Goal: Task Accomplishment & Management: Complete application form

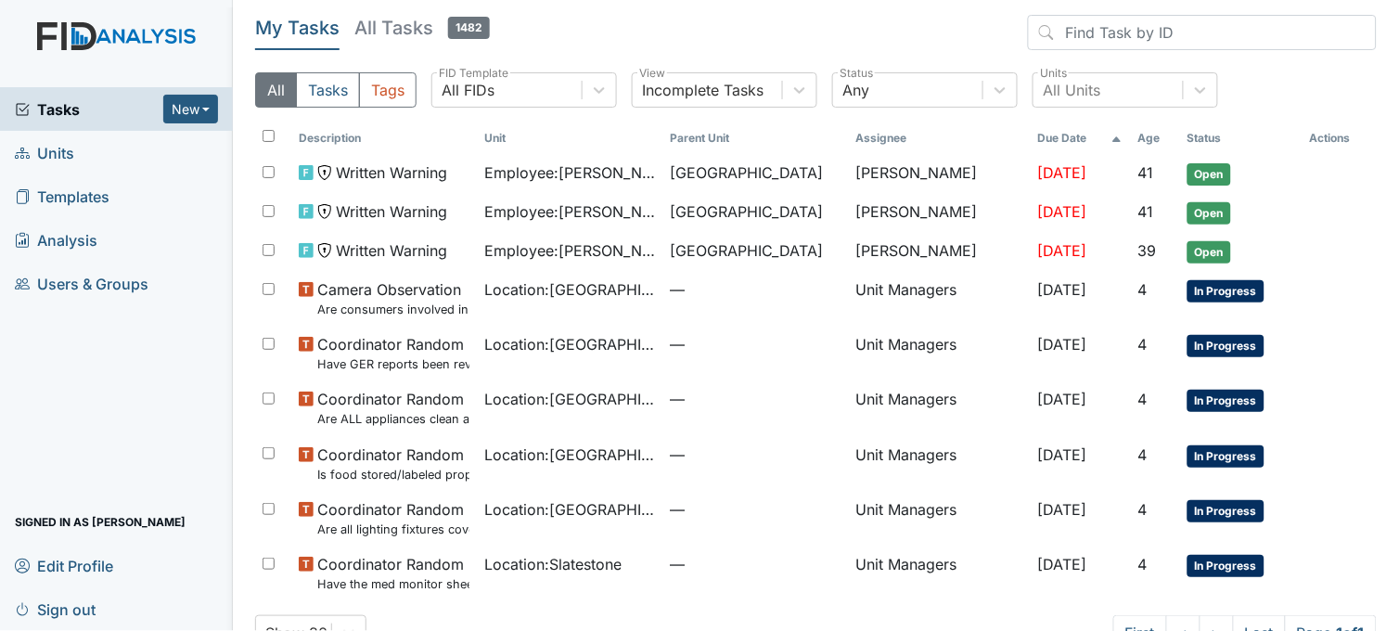
click at [100, 149] on link "Units" at bounding box center [116, 153] width 233 height 44
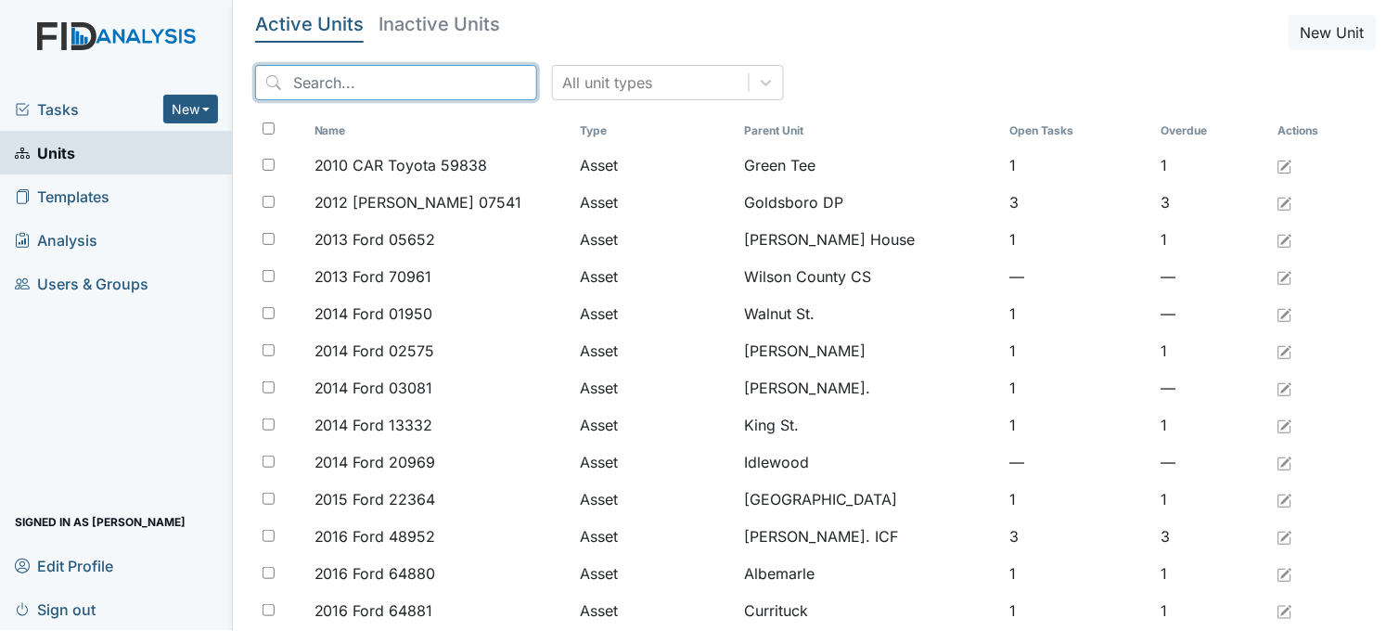
click at [444, 75] on input "search" at bounding box center [396, 82] width 282 height 35
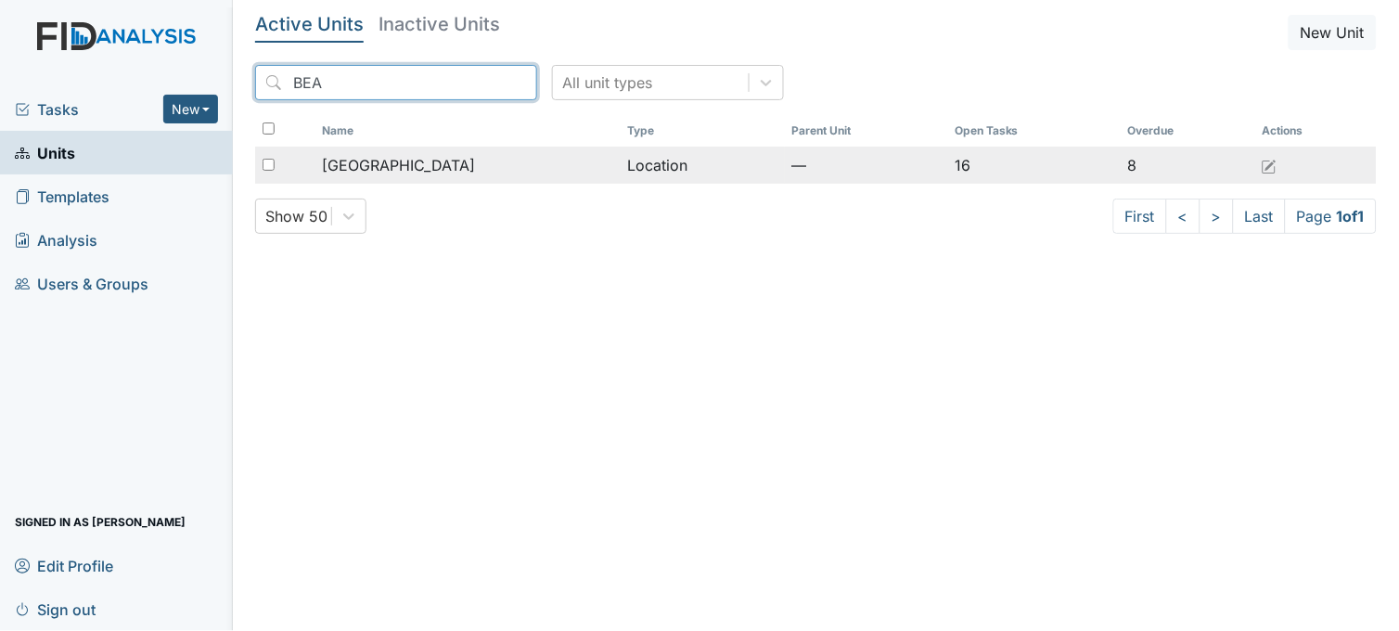
type input "BEA"
click at [434, 170] on span "[GEOGRAPHIC_DATA]" at bounding box center [398, 165] width 153 height 22
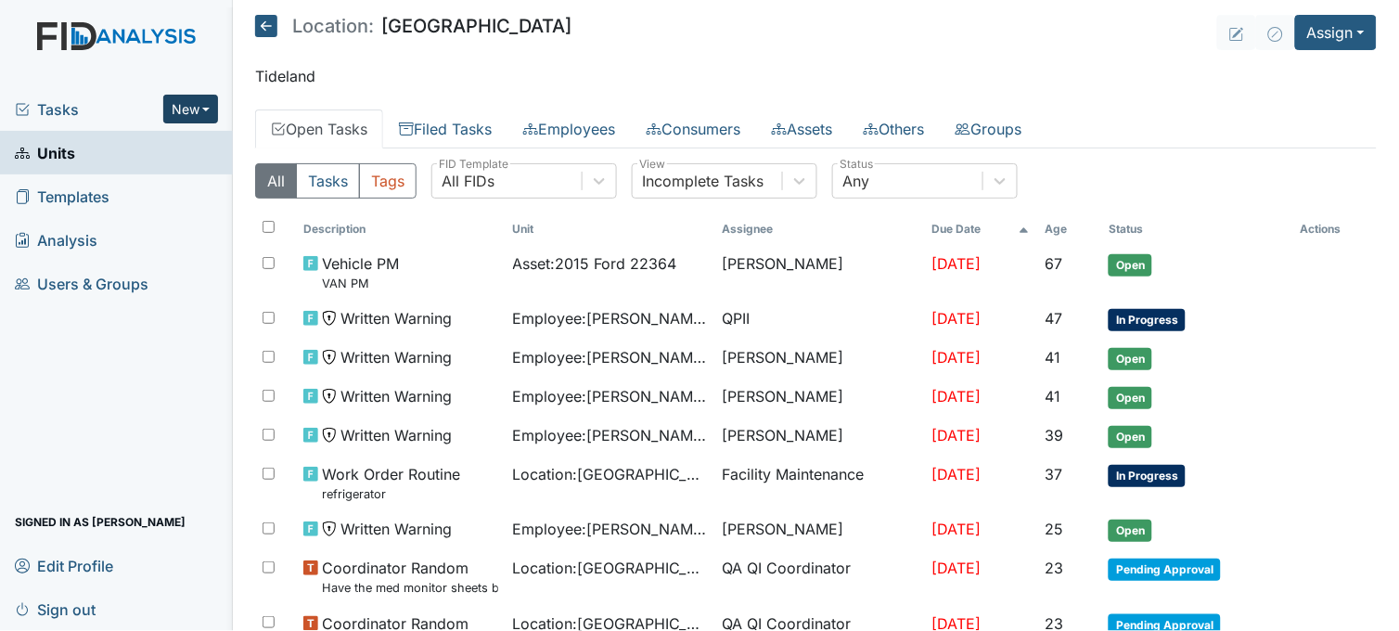
click at [186, 111] on button "New" at bounding box center [191, 109] width 56 height 29
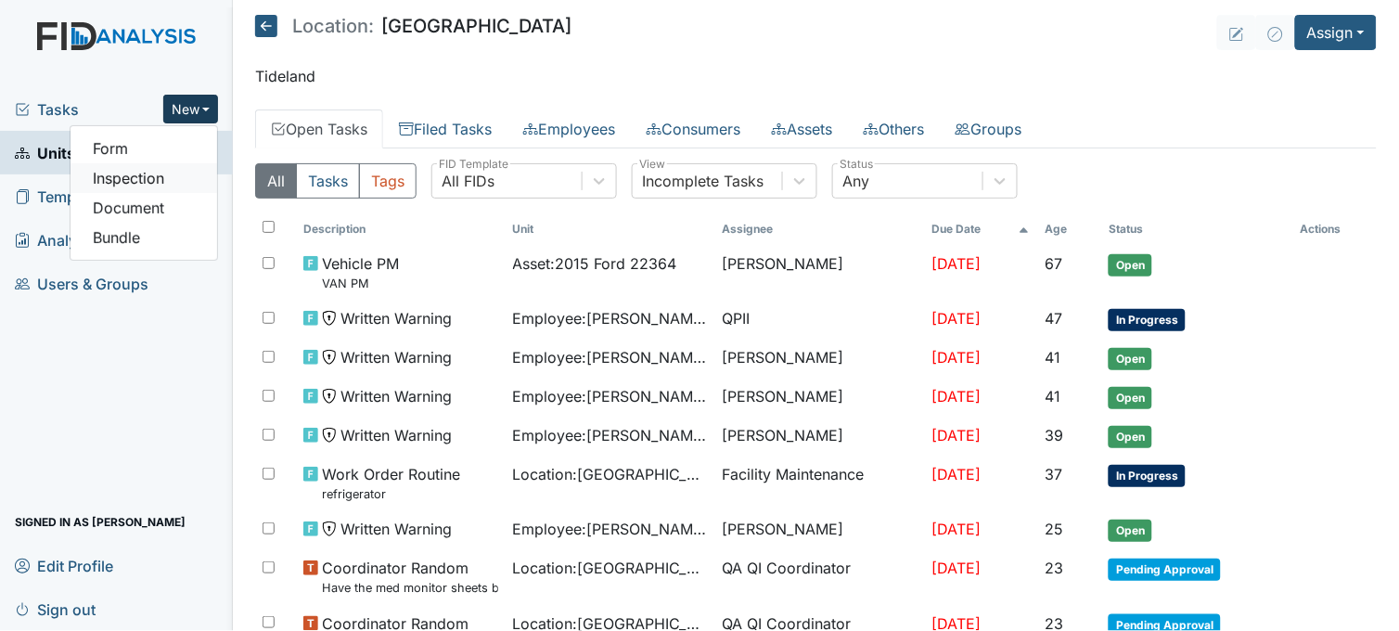
click at [161, 168] on link "Inspection" at bounding box center [144, 178] width 147 height 30
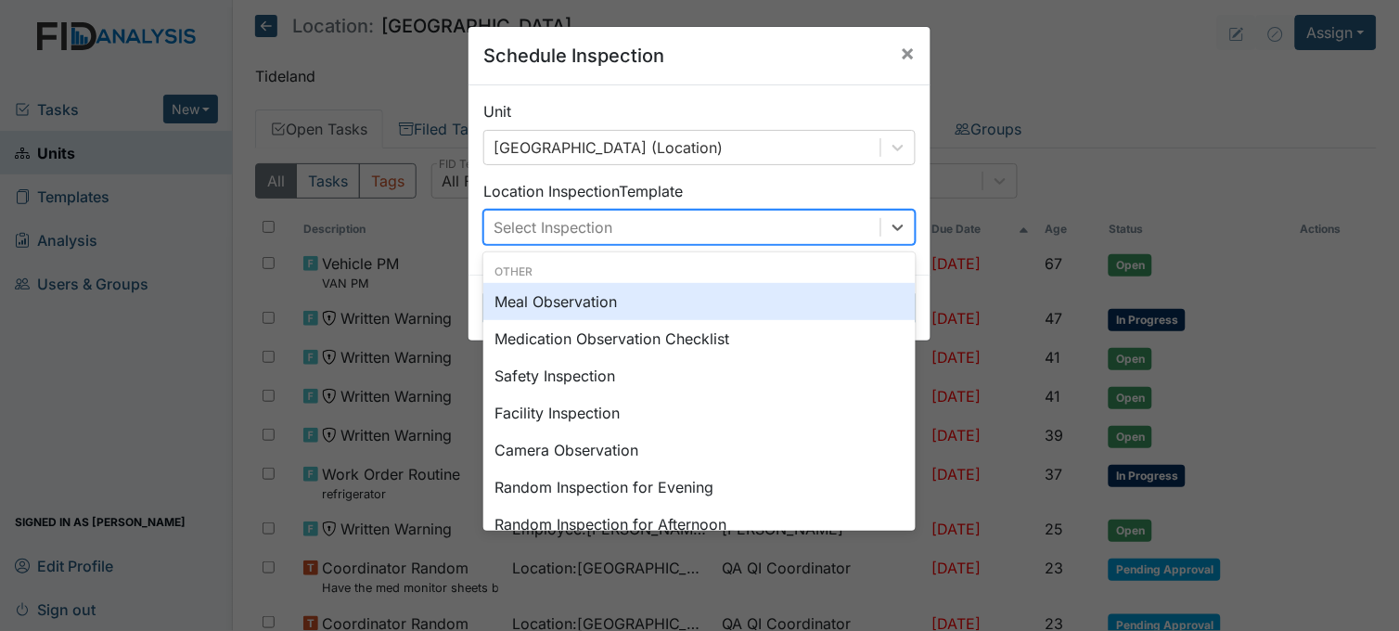
click at [596, 211] on div "Select Inspection" at bounding box center [682, 227] width 396 height 33
click at [597, 300] on div "Meal Observation" at bounding box center [699, 301] width 432 height 37
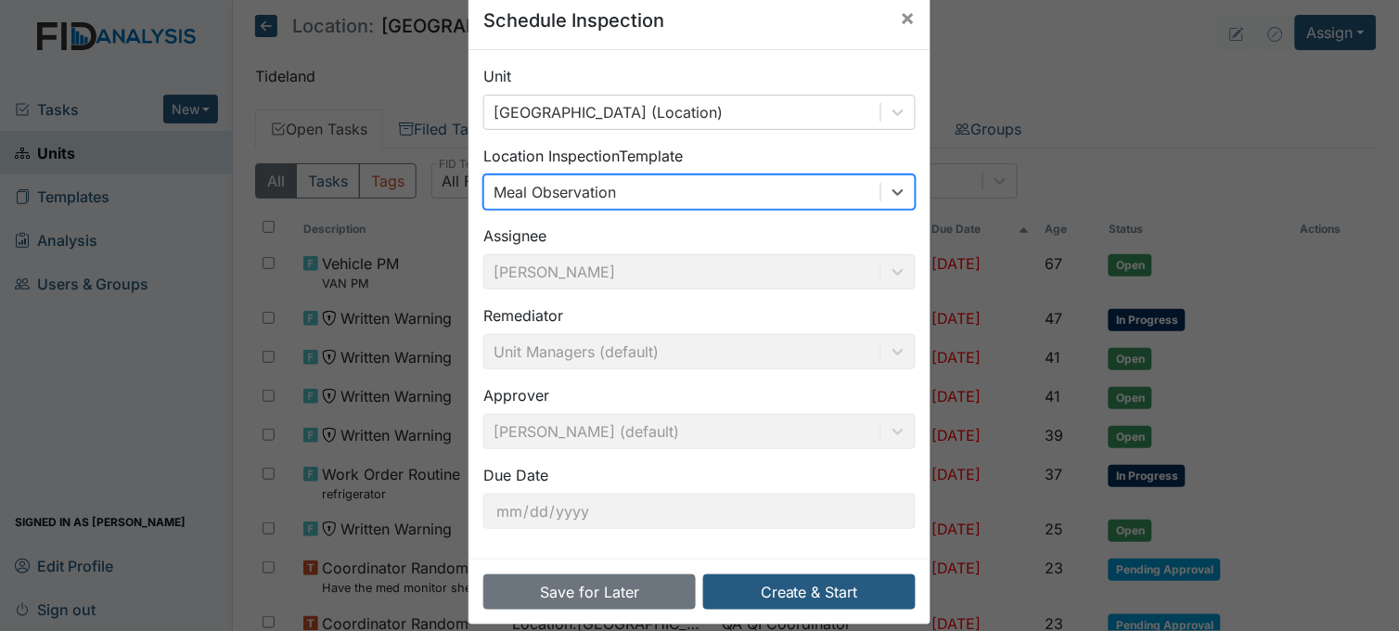
scroll to position [57, 0]
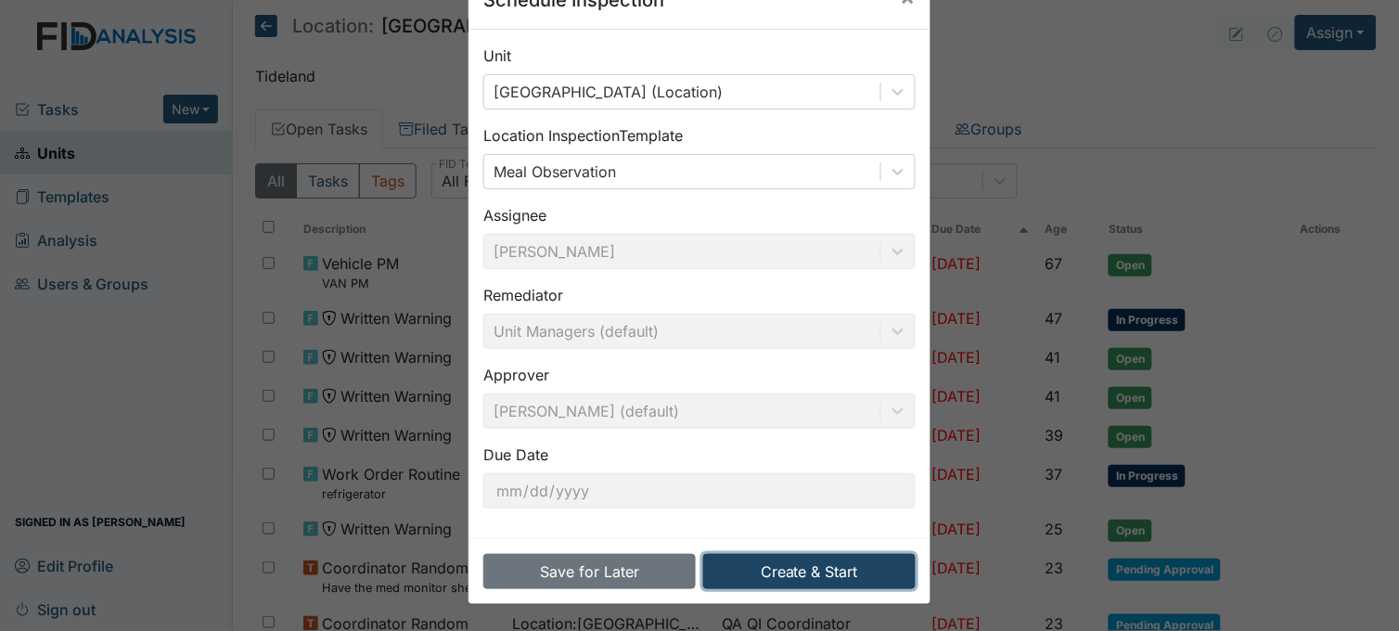
click at [815, 579] on button "Create & Start" at bounding box center [809, 571] width 213 height 35
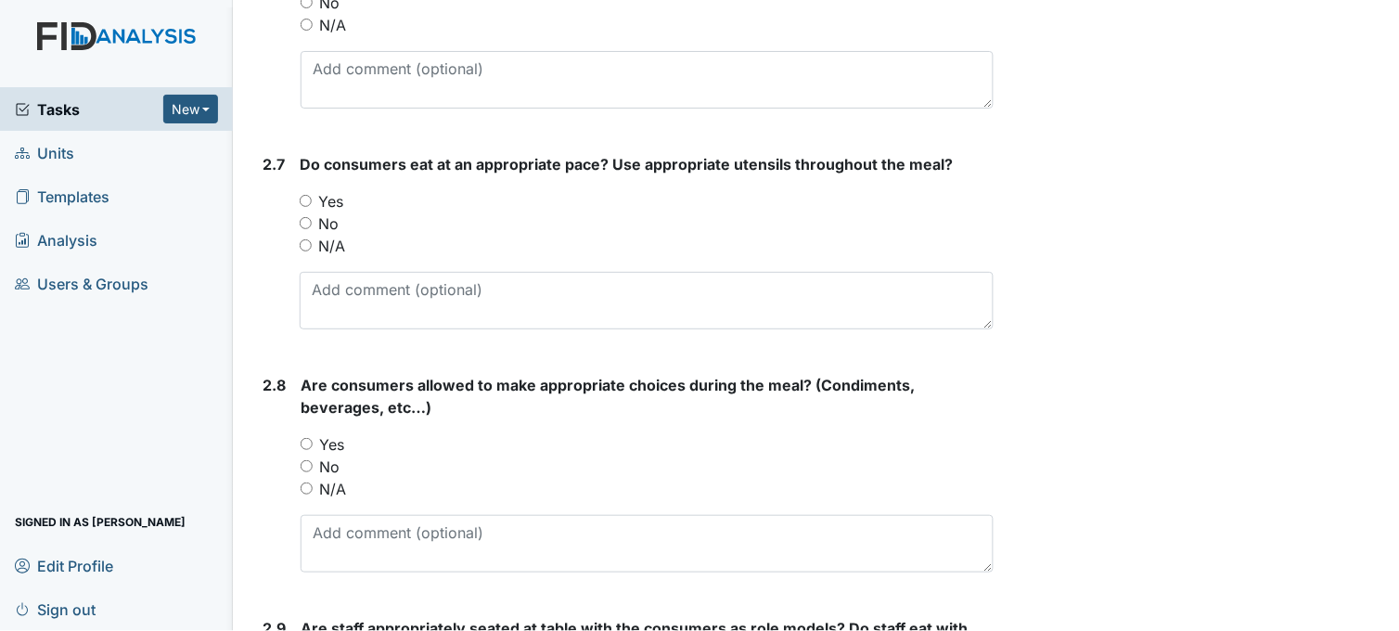
scroll to position [2577, 0]
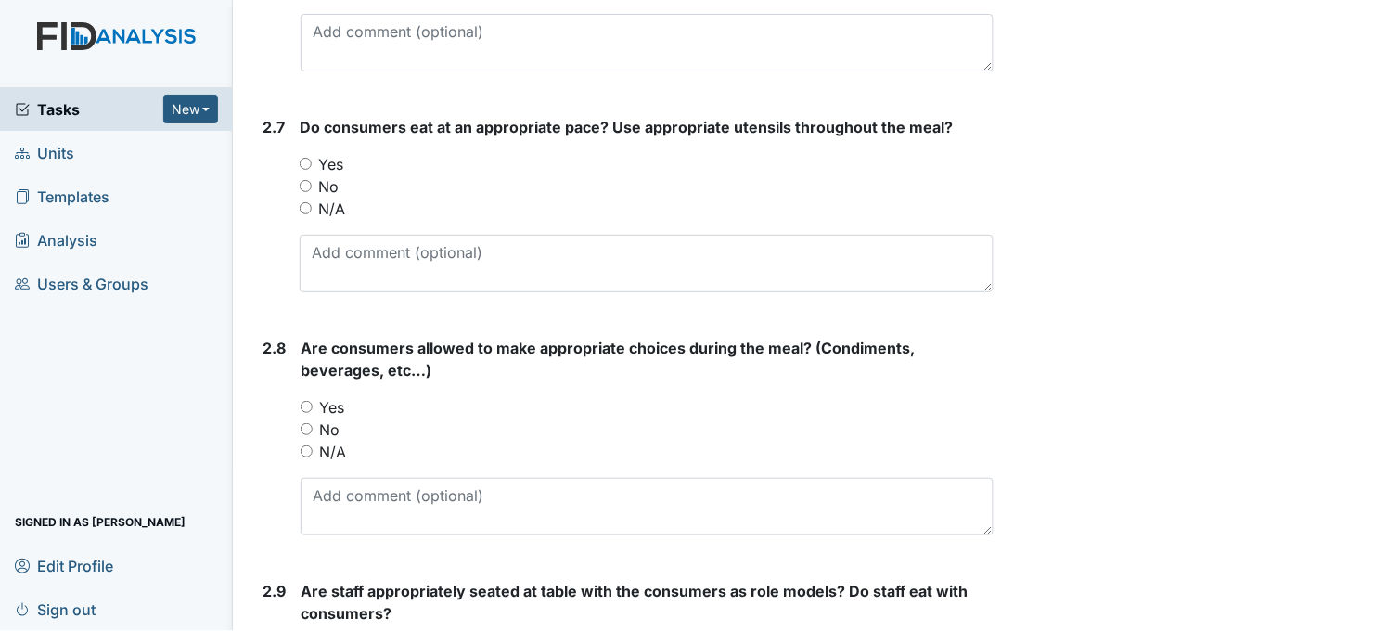
drag, startPoint x: 303, startPoint y: 143, endPoint x: 303, endPoint y: 161, distance: 17.7
click at [303, 152] on div "Do consumers eat at an appropriate pace? Use appropriate utensils throughout th…" at bounding box center [647, 204] width 694 height 176
click at [303, 159] on input "Yes" at bounding box center [306, 164] width 12 height 12
radio input "true"
click at [304, 401] on input "Yes" at bounding box center [307, 407] width 12 height 12
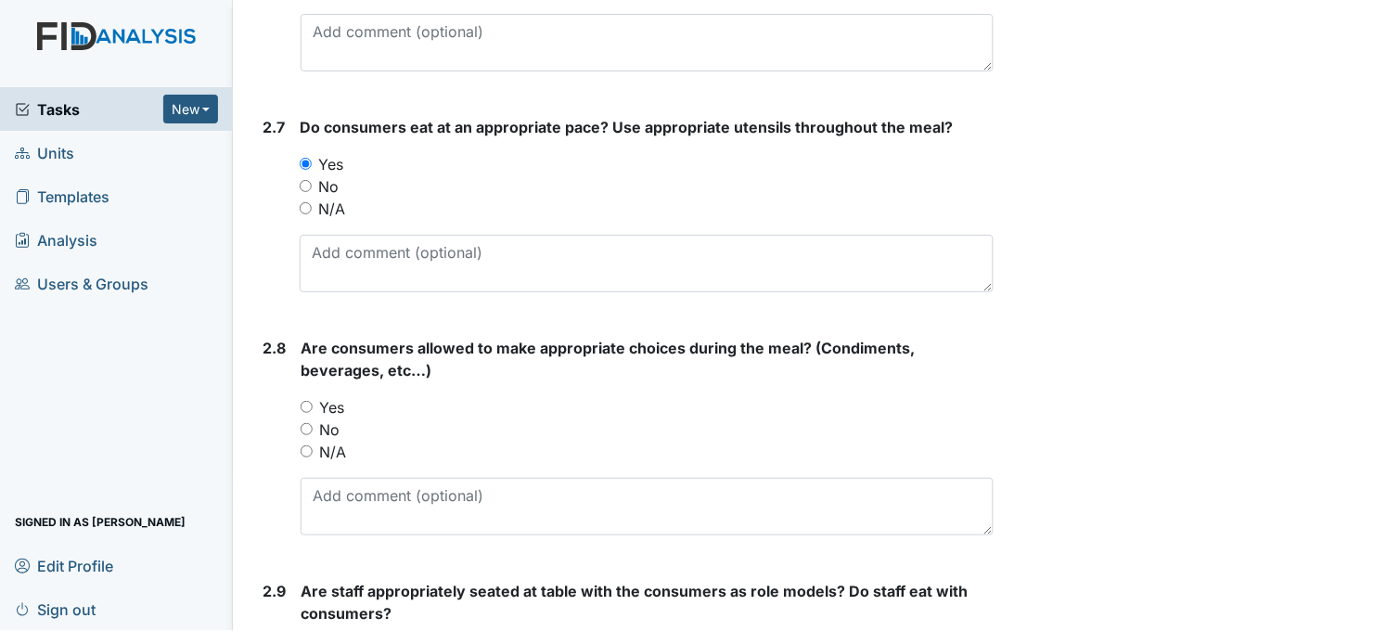
radio input "true"
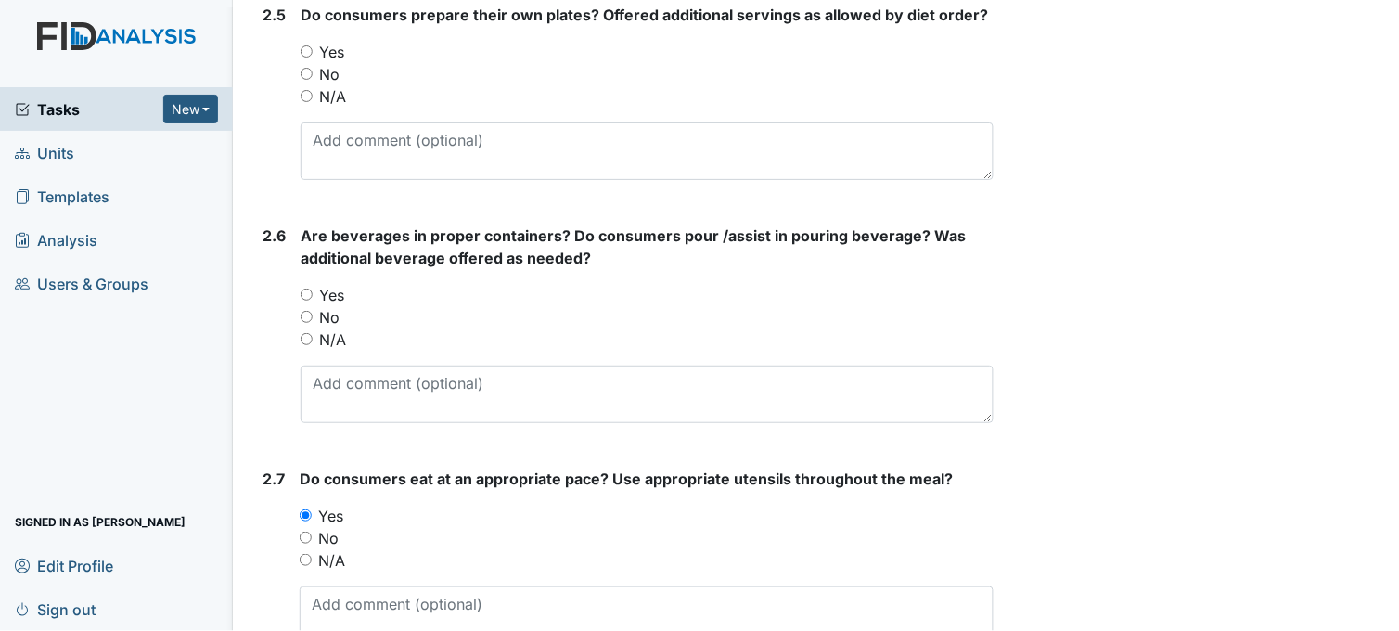
scroll to position [2165, 0]
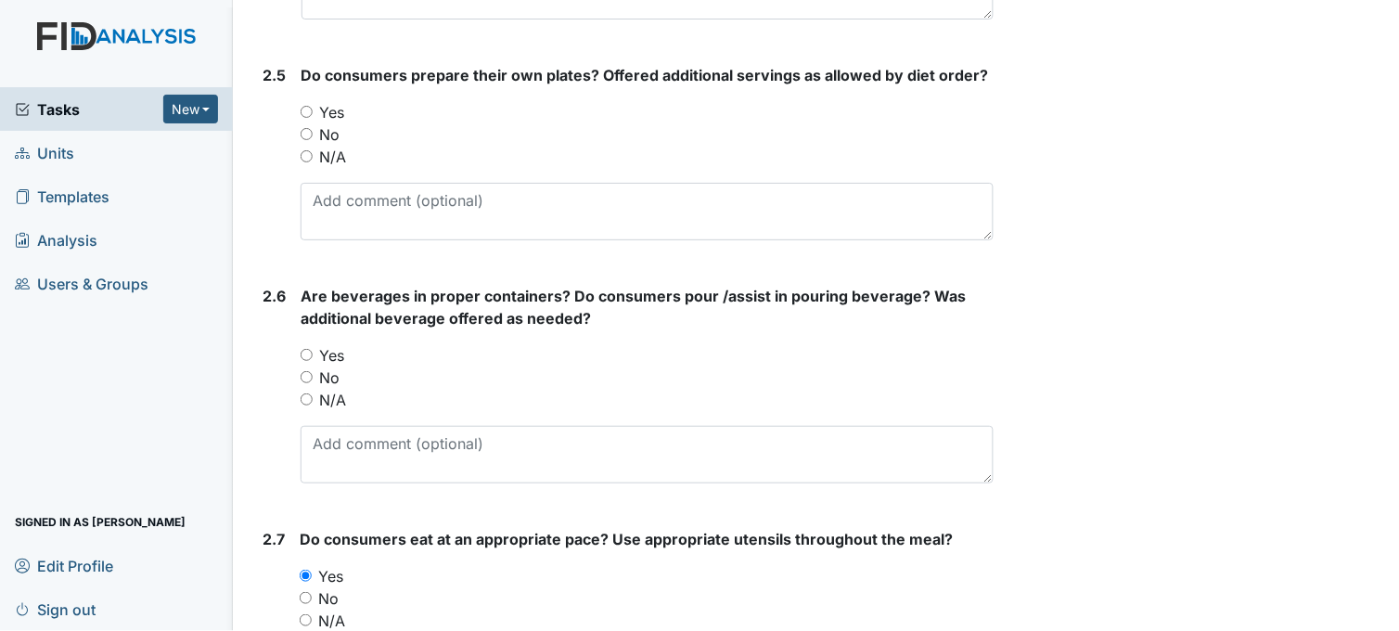
click at [310, 351] on input "Yes" at bounding box center [307, 355] width 12 height 12
radio input "true"
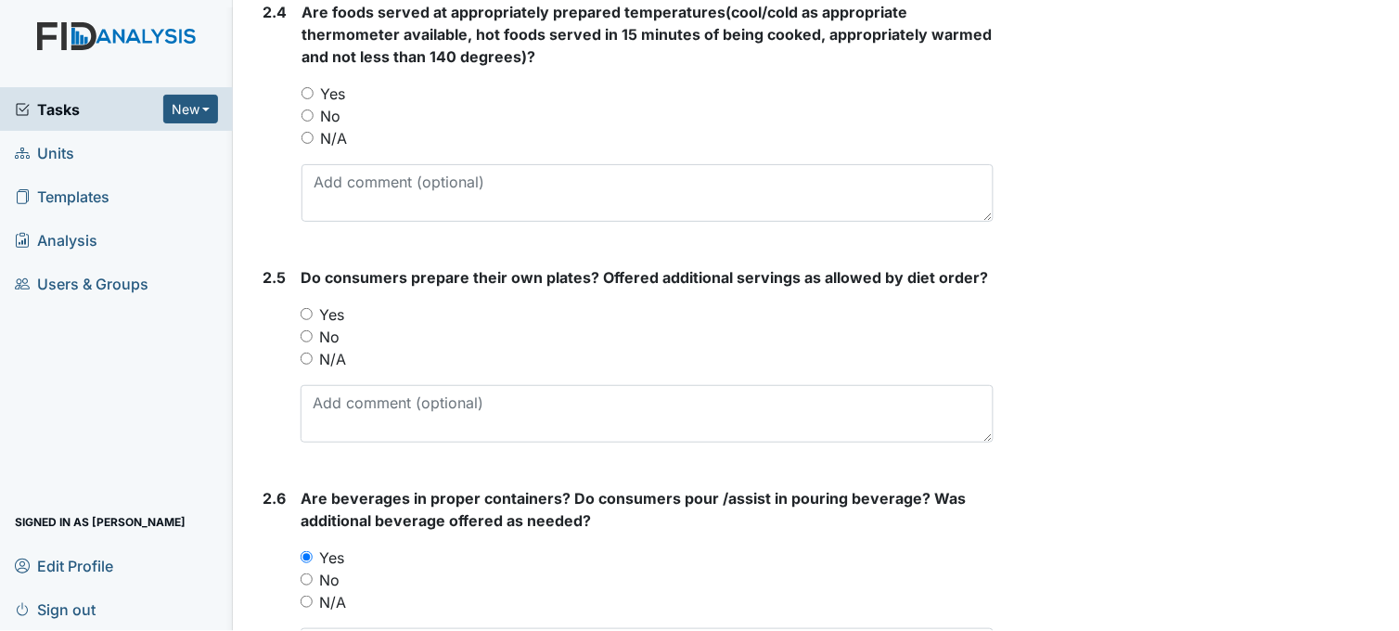
scroll to position [1959, 0]
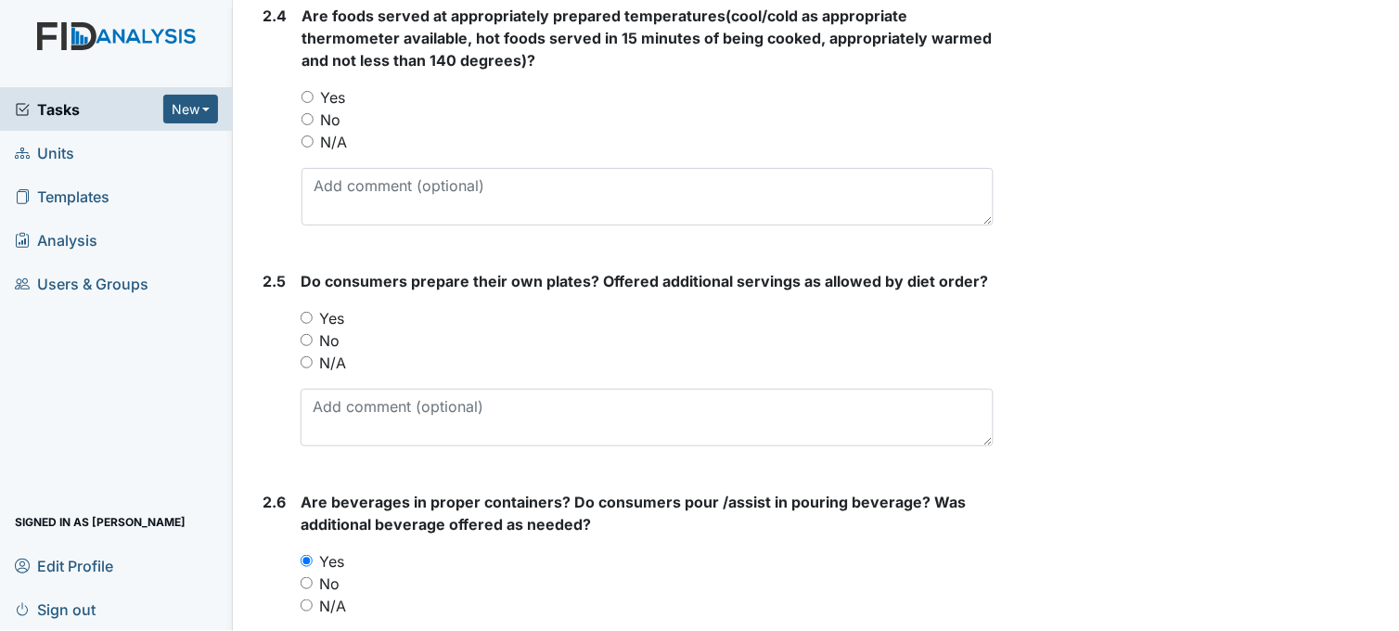
click at [303, 316] on input "Yes" at bounding box center [307, 318] width 12 height 12
radio input "true"
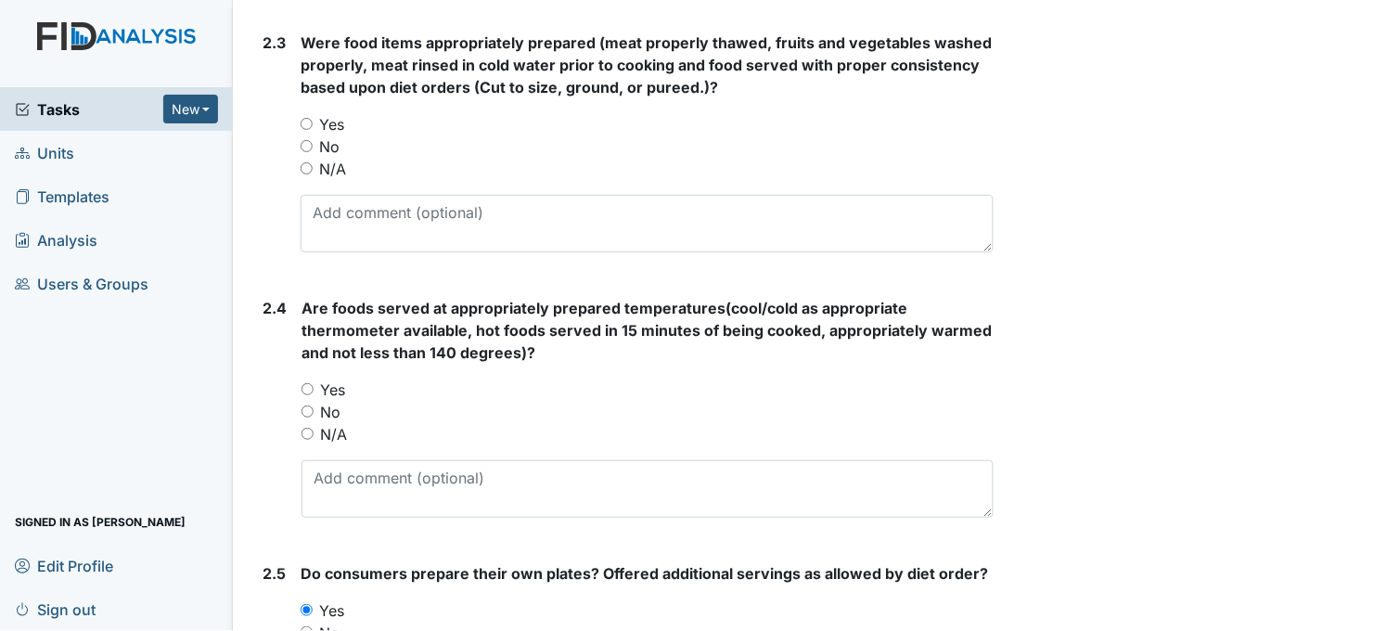
scroll to position [1649, 0]
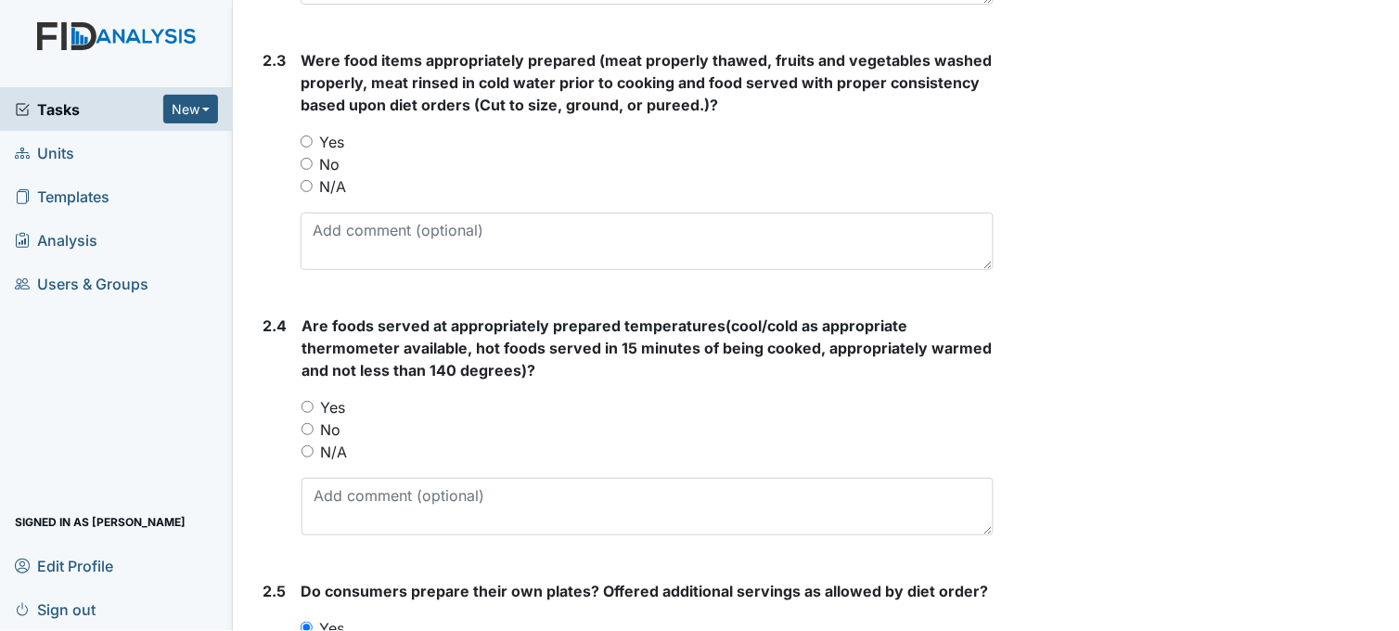
click at [310, 406] on input "Yes" at bounding box center [308, 407] width 12 height 12
radio input "true"
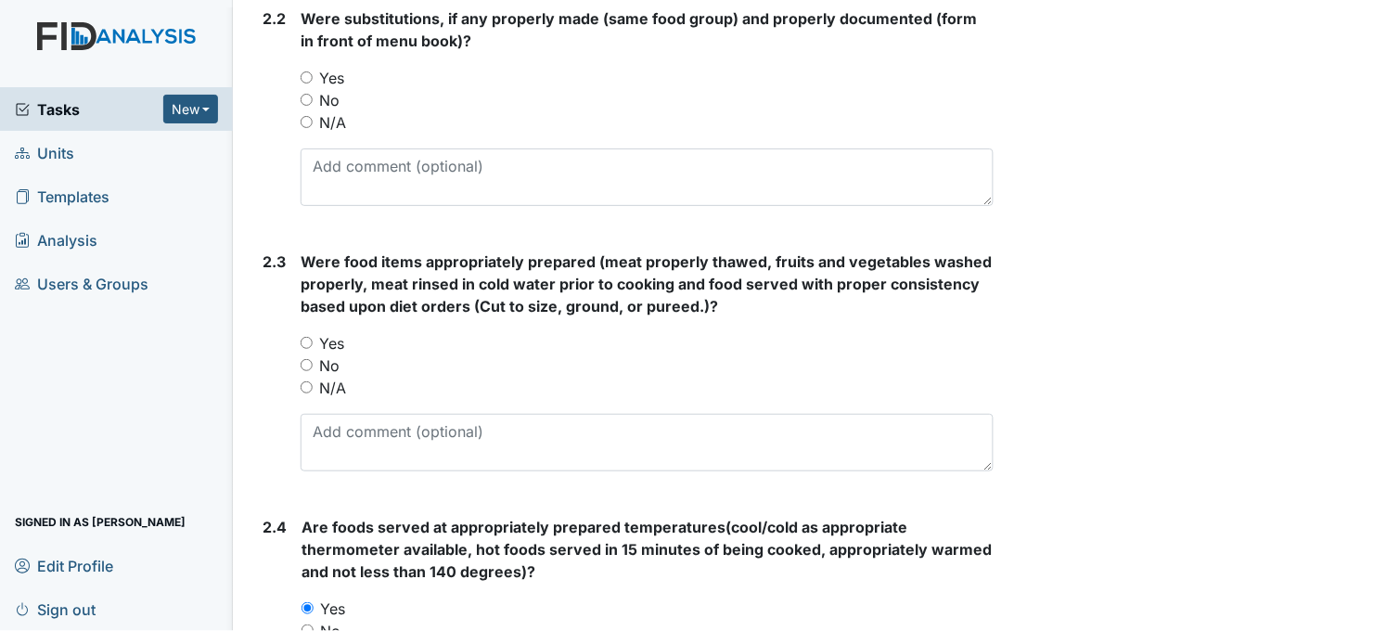
scroll to position [1443, 0]
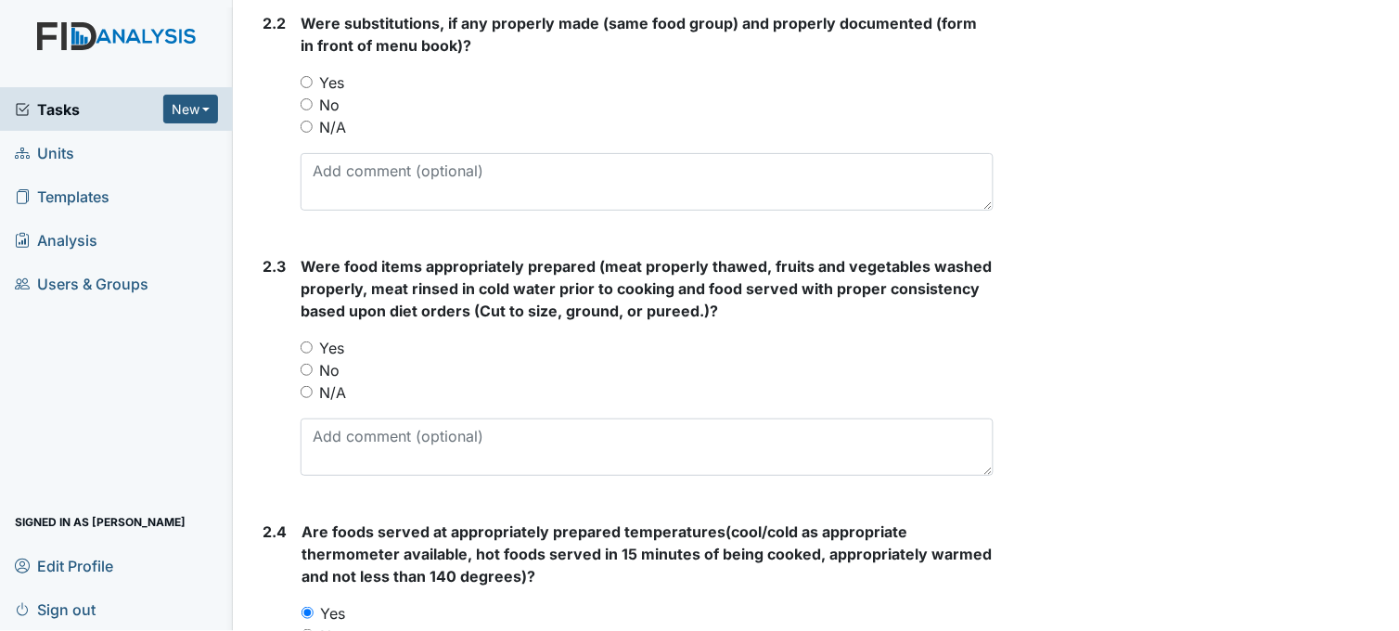
click at [308, 341] on input "Yes" at bounding box center [307, 347] width 12 height 12
radio input "true"
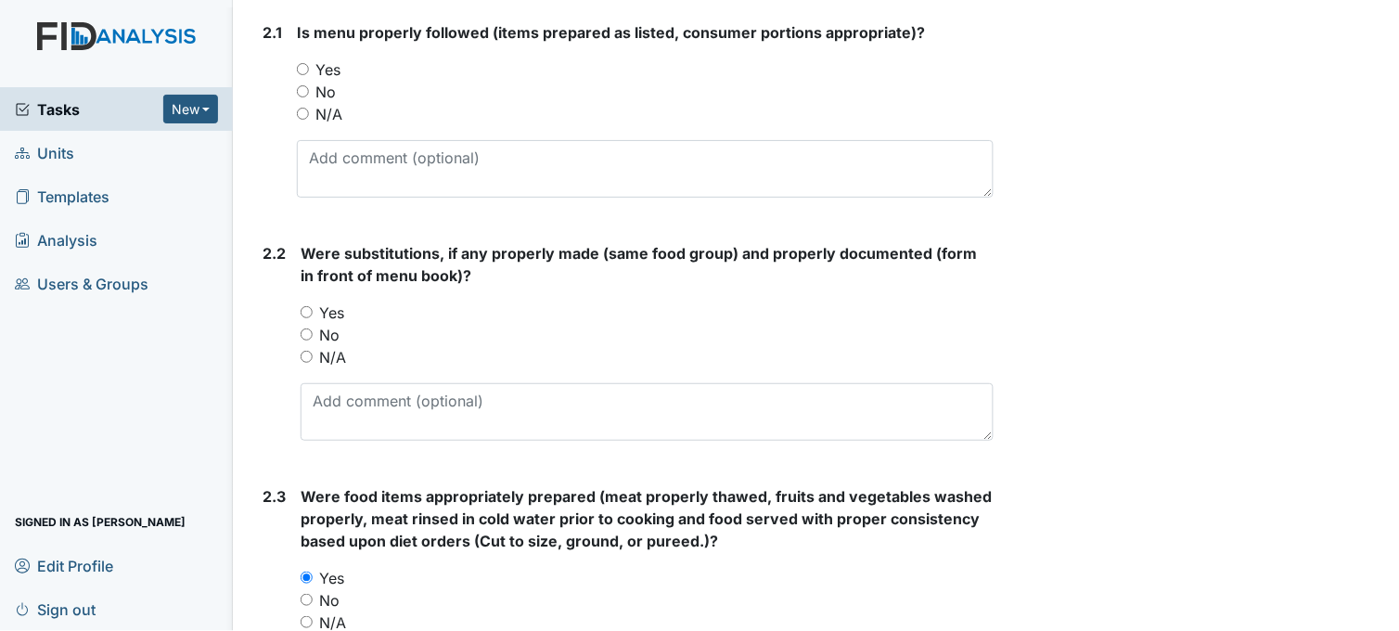
scroll to position [1134, 0]
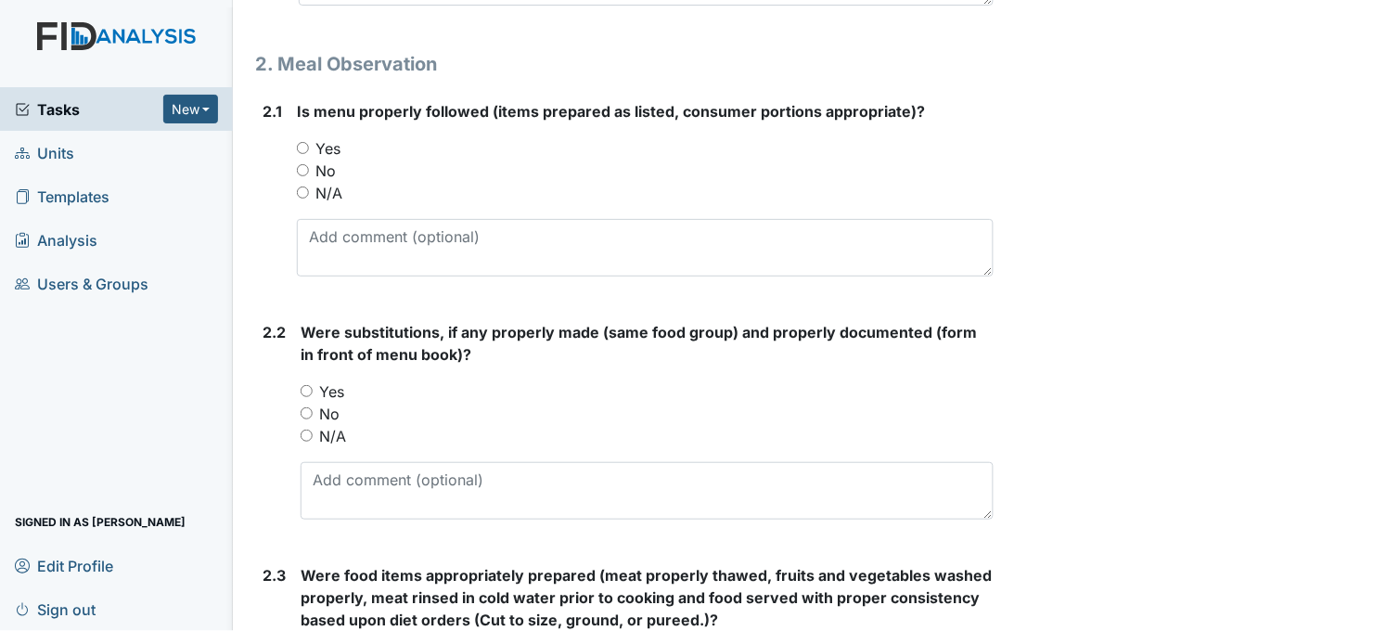
click at [310, 387] on input "Yes" at bounding box center [307, 391] width 12 height 12
radio input "true"
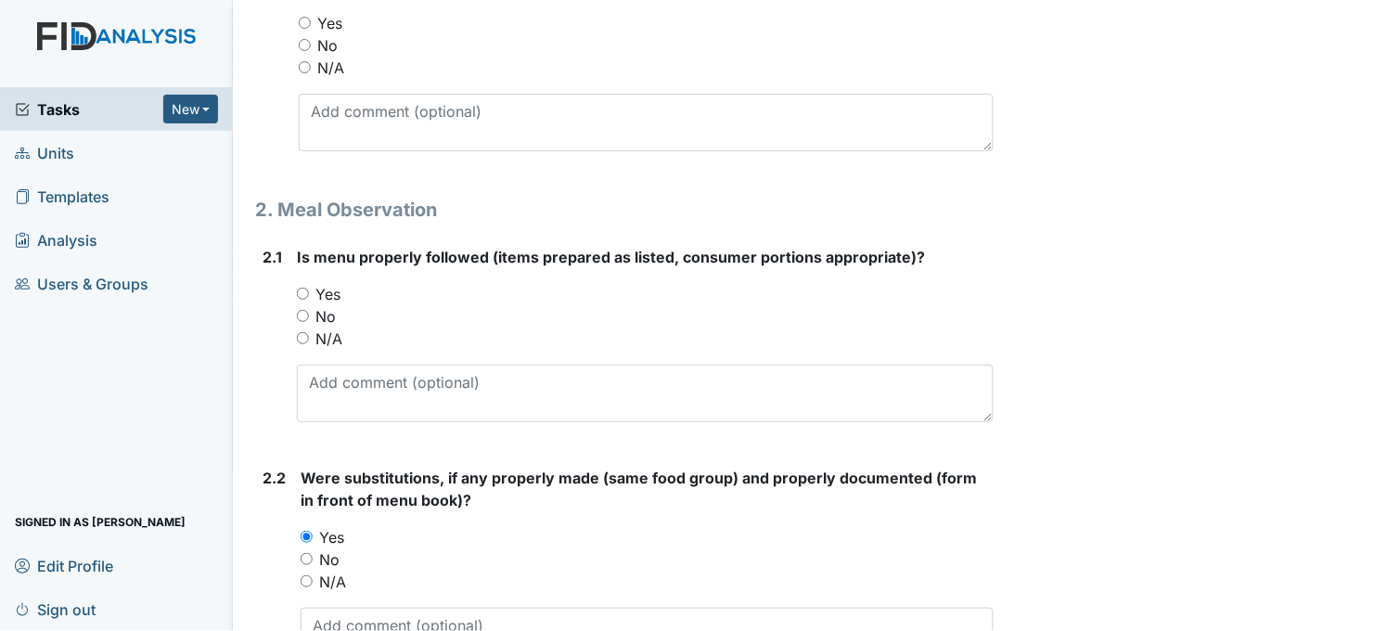
scroll to position [928, 0]
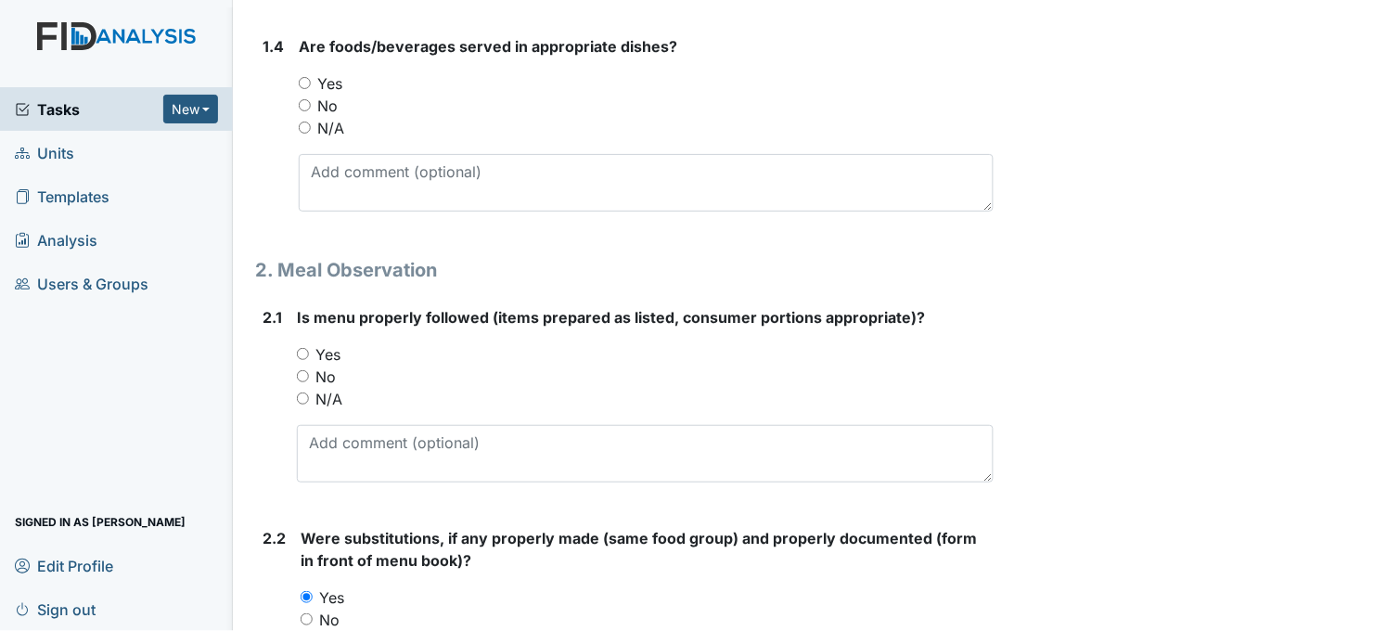
click at [302, 351] on input "Yes" at bounding box center [303, 354] width 12 height 12
radio input "true"
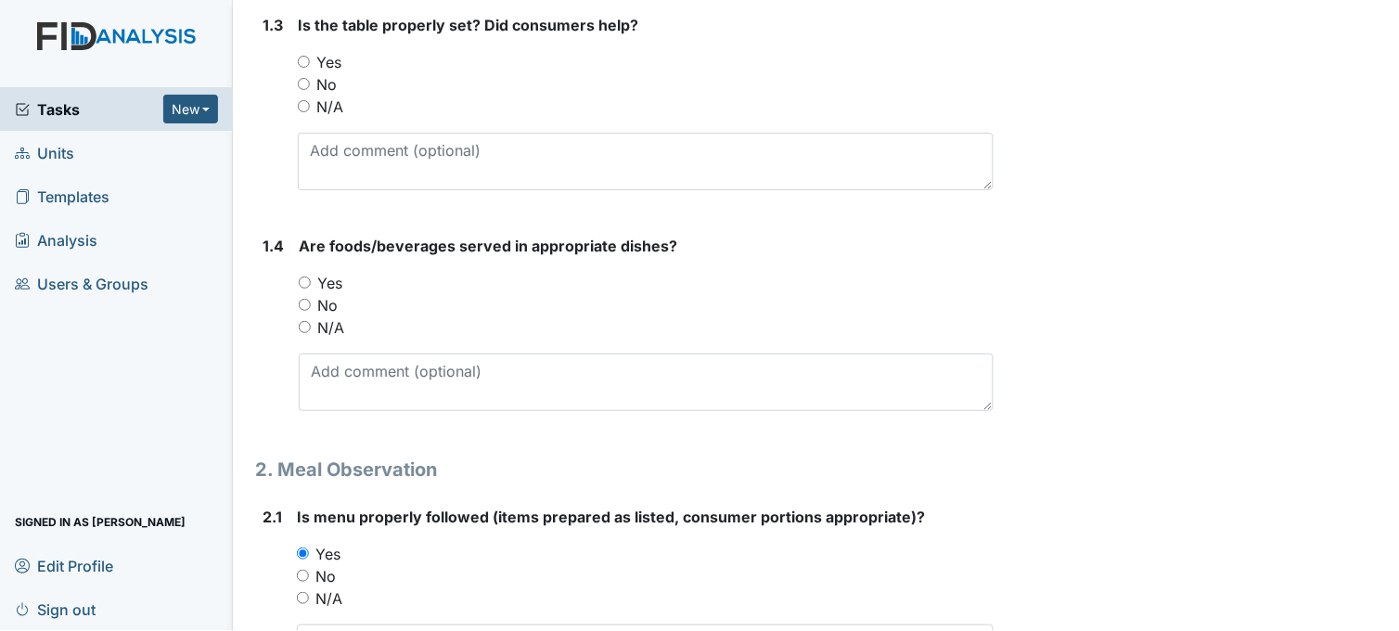
scroll to position [721, 0]
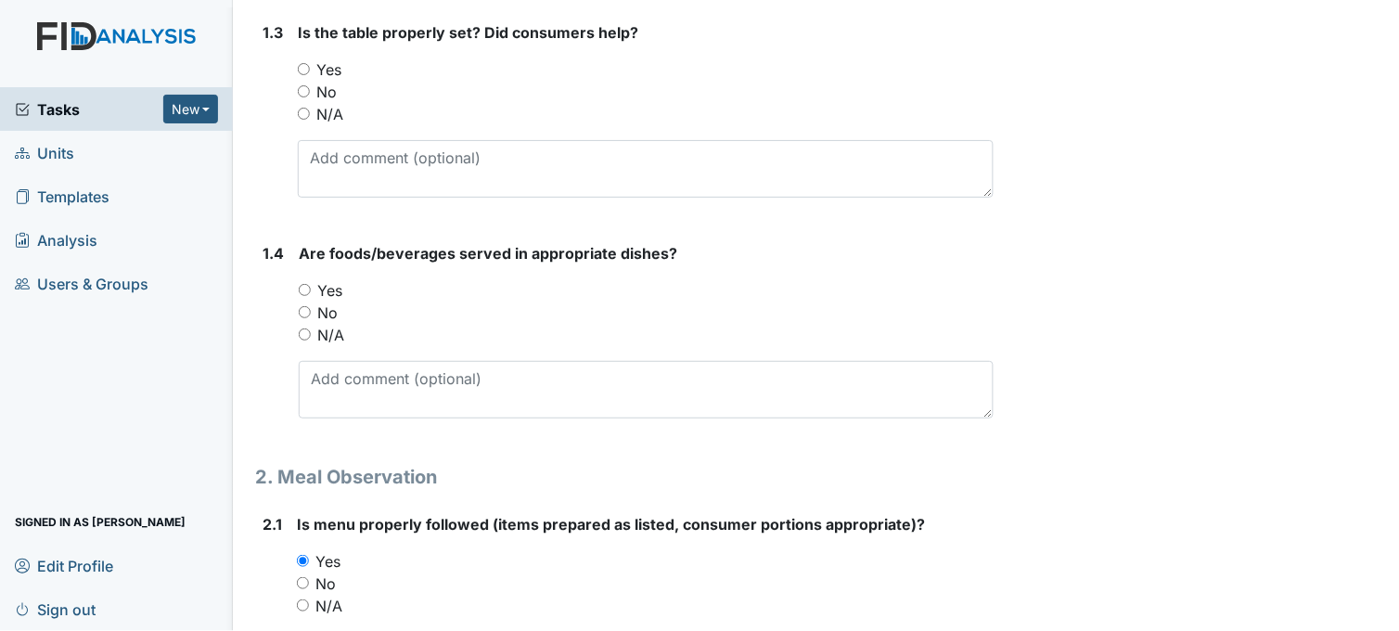
click at [303, 289] on input "Yes" at bounding box center [305, 290] width 12 height 12
radio input "true"
click at [303, 308] on input "No" at bounding box center [305, 312] width 12 height 12
radio input "true"
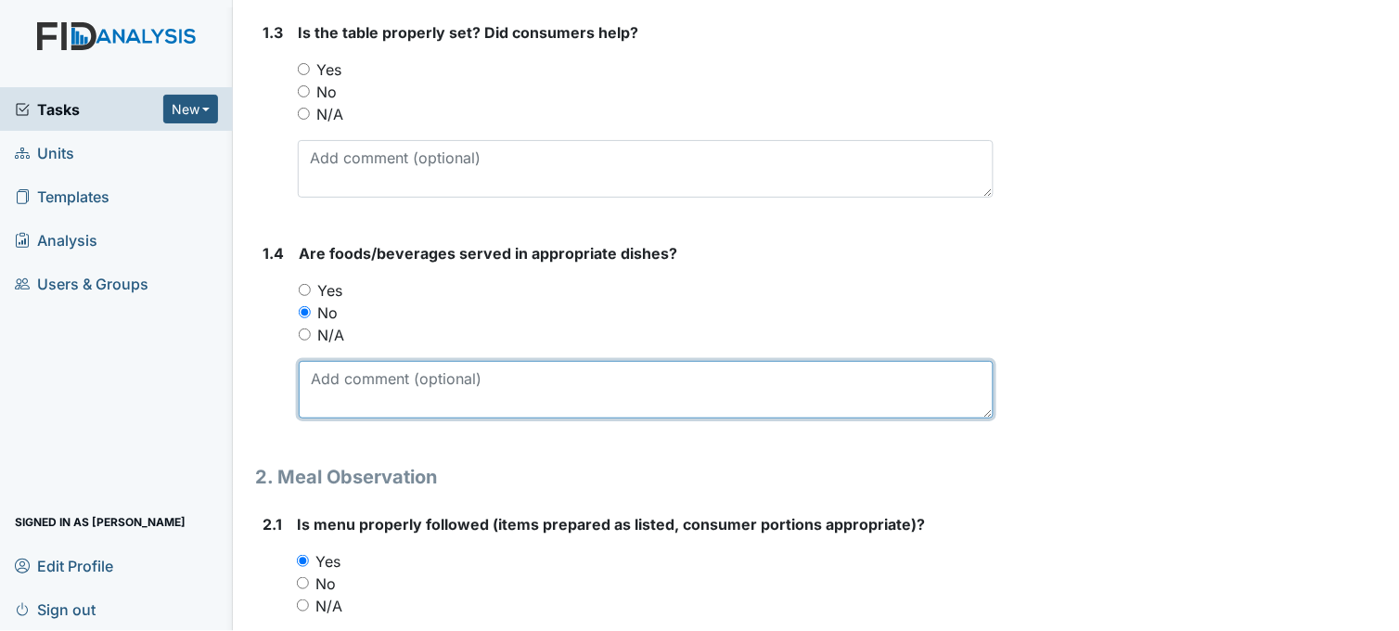
click at [456, 397] on textarea at bounding box center [646, 390] width 695 height 58
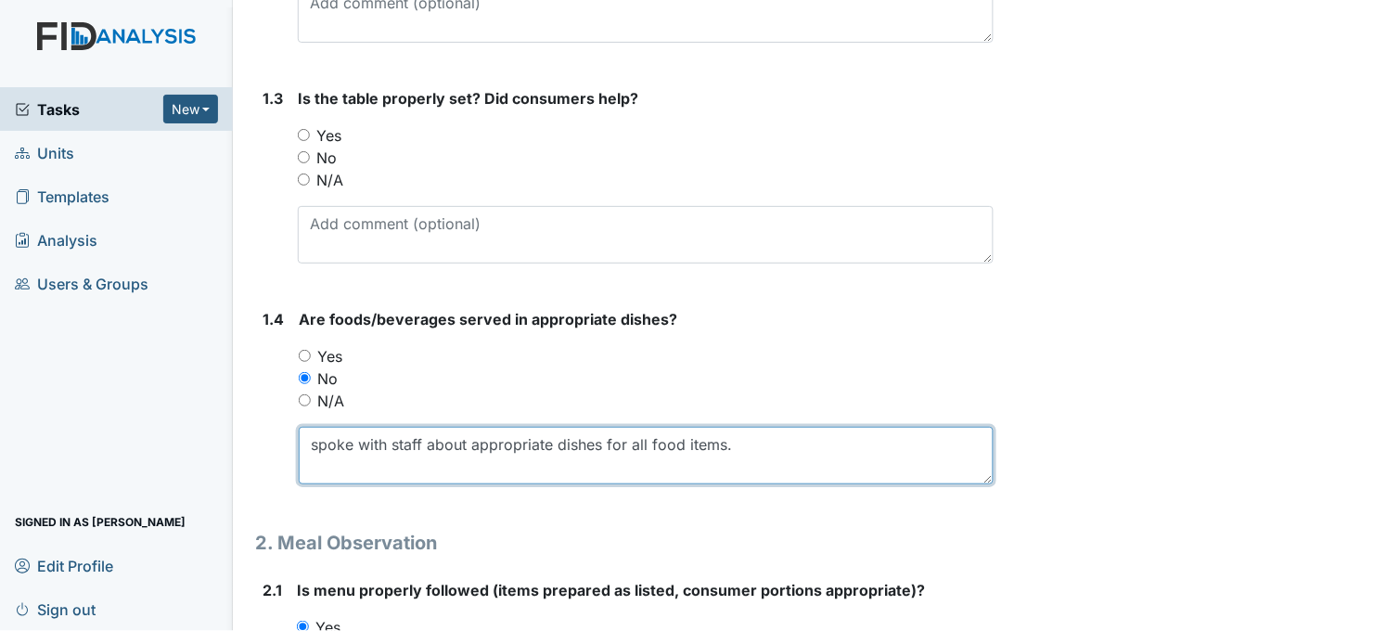
scroll to position [618, 0]
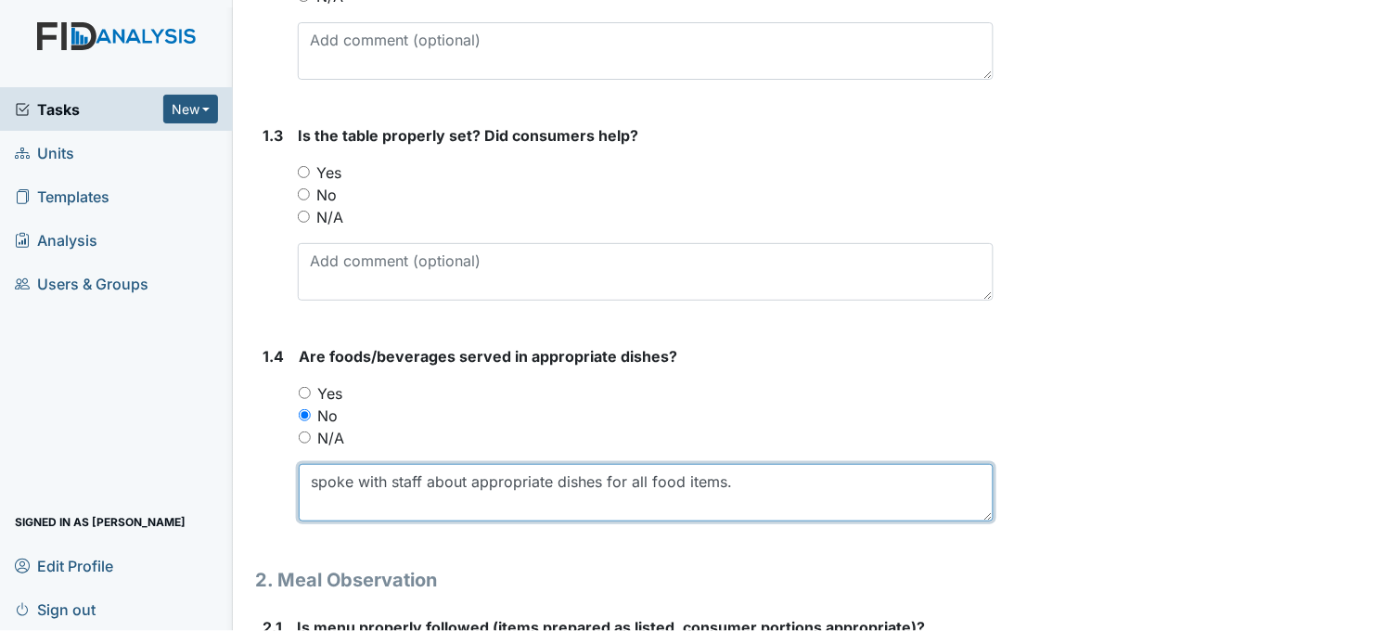
type textarea "spoke with staff about appropriate dishes for all food items."
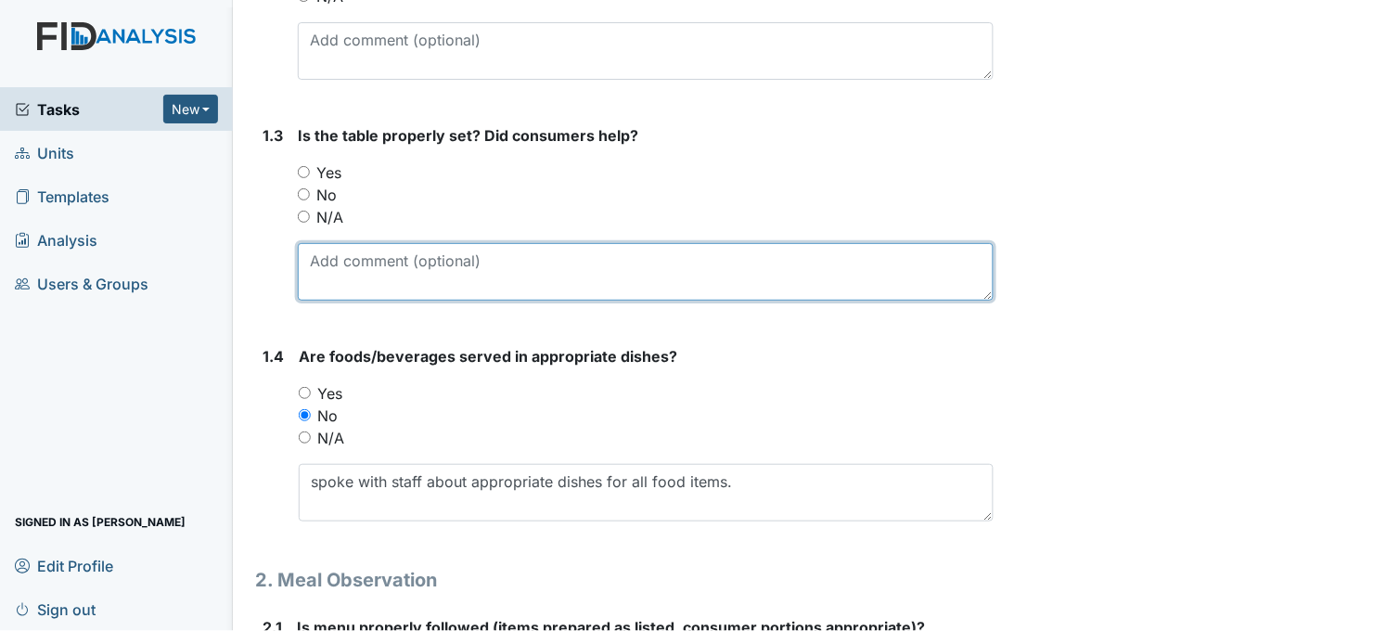
click at [554, 286] on textarea at bounding box center [646, 272] width 696 height 58
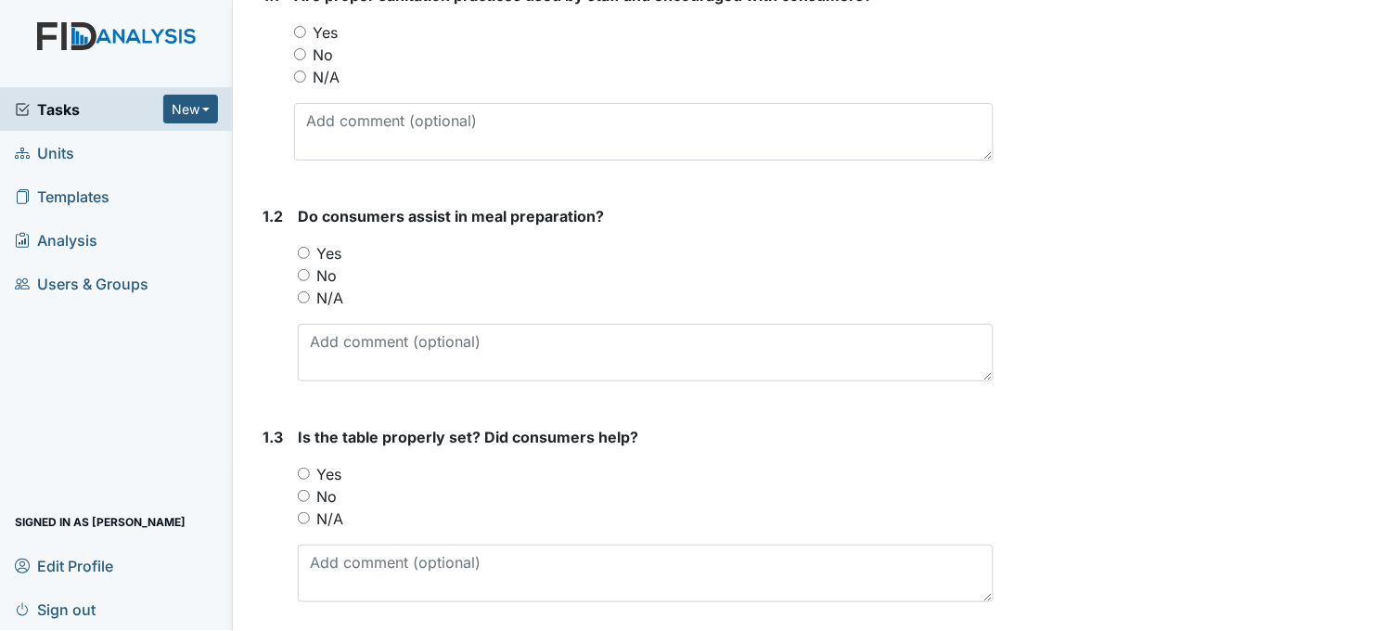
scroll to position [309, 0]
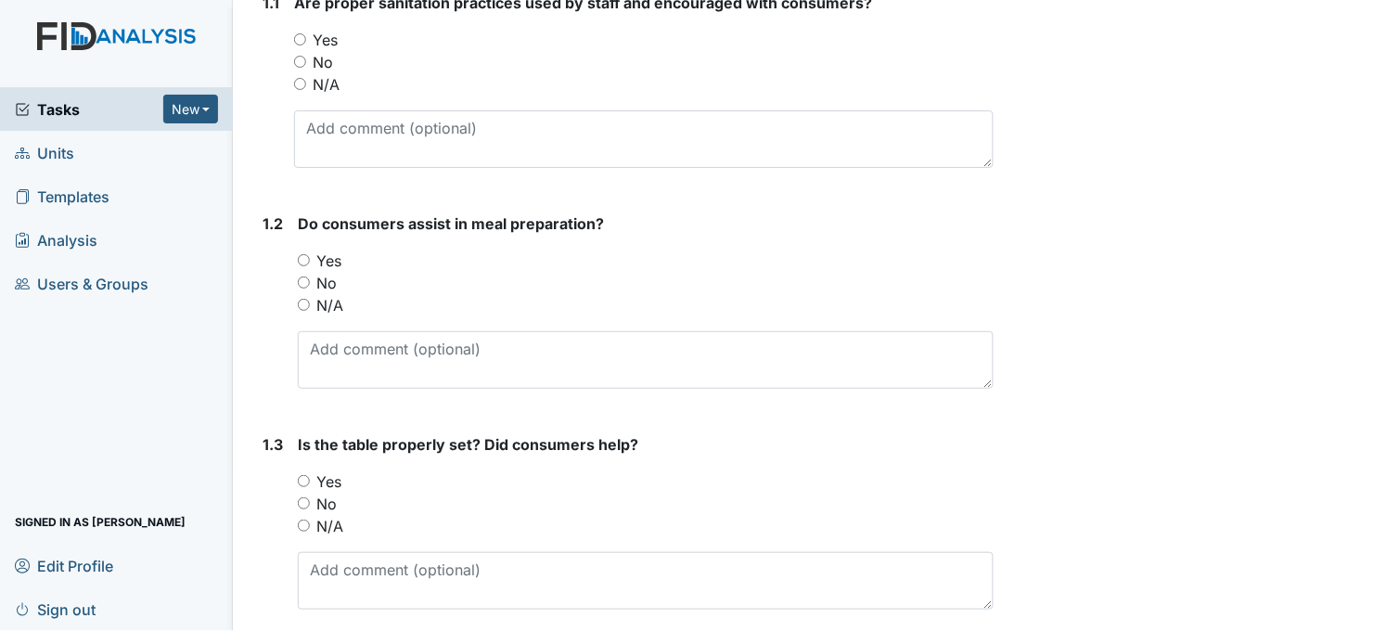
click at [303, 476] on input "Yes" at bounding box center [304, 481] width 12 height 12
radio input "true"
click at [300, 256] on input "Yes" at bounding box center [304, 260] width 12 height 12
radio input "true"
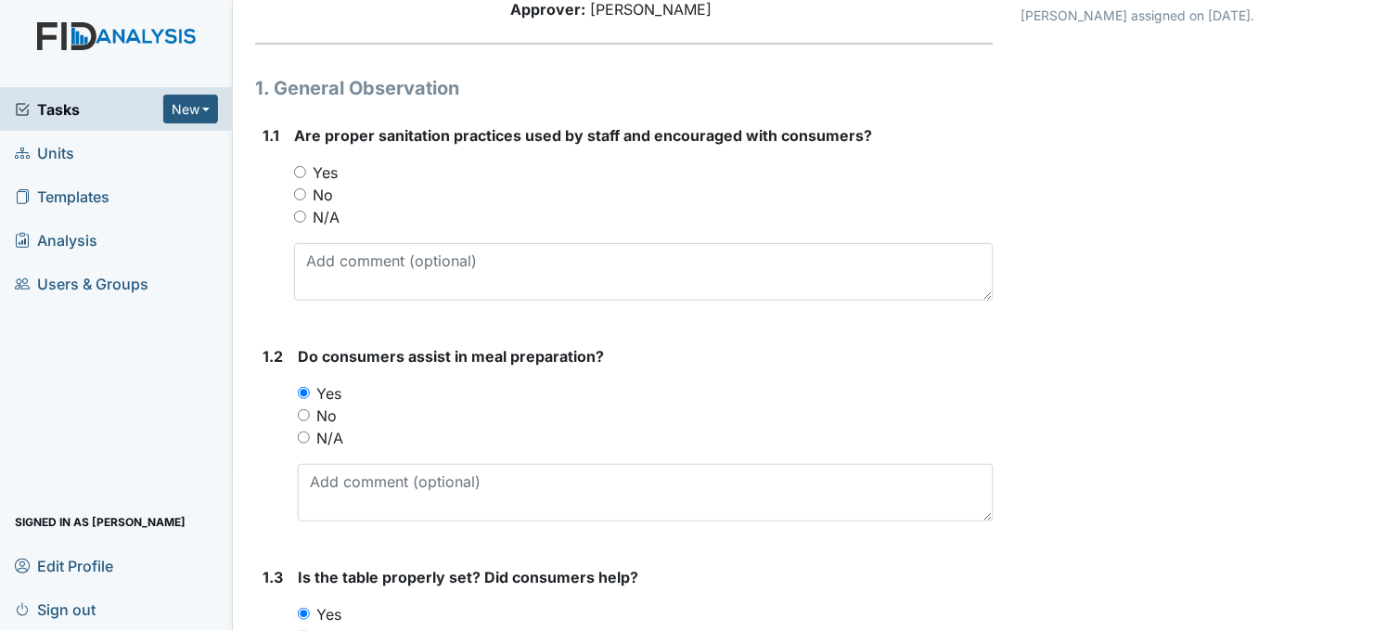
scroll to position [103, 0]
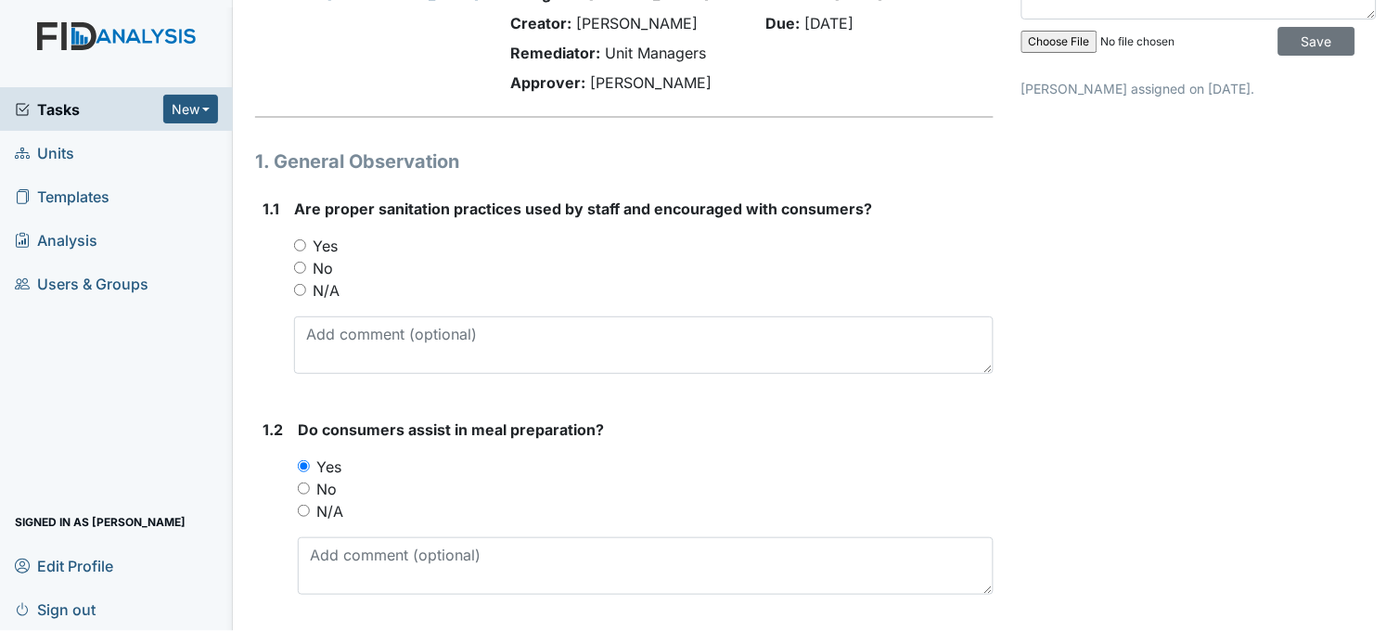
click at [298, 243] on input "Yes" at bounding box center [300, 245] width 12 height 12
radio input "true"
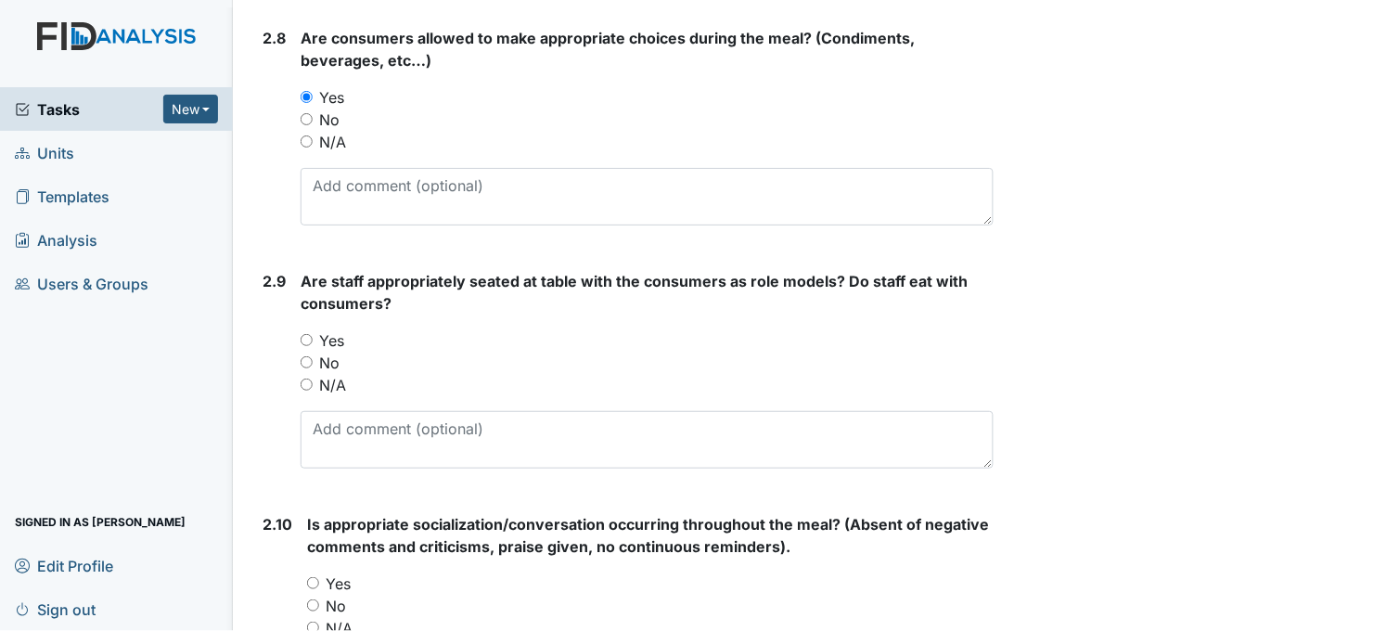
scroll to position [3093, 0]
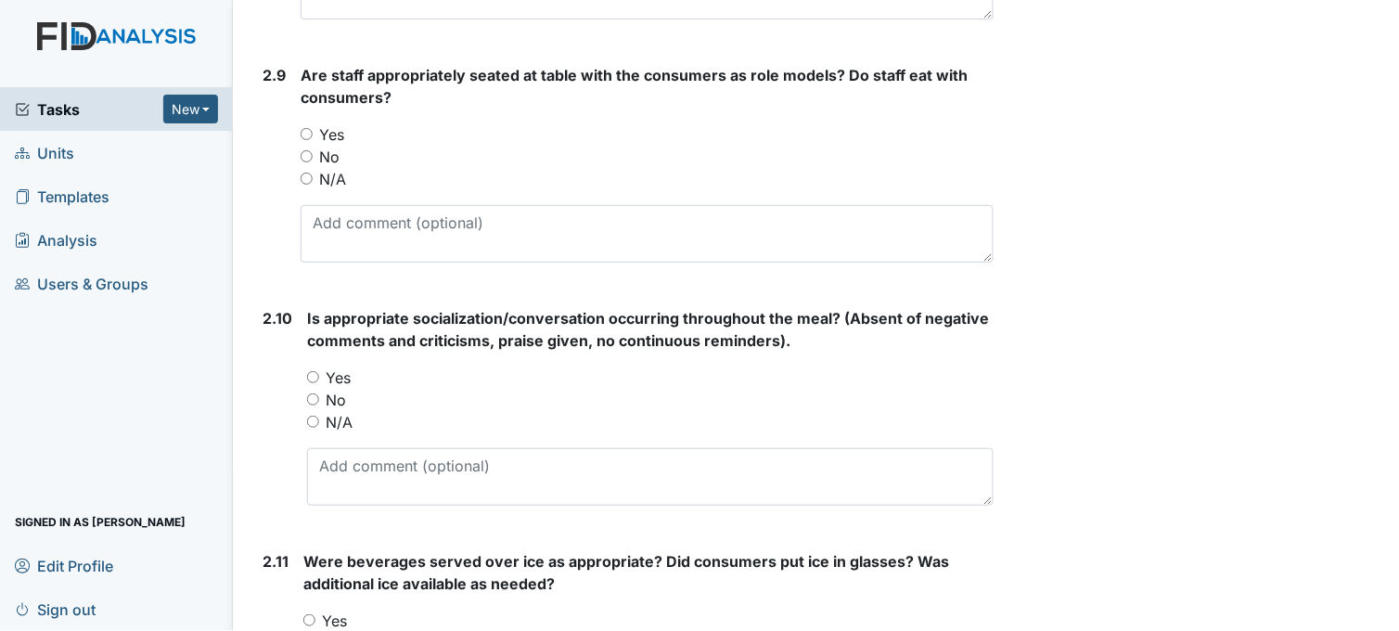
click at [303, 133] on input "Yes" at bounding box center [307, 134] width 12 height 12
radio input "true"
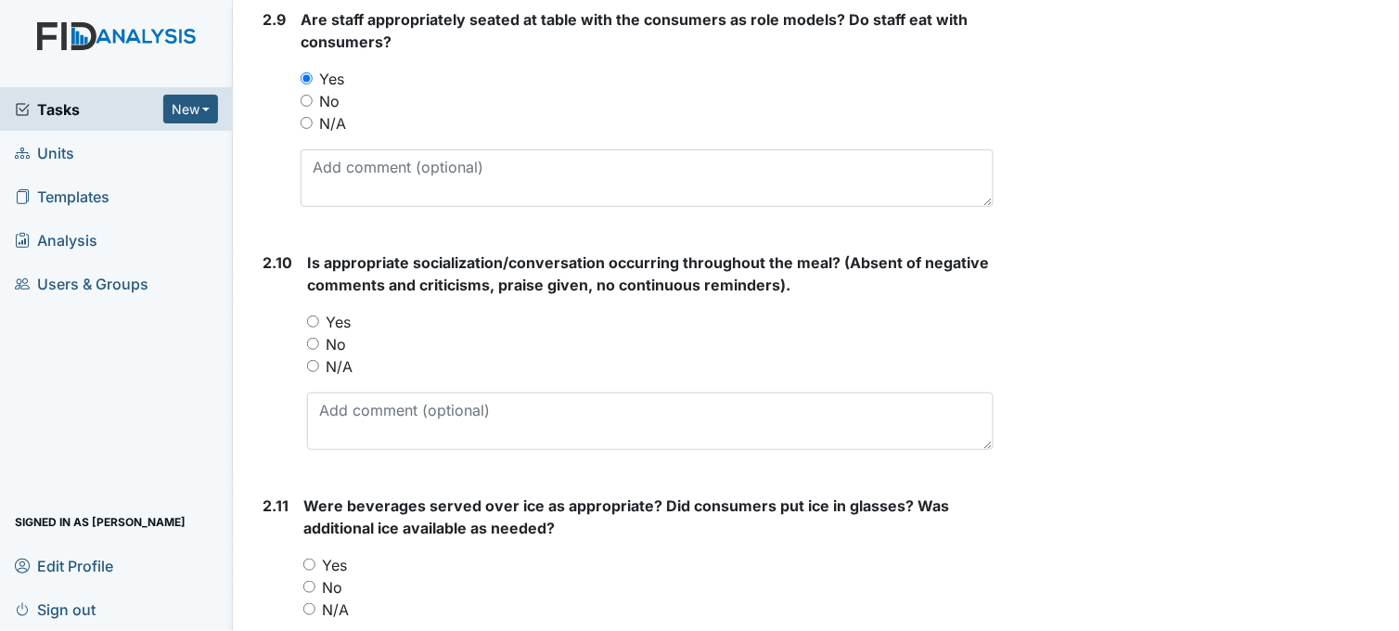
scroll to position [3196, 0]
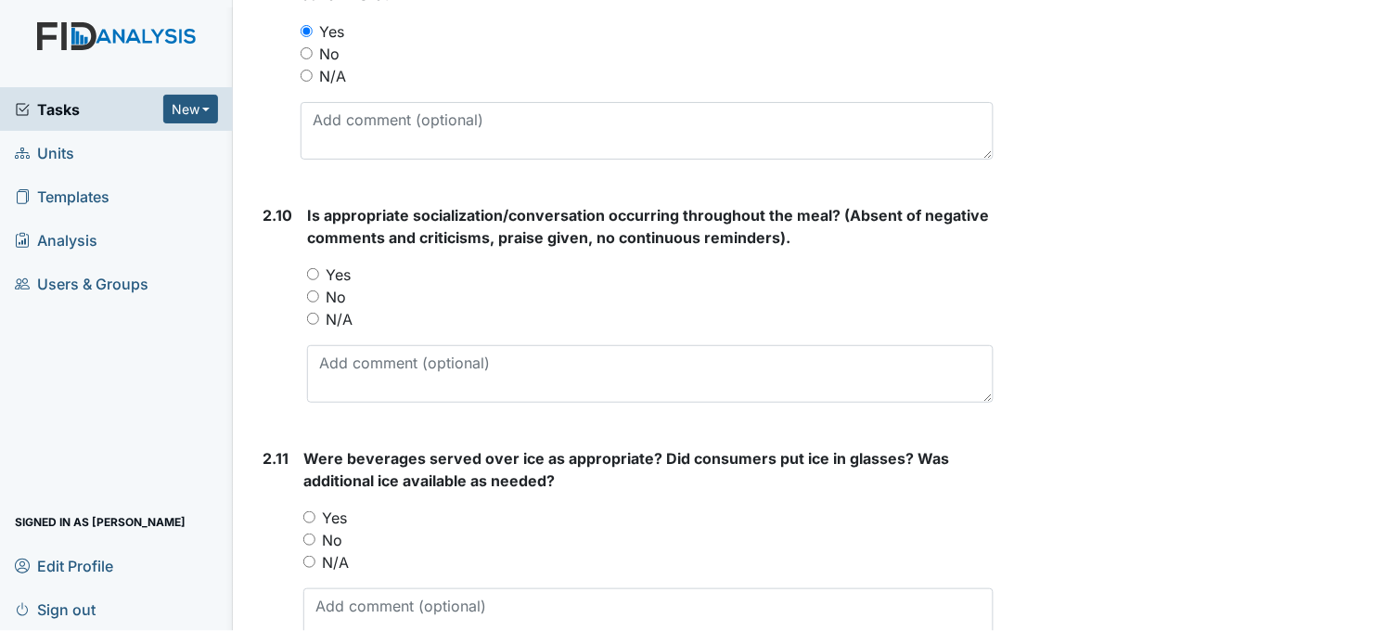
click at [309, 270] on input "Yes" at bounding box center [313, 274] width 12 height 12
radio input "true"
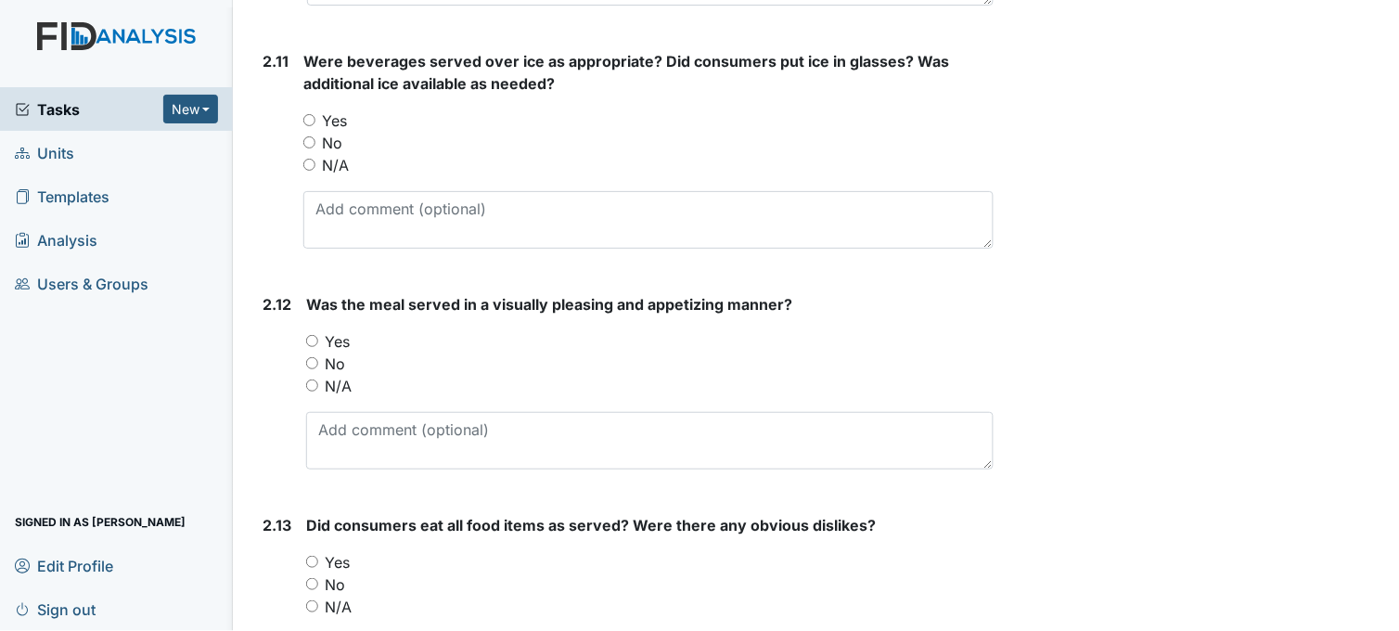
scroll to position [3608, 0]
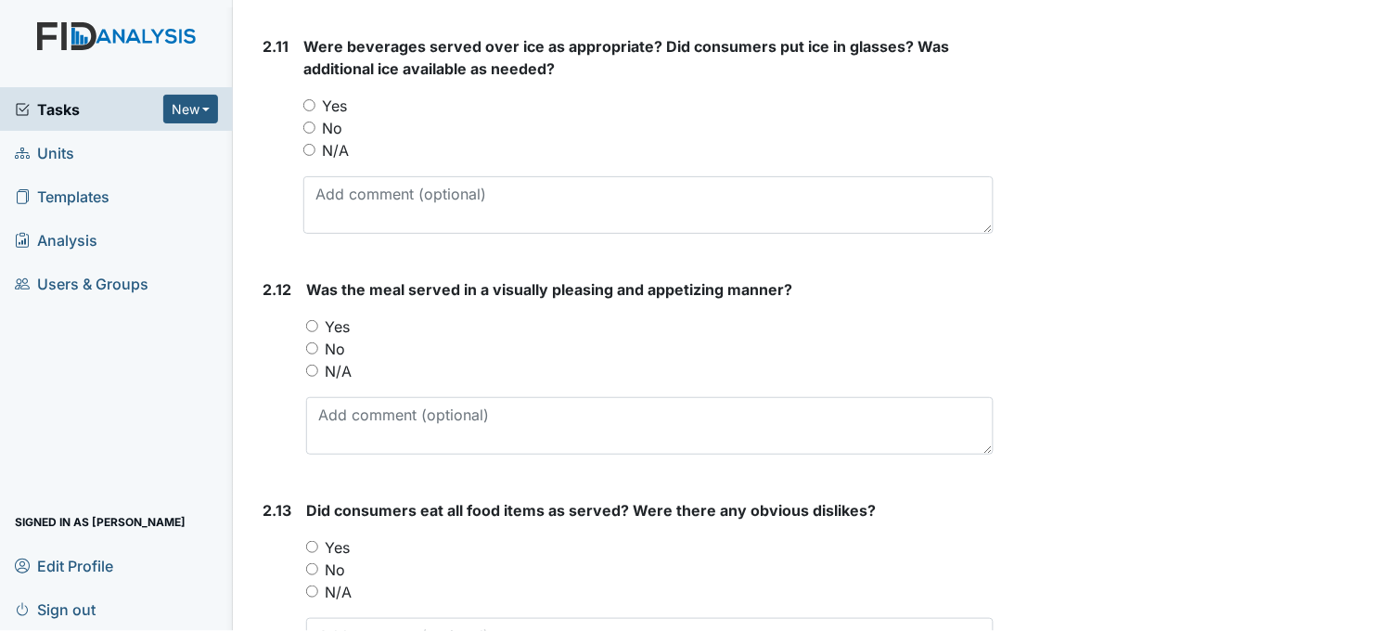
click at [308, 103] on input "Yes" at bounding box center [309, 105] width 12 height 12
radio input "true"
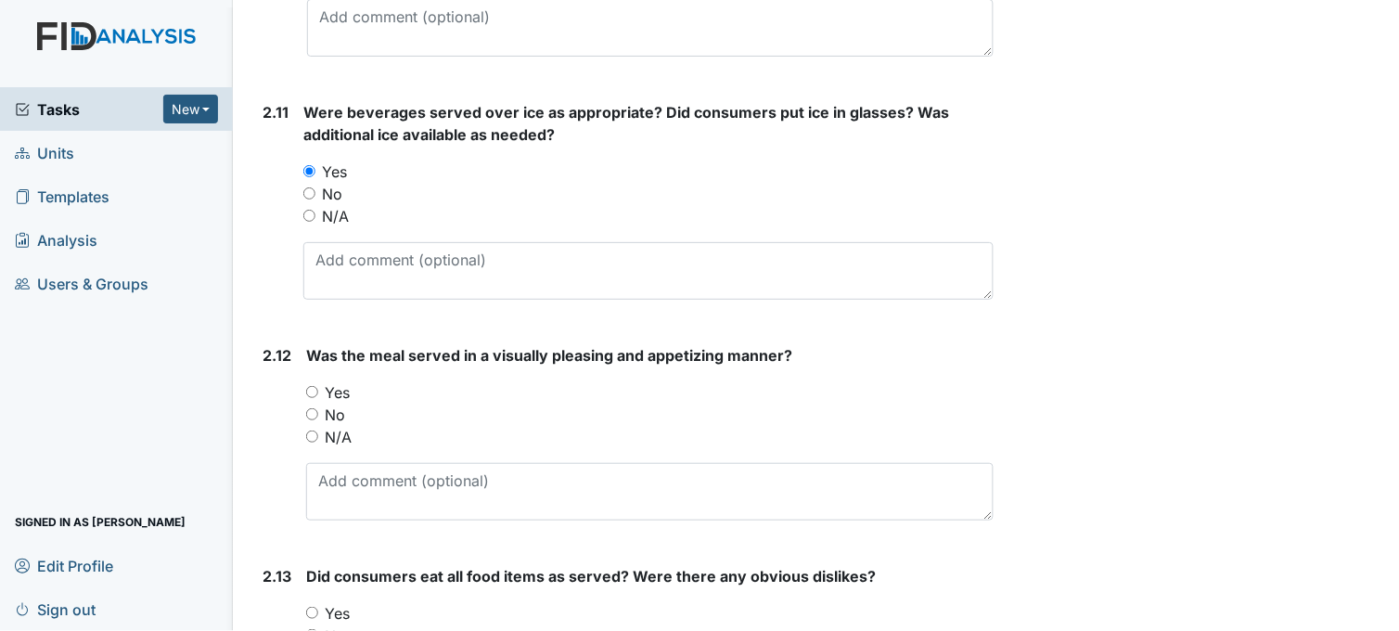
scroll to position [3505, 0]
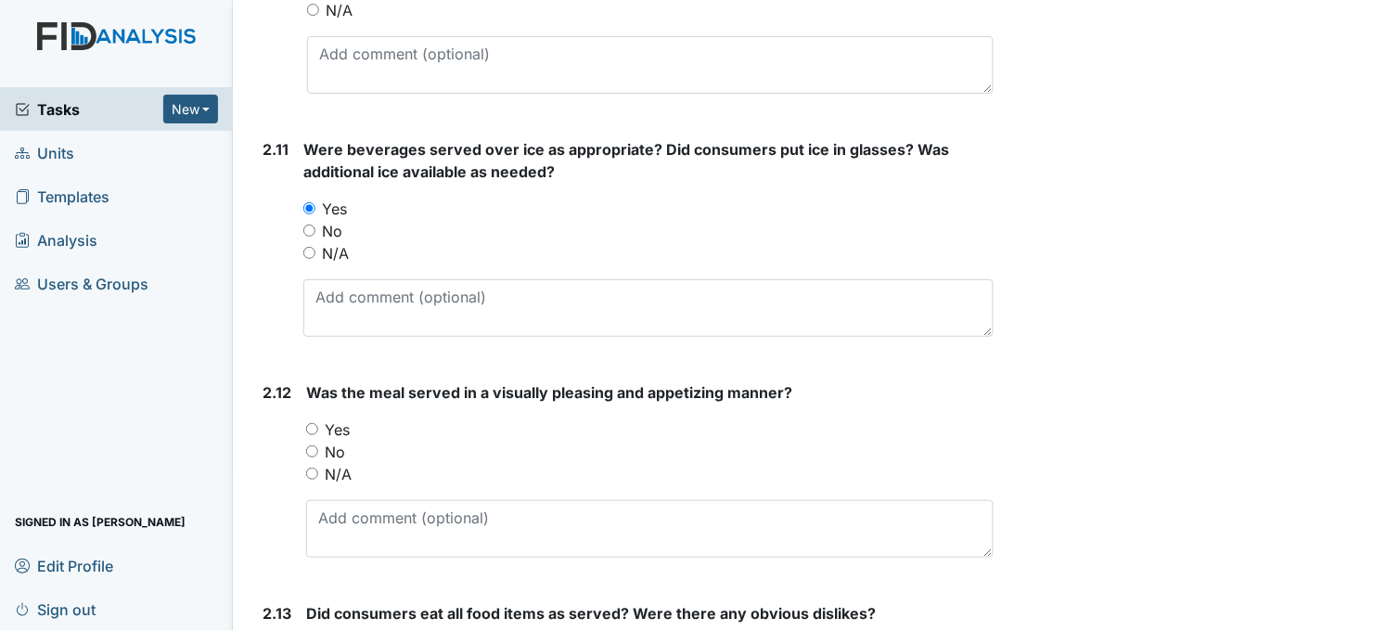
click at [310, 229] on input "No" at bounding box center [309, 231] width 12 height 12
radio input "true"
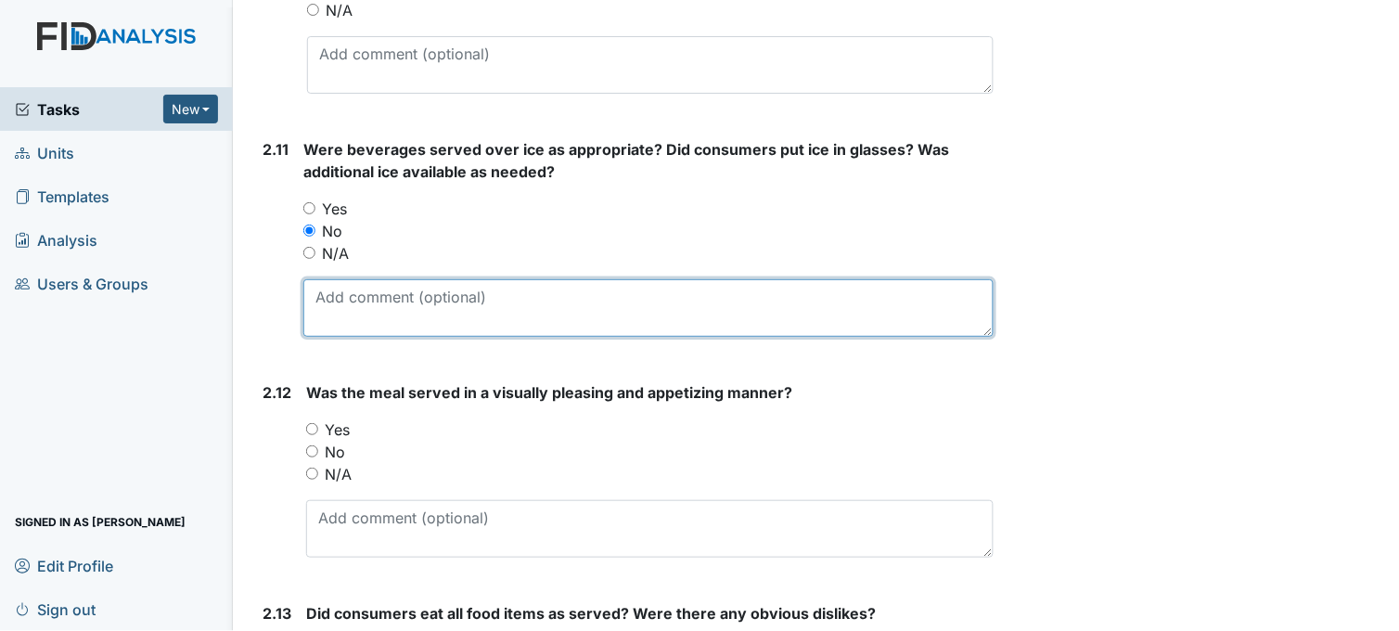
click at [511, 319] on textarea at bounding box center [648, 308] width 690 height 58
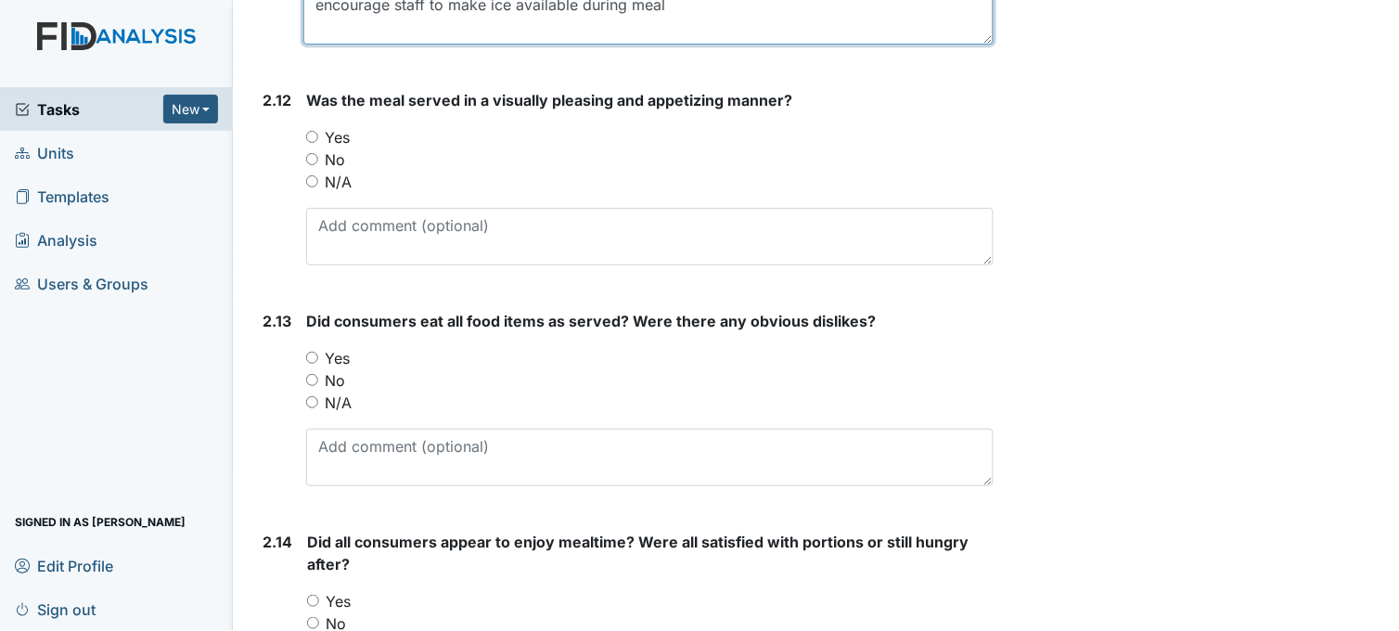
scroll to position [3815, 0]
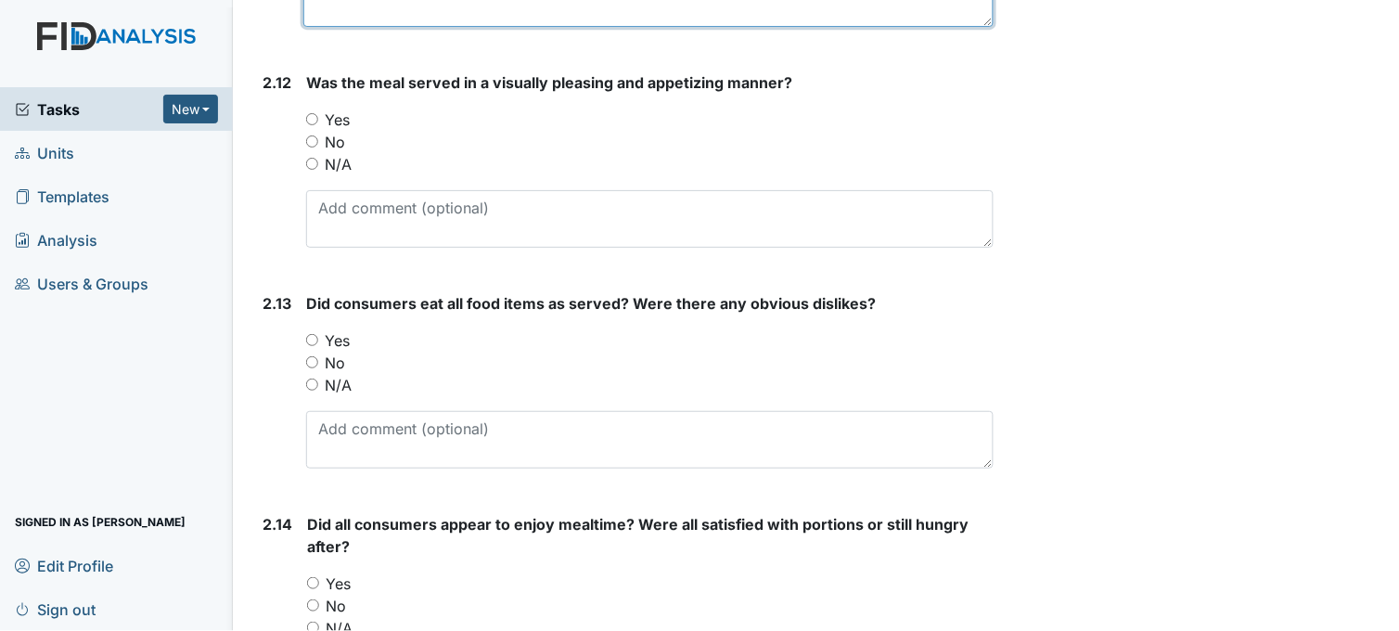
type textarea "encourage staff to make ice available during meal"
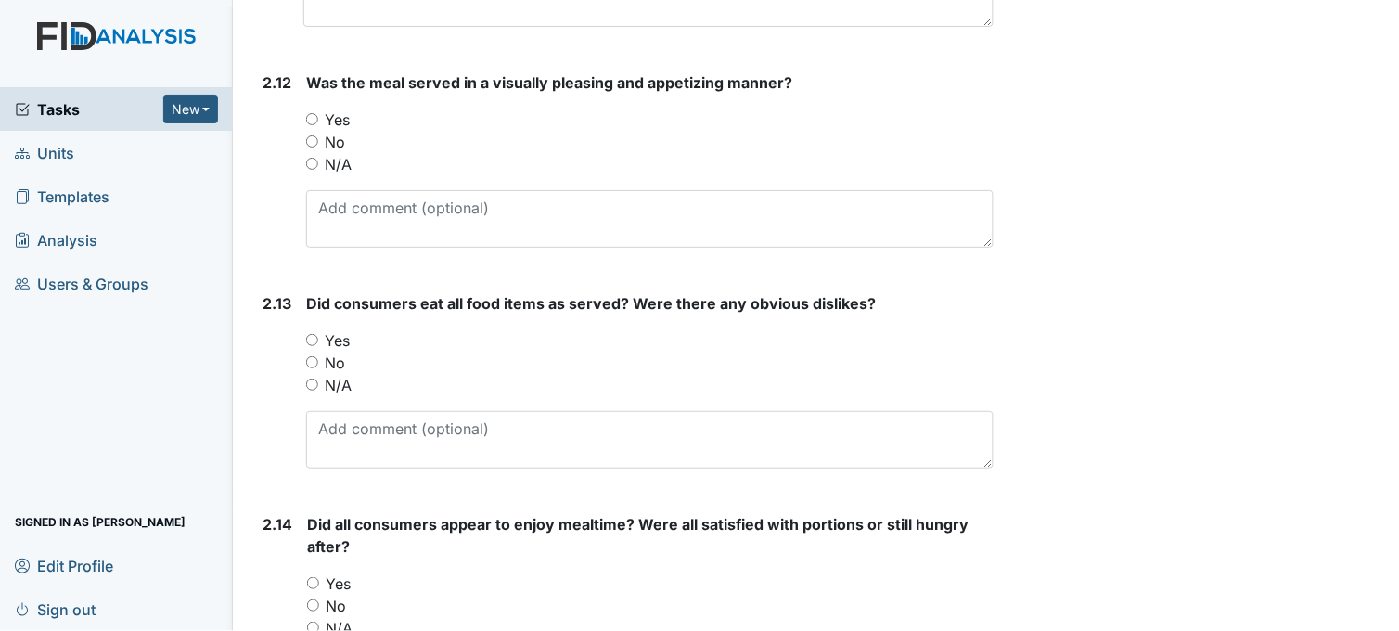
click at [311, 114] on input "Yes" at bounding box center [312, 119] width 12 height 12
radio input "true"
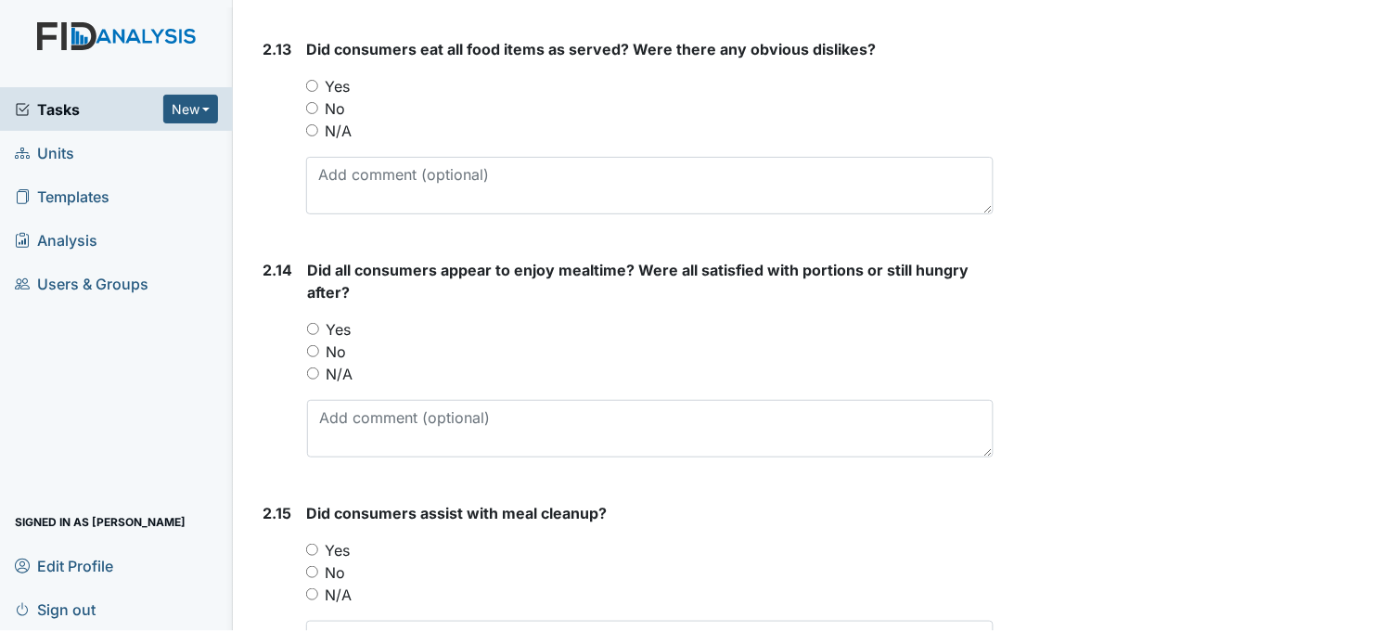
scroll to position [4021, 0]
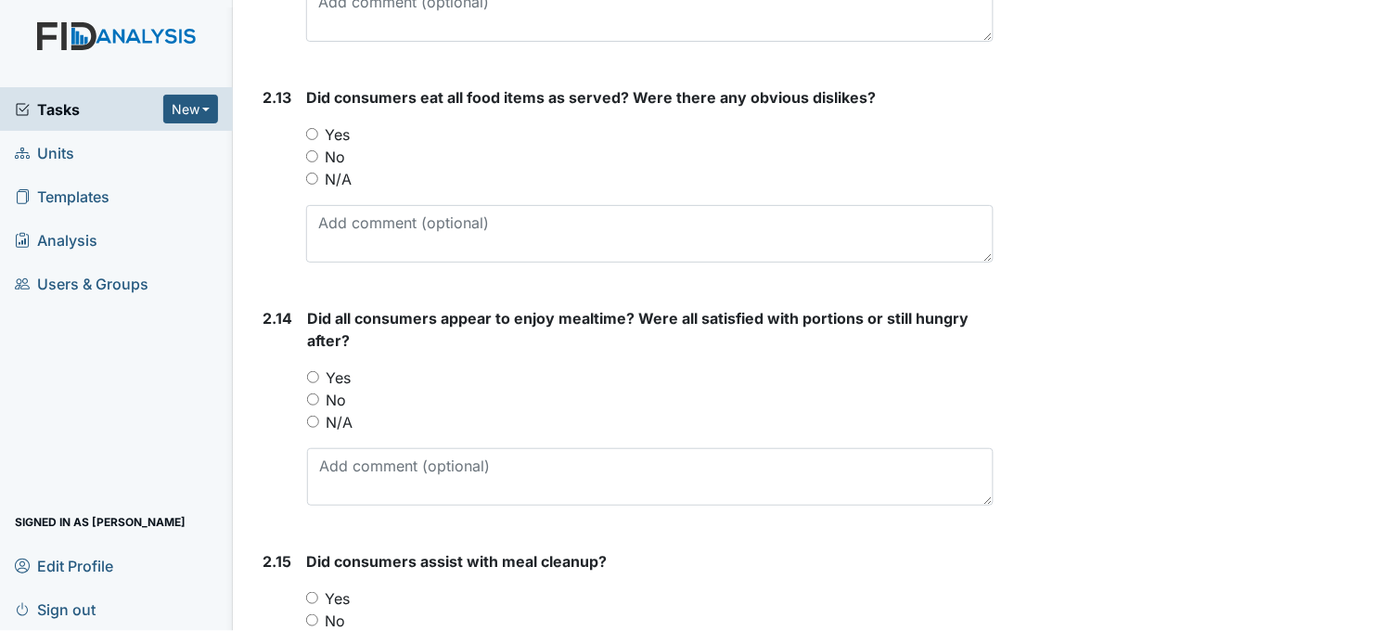
click at [308, 133] on input "Yes" at bounding box center [312, 134] width 12 height 12
radio input "true"
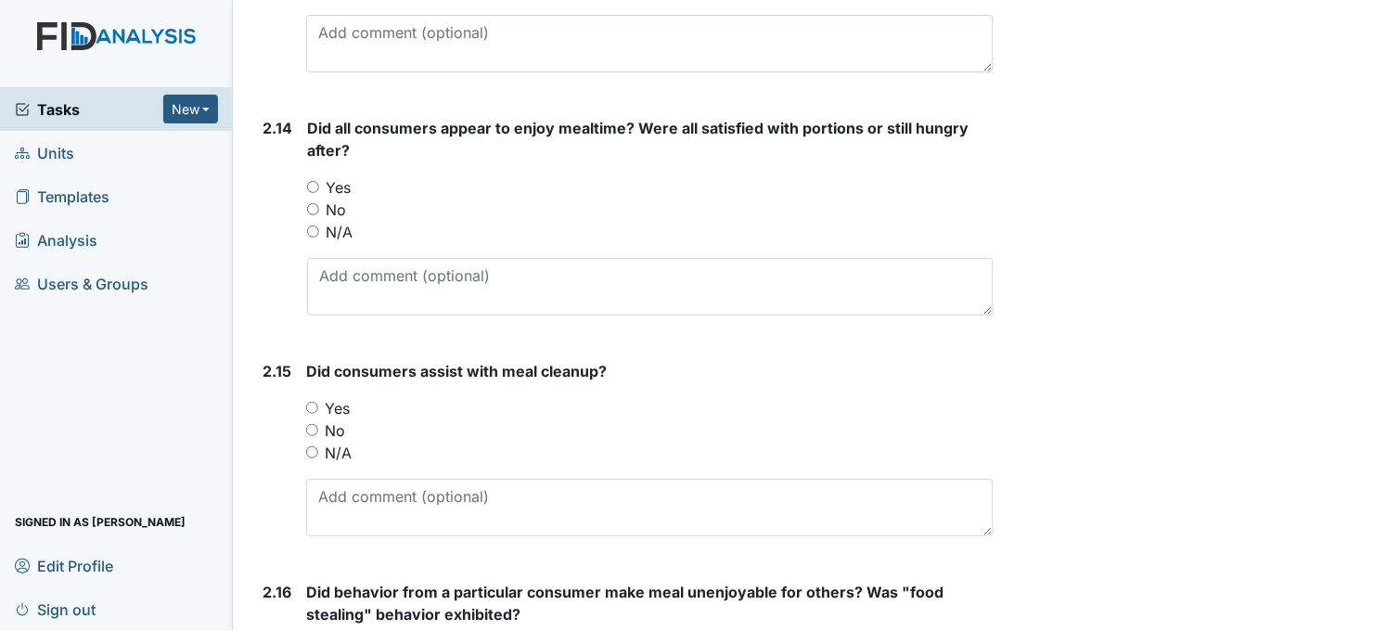
scroll to position [4227, 0]
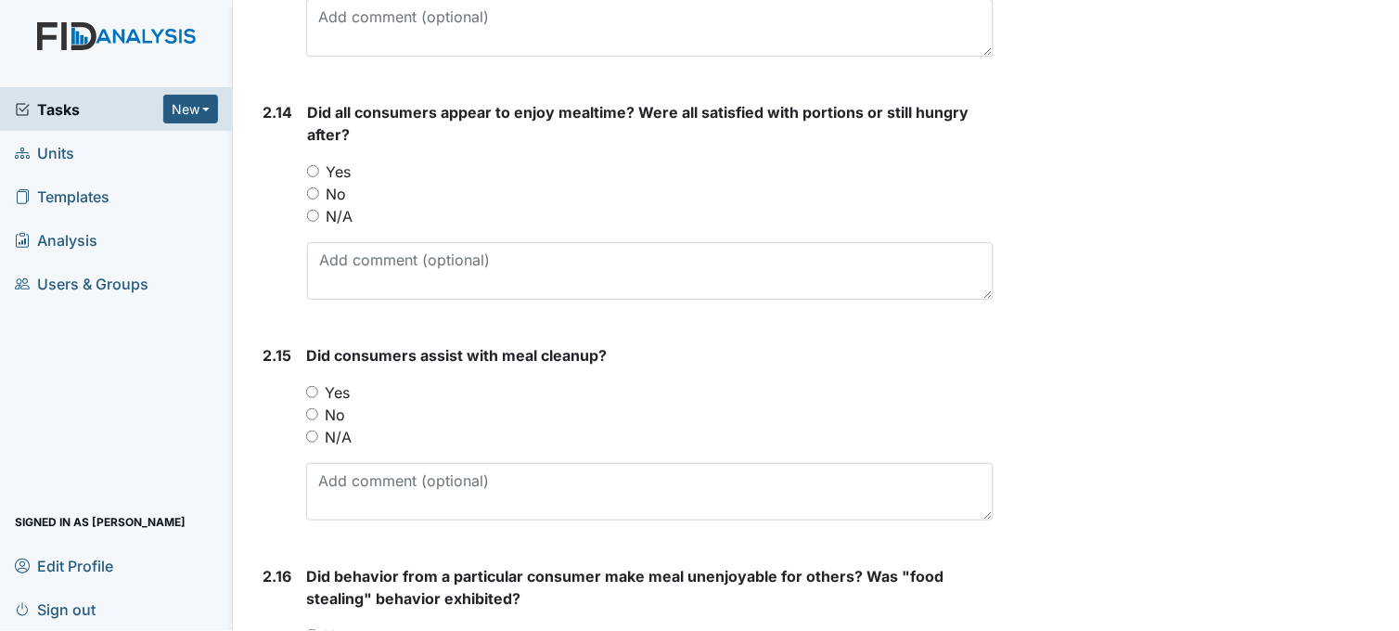
click at [310, 170] on input "Yes" at bounding box center [313, 171] width 12 height 12
radio input "true"
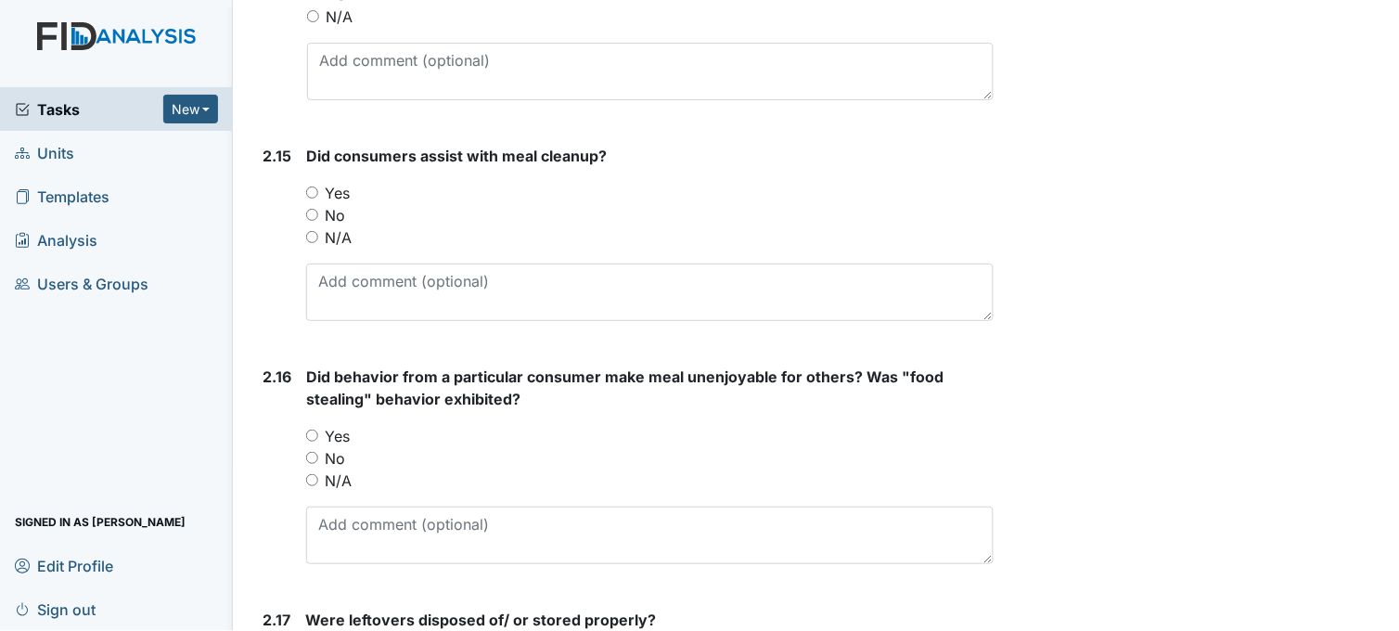
scroll to position [4433, 0]
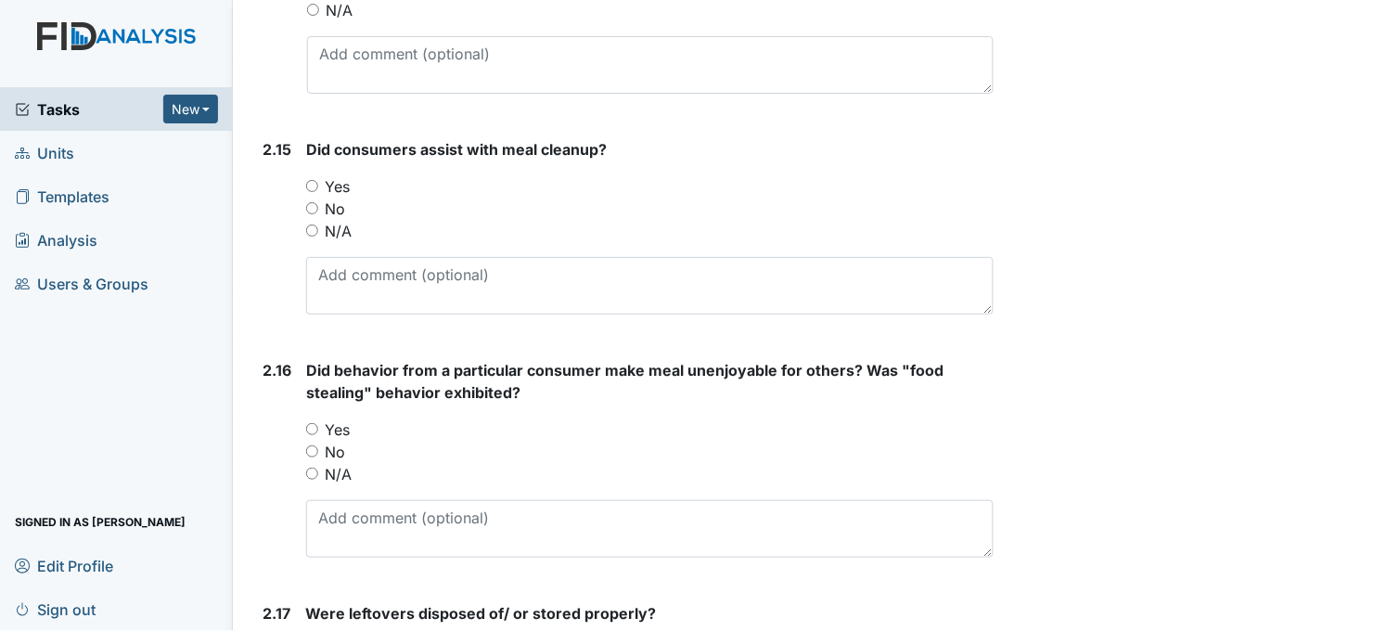
click at [309, 187] on input "Yes" at bounding box center [312, 186] width 12 height 12
radio input "true"
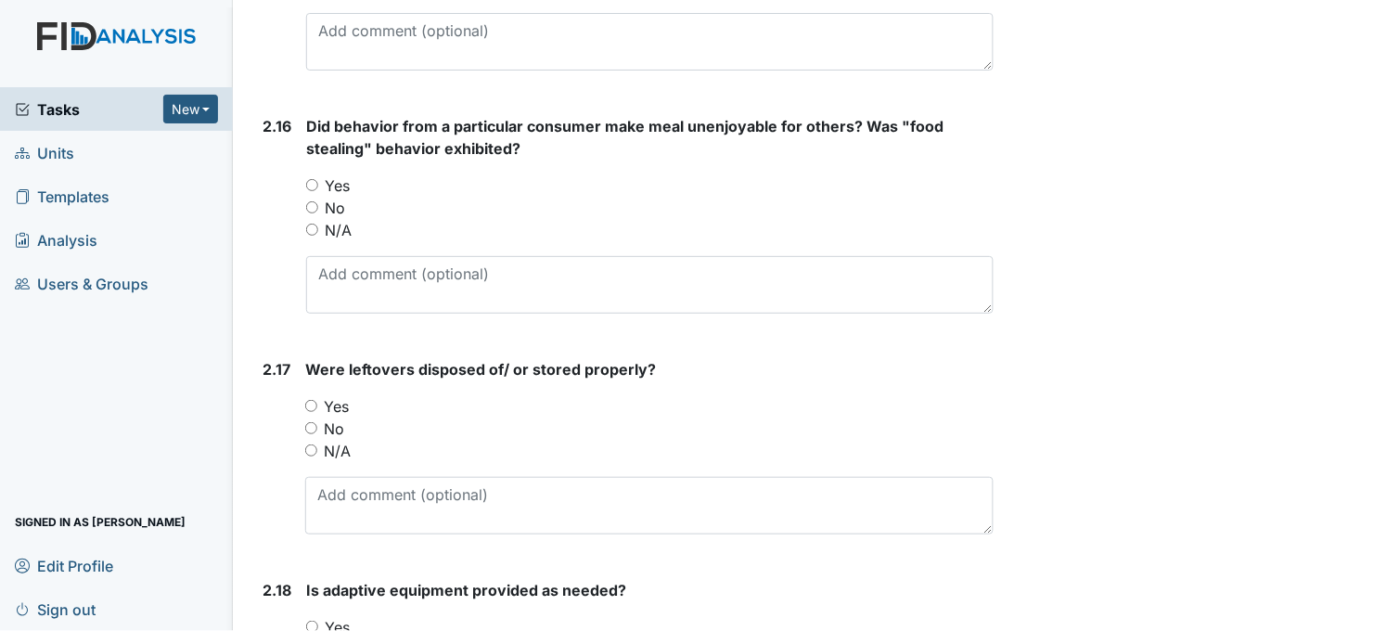
scroll to position [4743, 0]
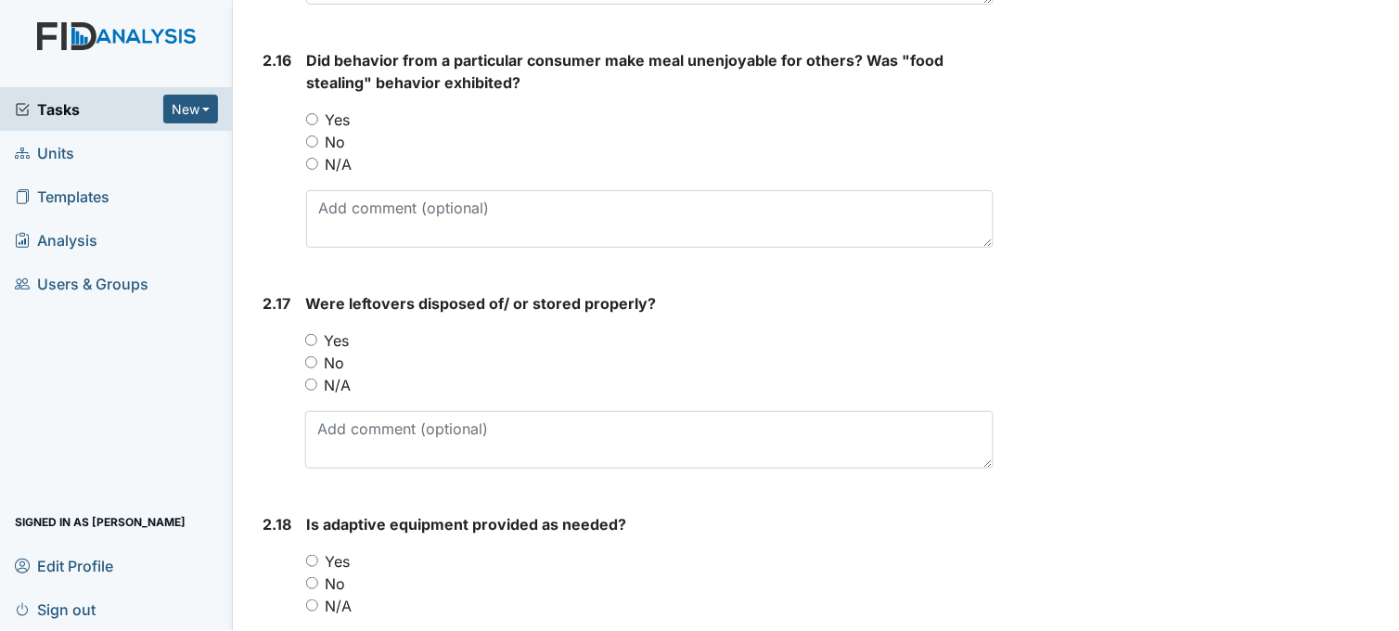
click at [313, 143] on input "No" at bounding box center [312, 141] width 12 height 12
radio input "true"
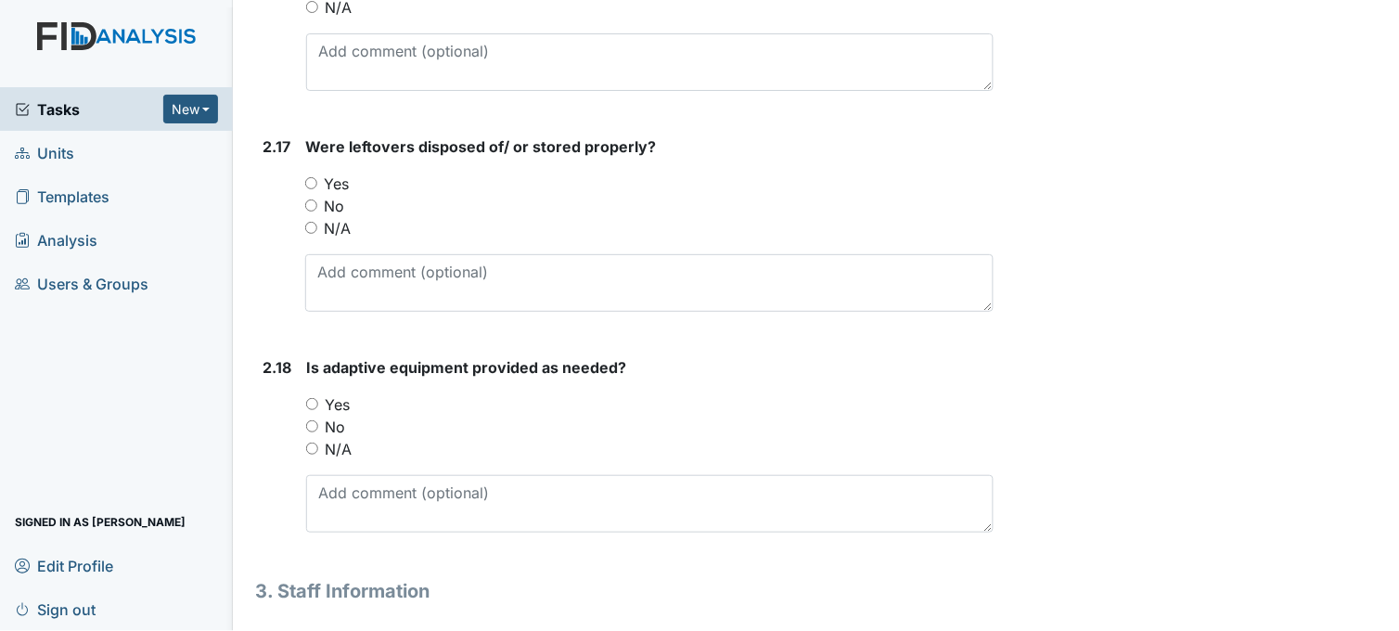
scroll to position [4949, 0]
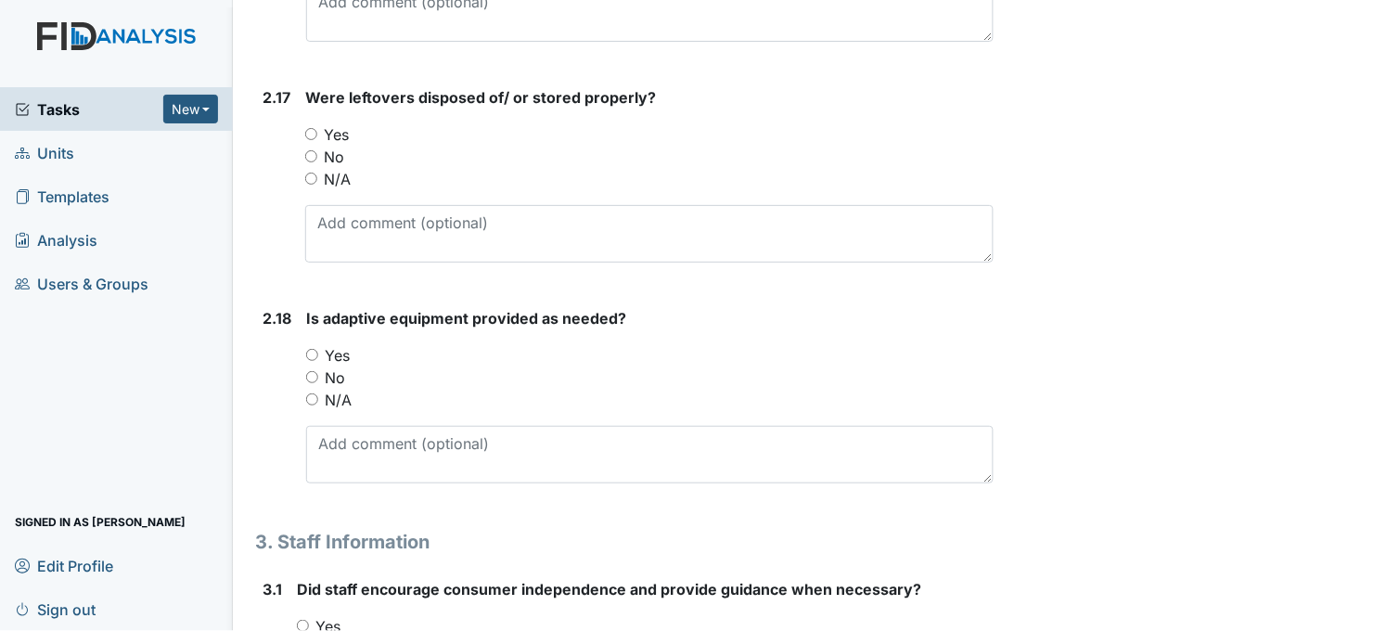
click at [313, 135] on input "Yes" at bounding box center [311, 134] width 12 height 12
radio input "true"
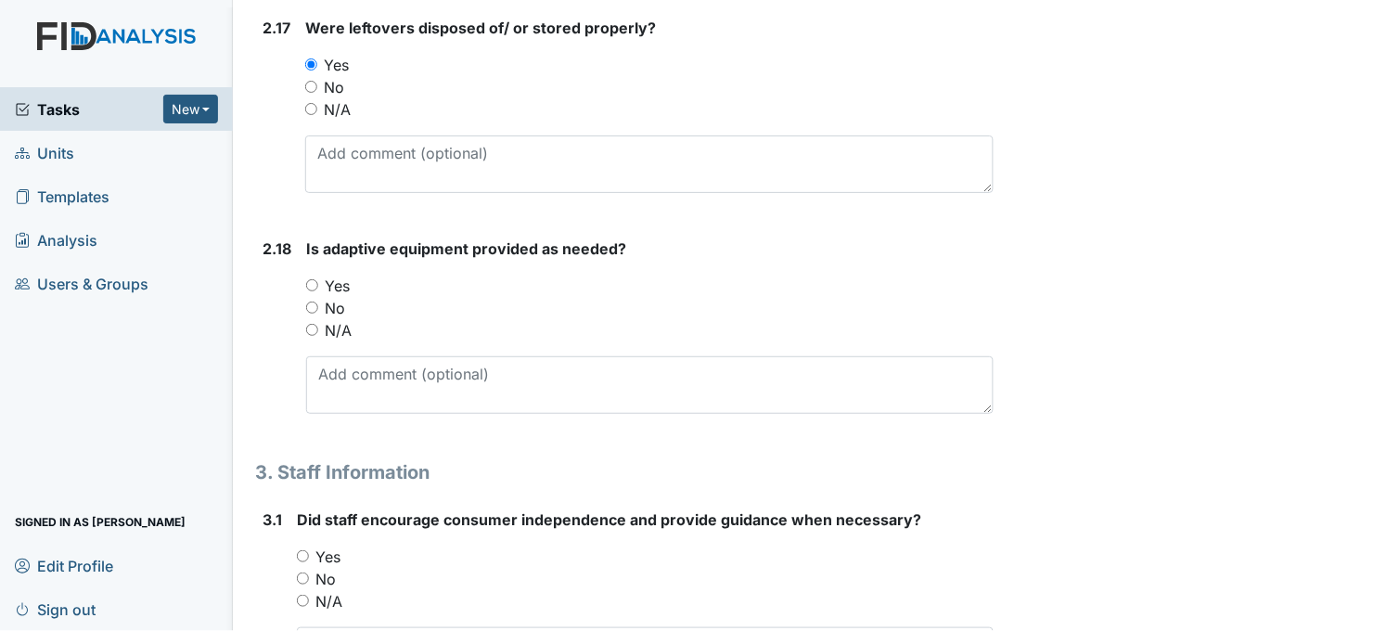
scroll to position [5155, 0]
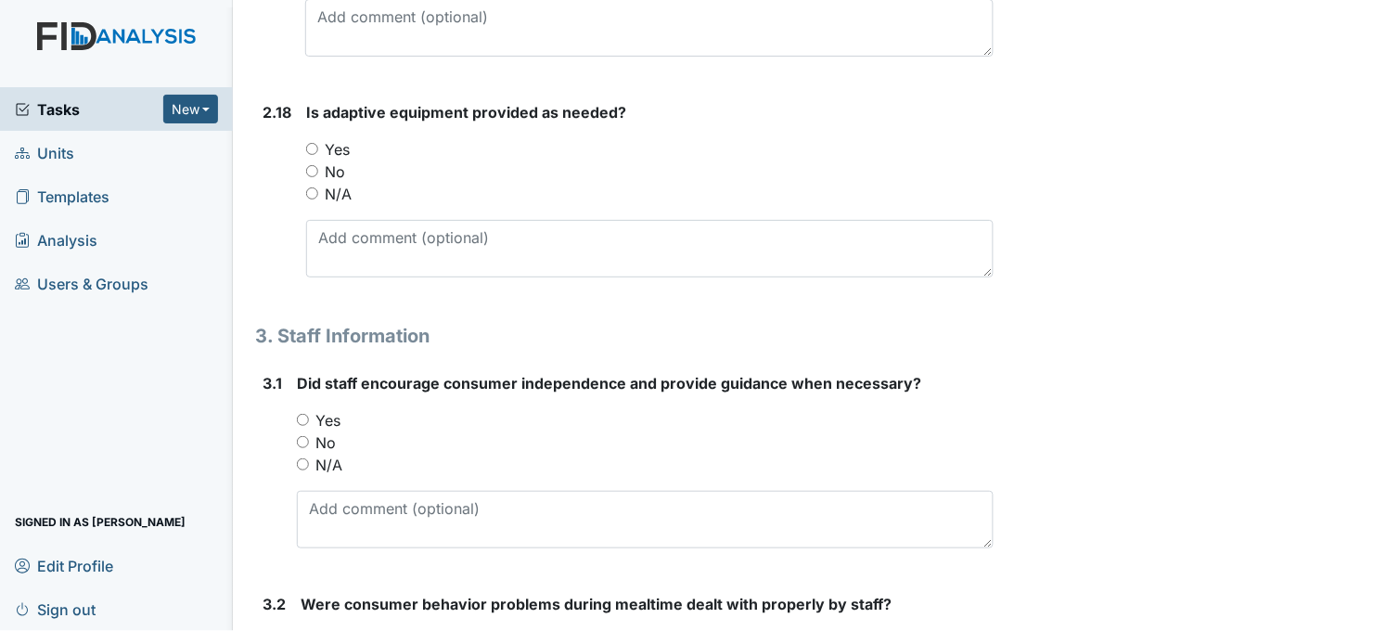
click at [311, 149] on input "Yes" at bounding box center [312, 149] width 12 height 12
radio input "true"
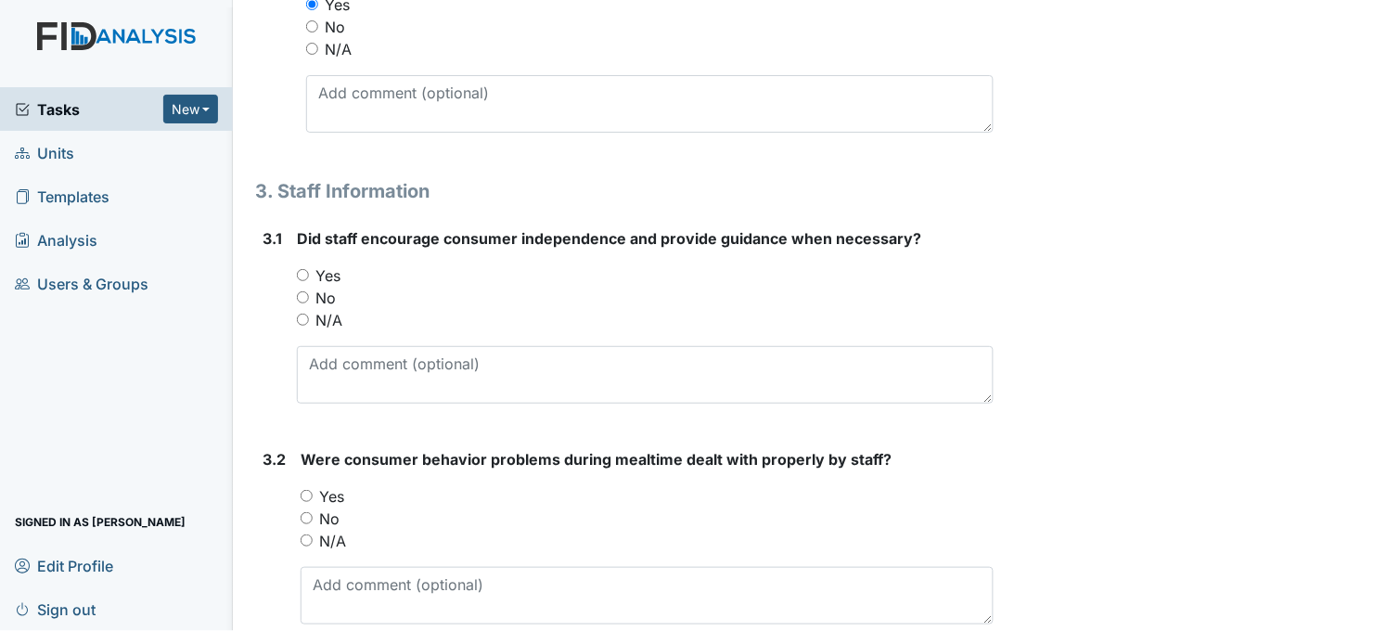
scroll to position [5361, 0]
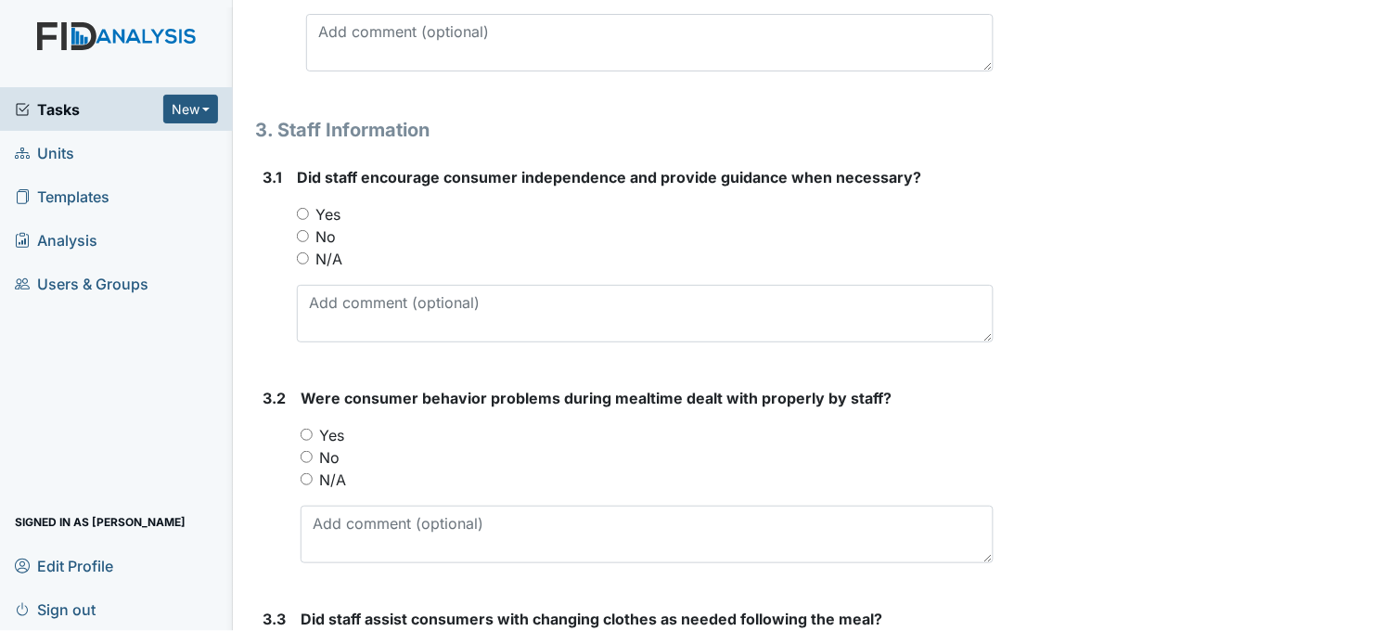
click at [301, 212] on input "Yes" at bounding box center [303, 214] width 12 height 12
radio input "true"
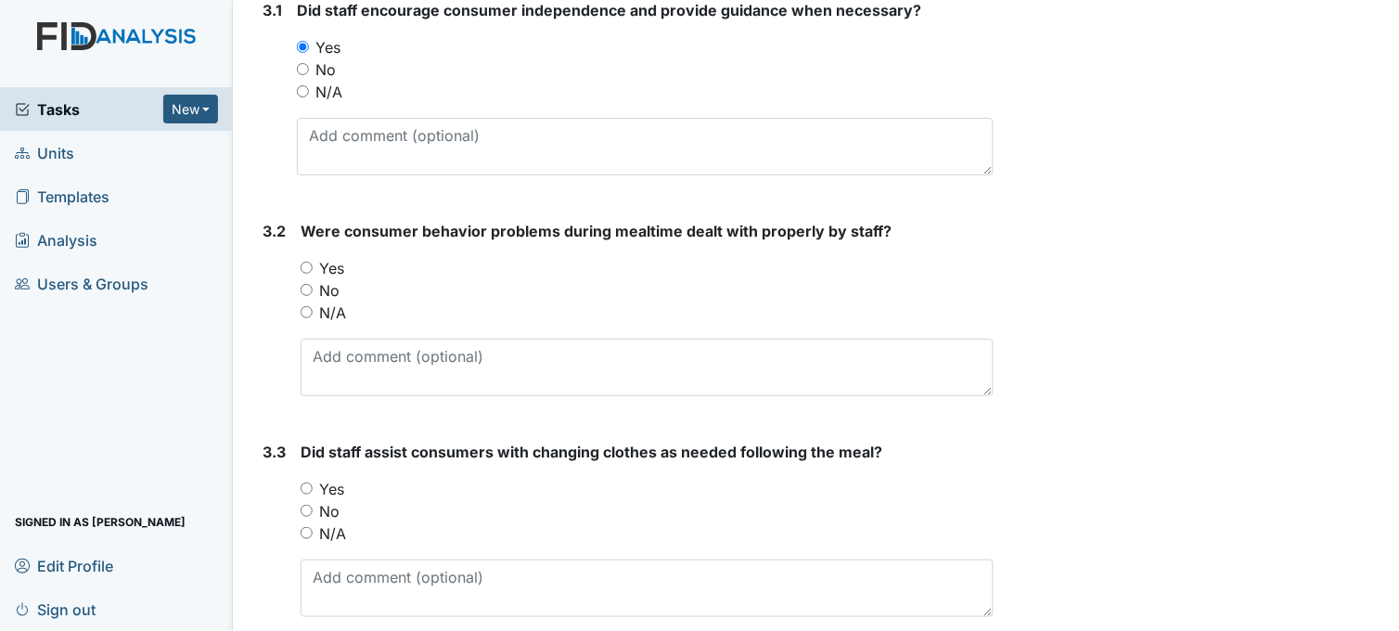
scroll to position [5568, 0]
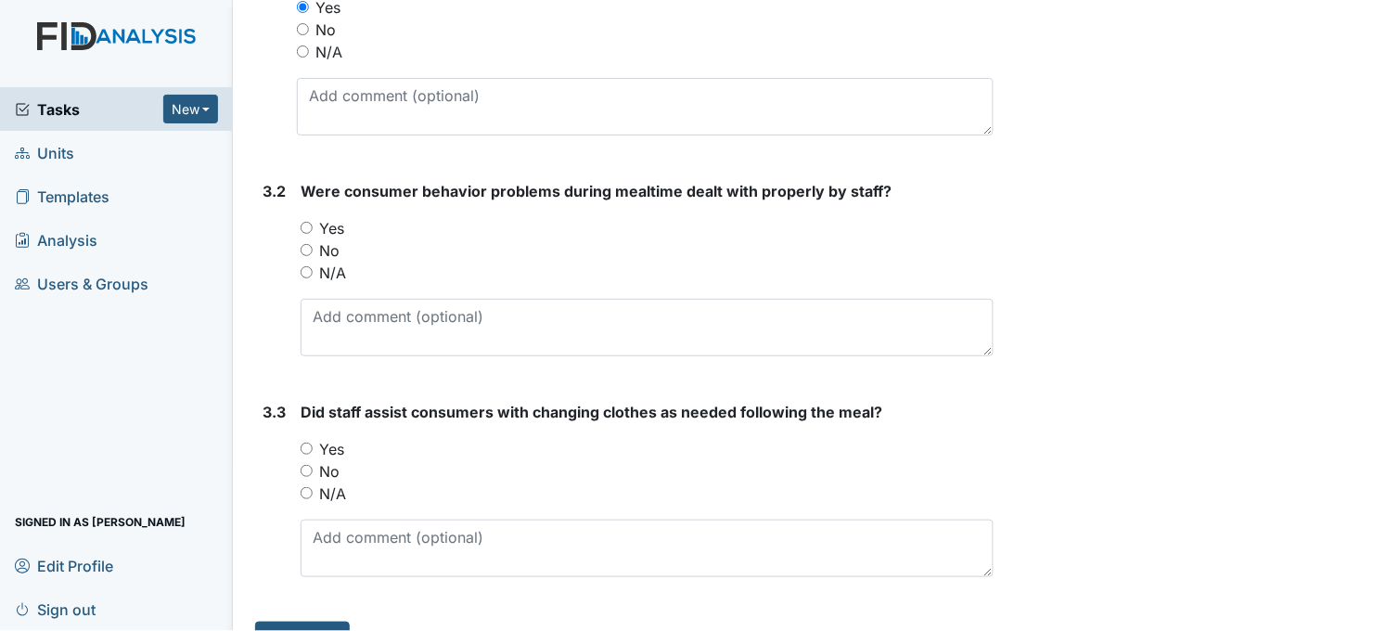
click at [303, 230] on input "Yes" at bounding box center [307, 228] width 12 height 12
radio input "true"
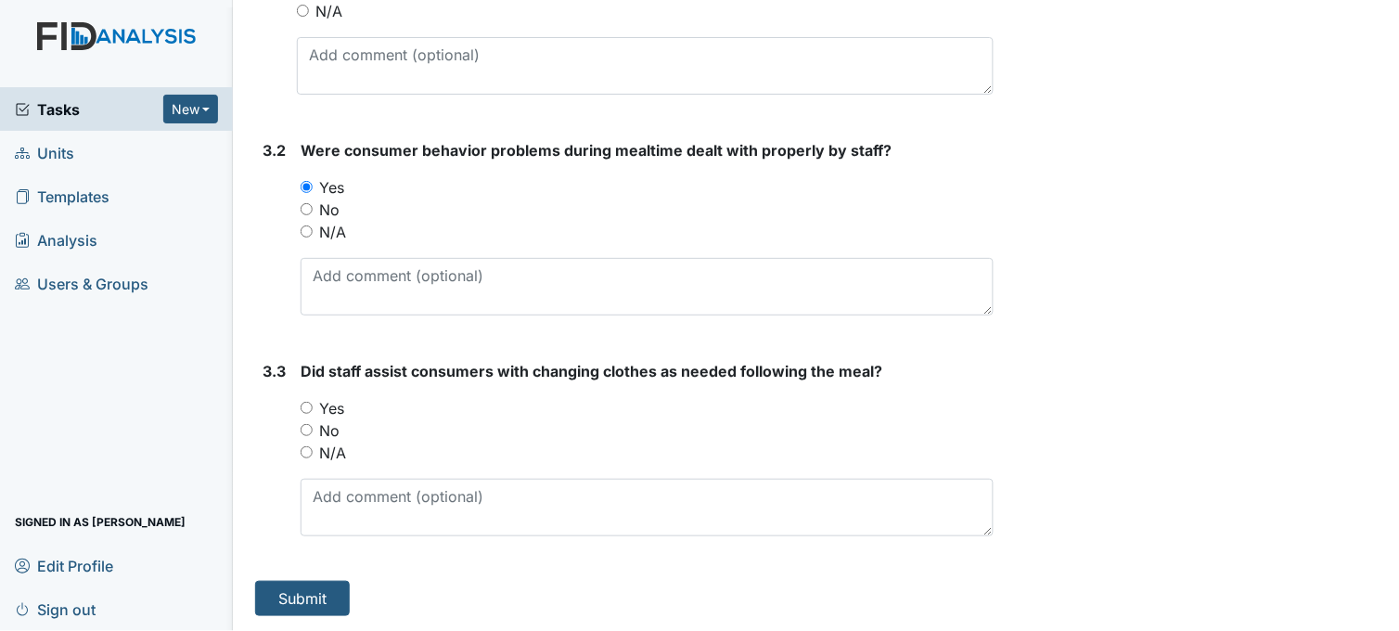
click at [309, 405] on input "Yes" at bounding box center [307, 408] width 12 height 12
radio input "true"
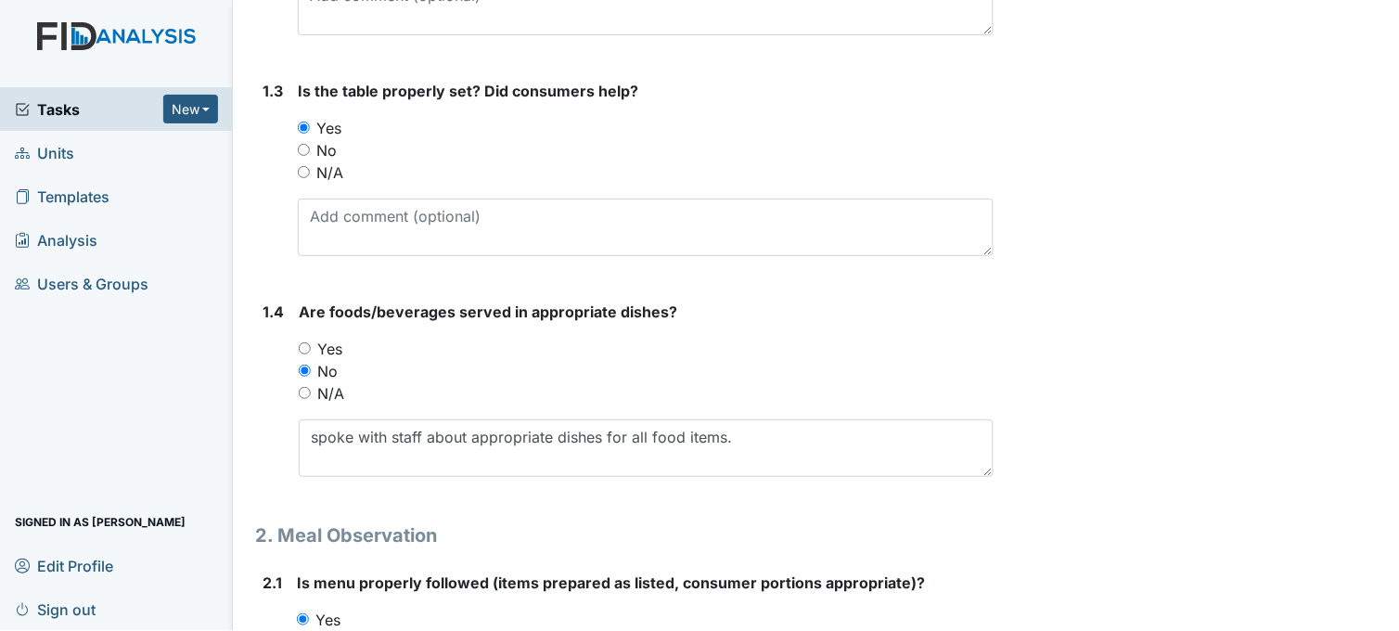
scroll to position [766, 0]
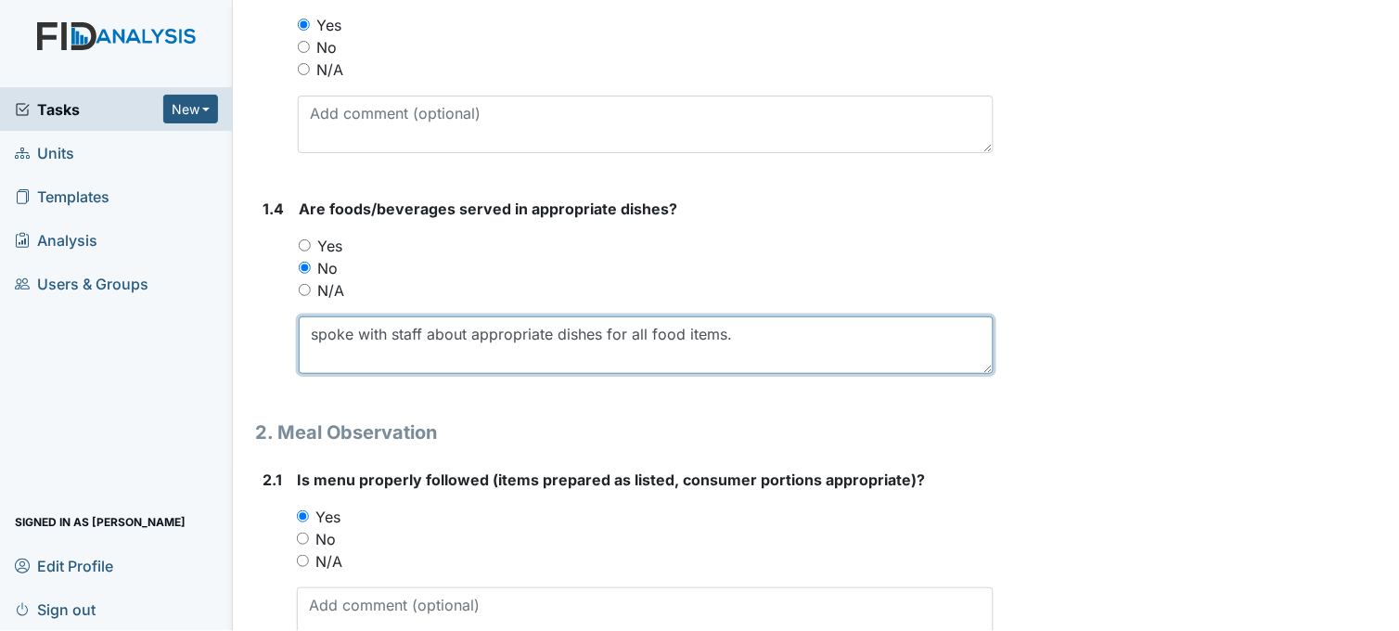
drag, startPoint x: 354, startPoint y: 330, endPoint x: 311, endPoint y: 332, distance: 42.7
click at [311, 332] on textarea "spoke with staff about appropriate dishes for all food items." at bounding box center [646, 345] width 695 height 58
click at [478, 334] on textarea "encouraged staff about appropriate dishes for all food items." at bounding box center [646, 345] width 695 height 58
click at [568, 332] on textarea "encouraged staff to use appropriate dishes for all food items." at bounding box center [646, 345] width 695 height 58
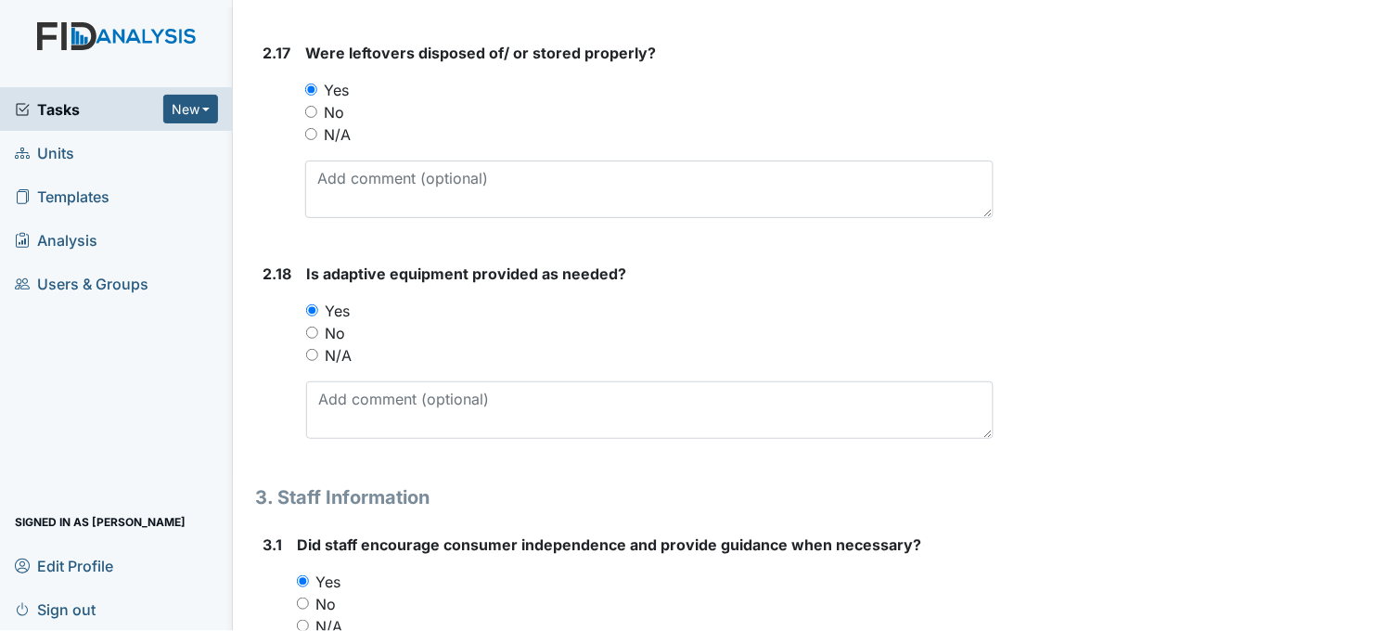
scroll to position [5612, 0]
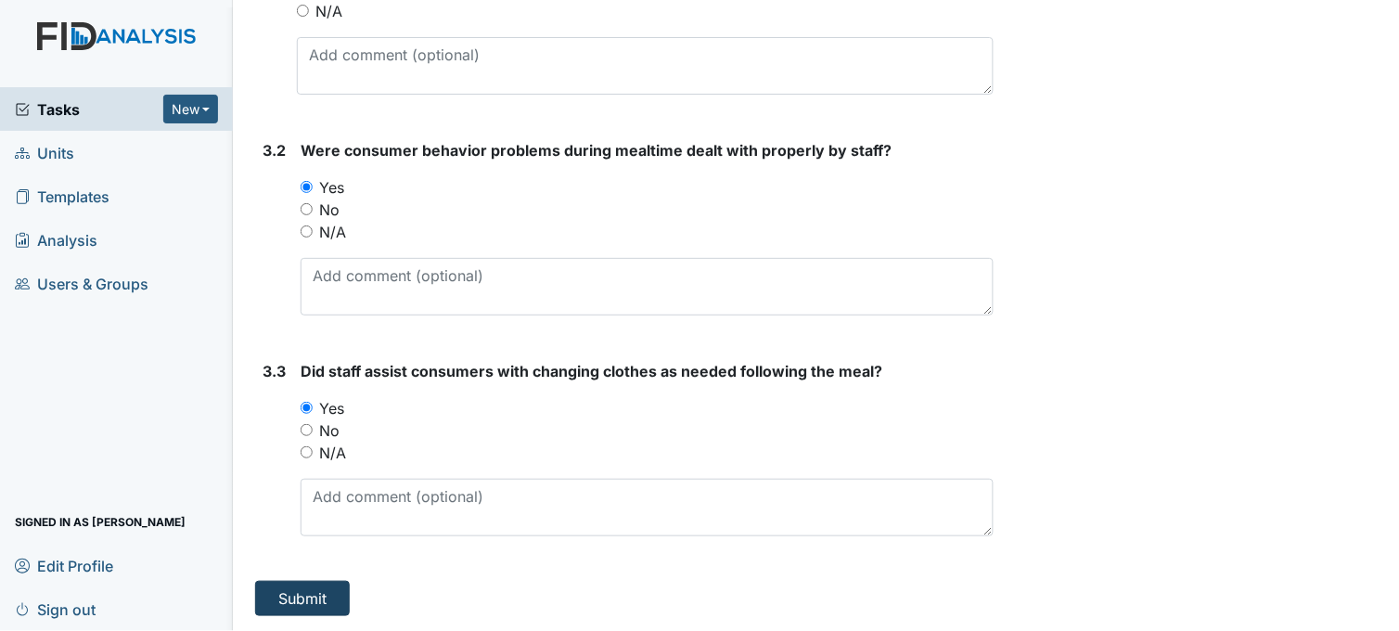
type textarea "encouraged staff to use appropriate serving dishes for all food items."
click at [285, 594] on button "Submit" at bounding box center [302, 598] width 95 height 35
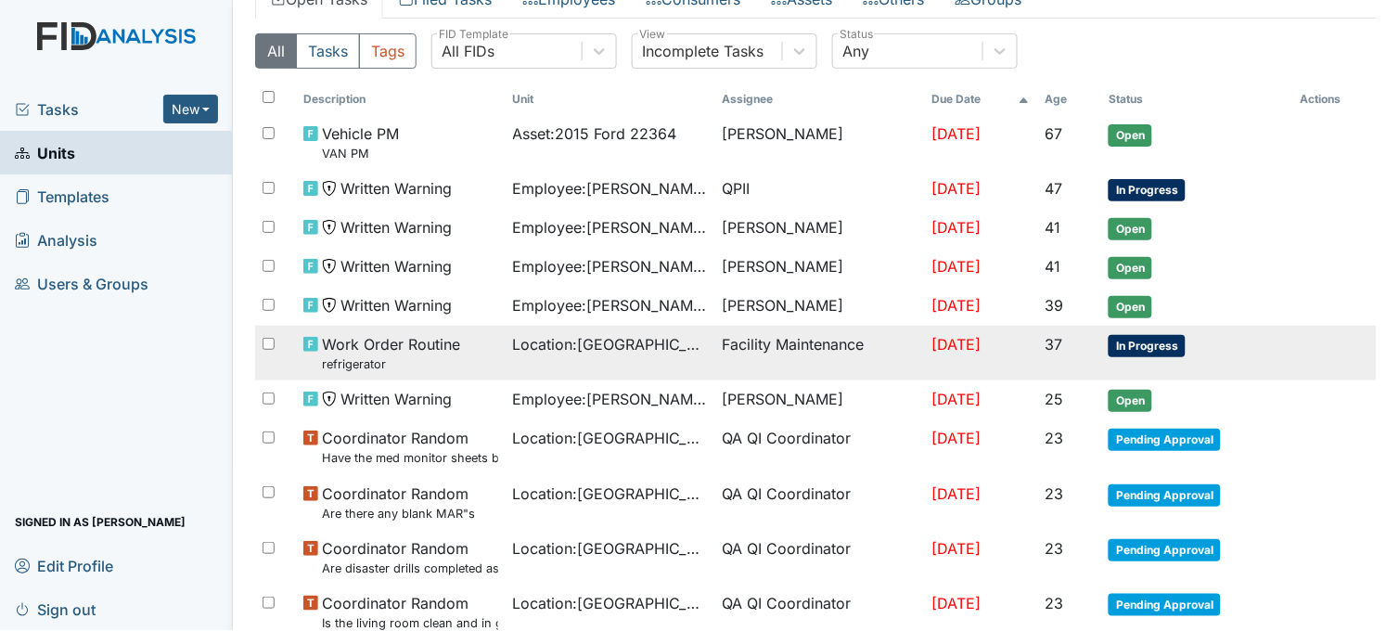
scroll to position [206, 0]
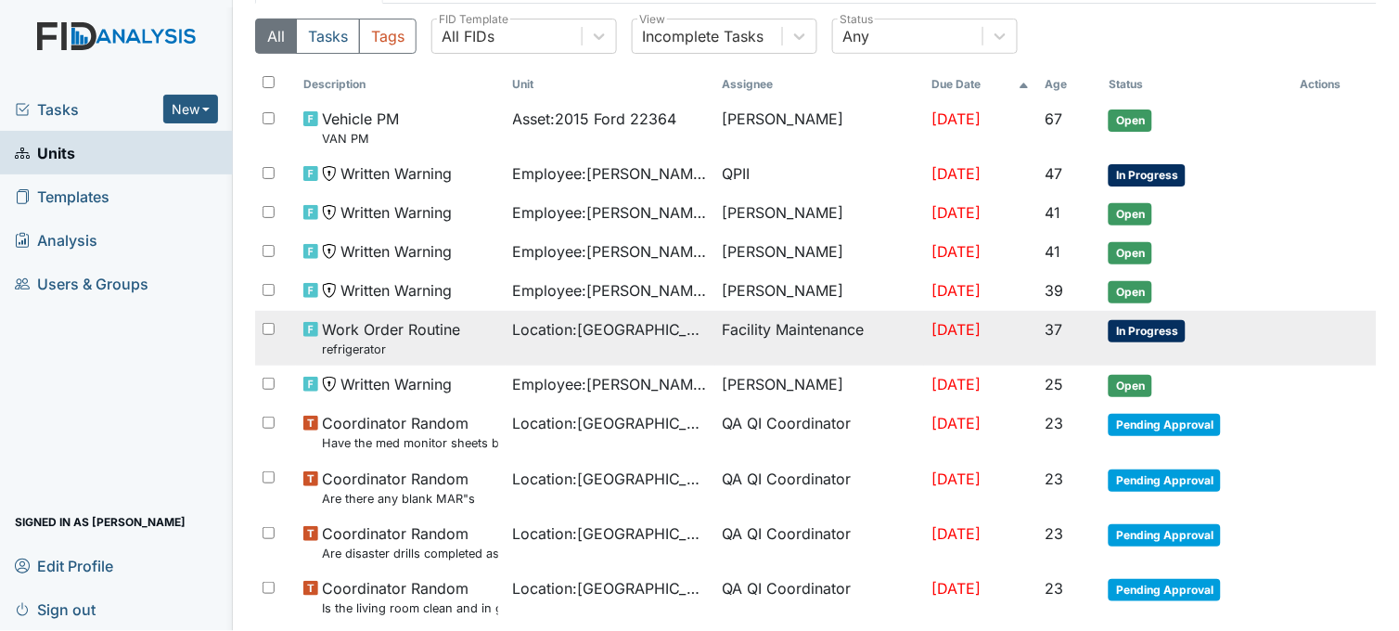
click at [608, 340] on span "Location : Beaufort Heights" at bounding box center [610, 329] width 195 height 22
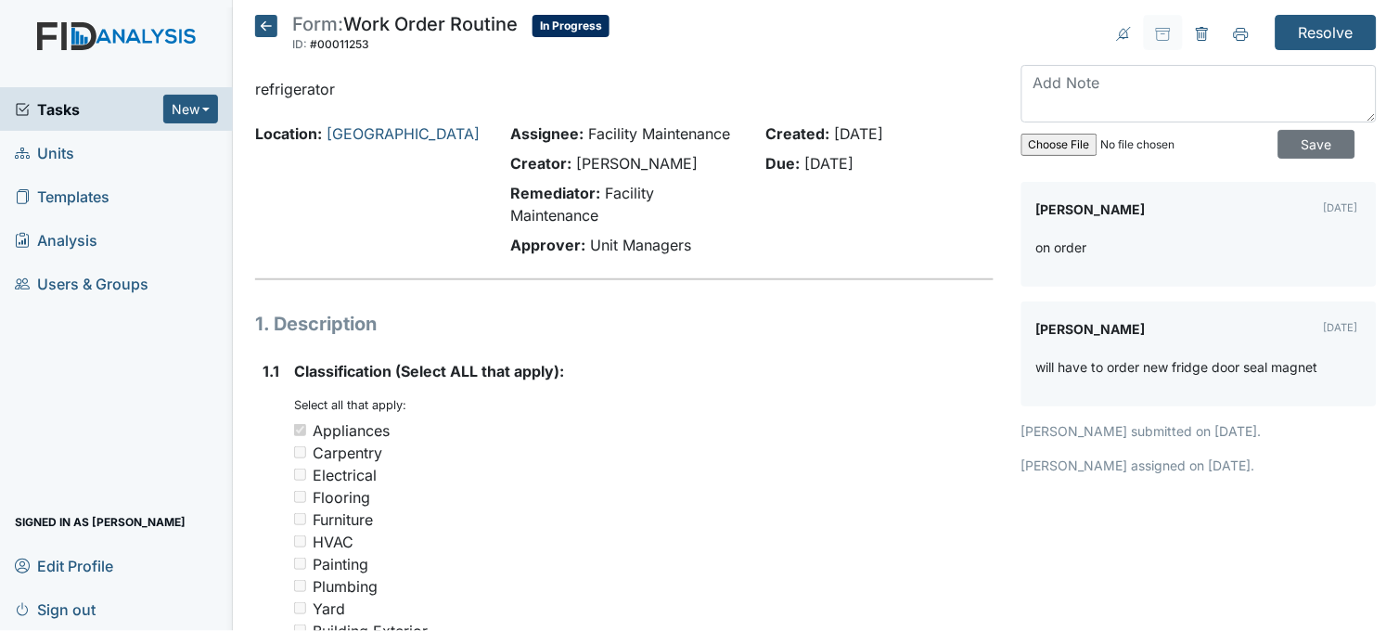
click at [267, 25] on icon at bounding box center [266, 26] width 22 height 22
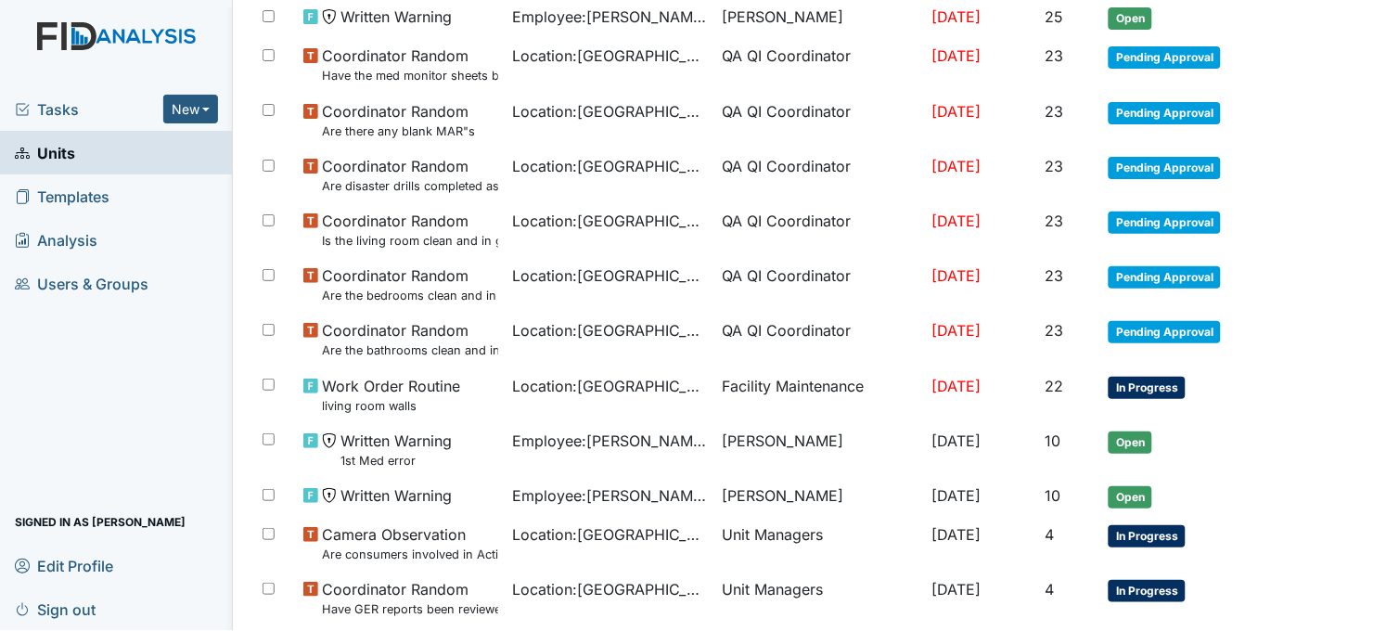
scroll to position [515, 0]
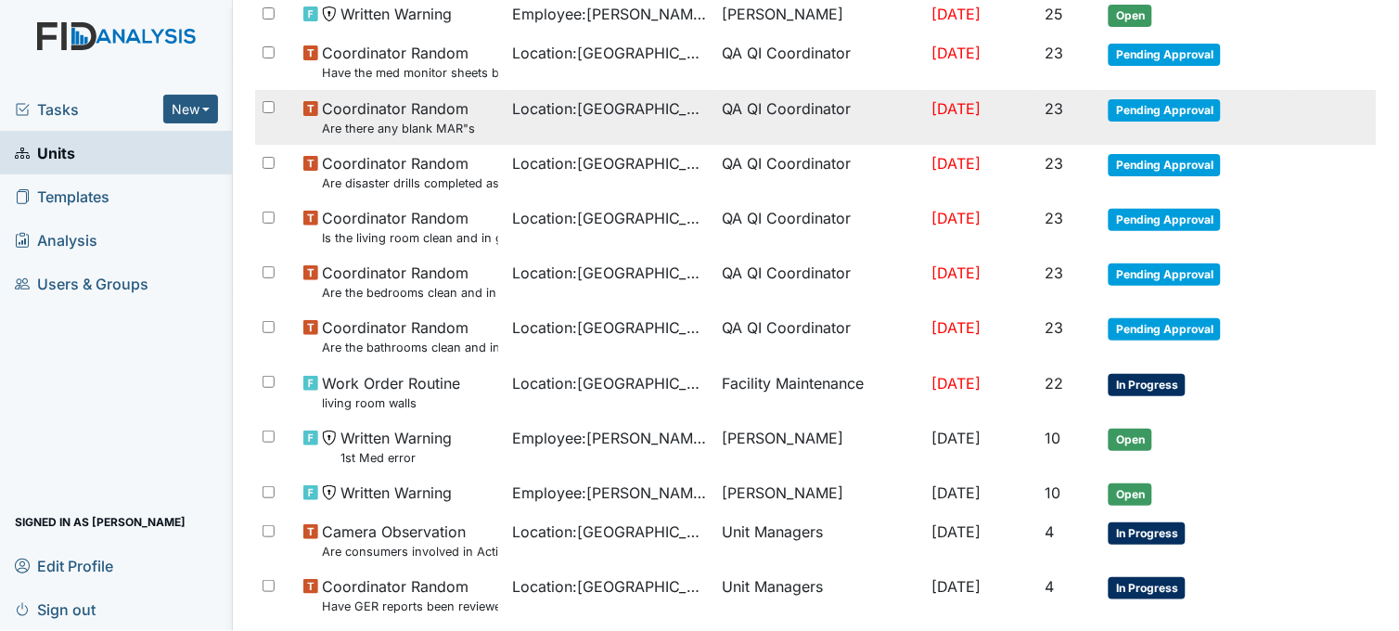
click at [641, 132] on td "Location : Beaufort Heights" at bounding box center [611, 117] width 210 height 55
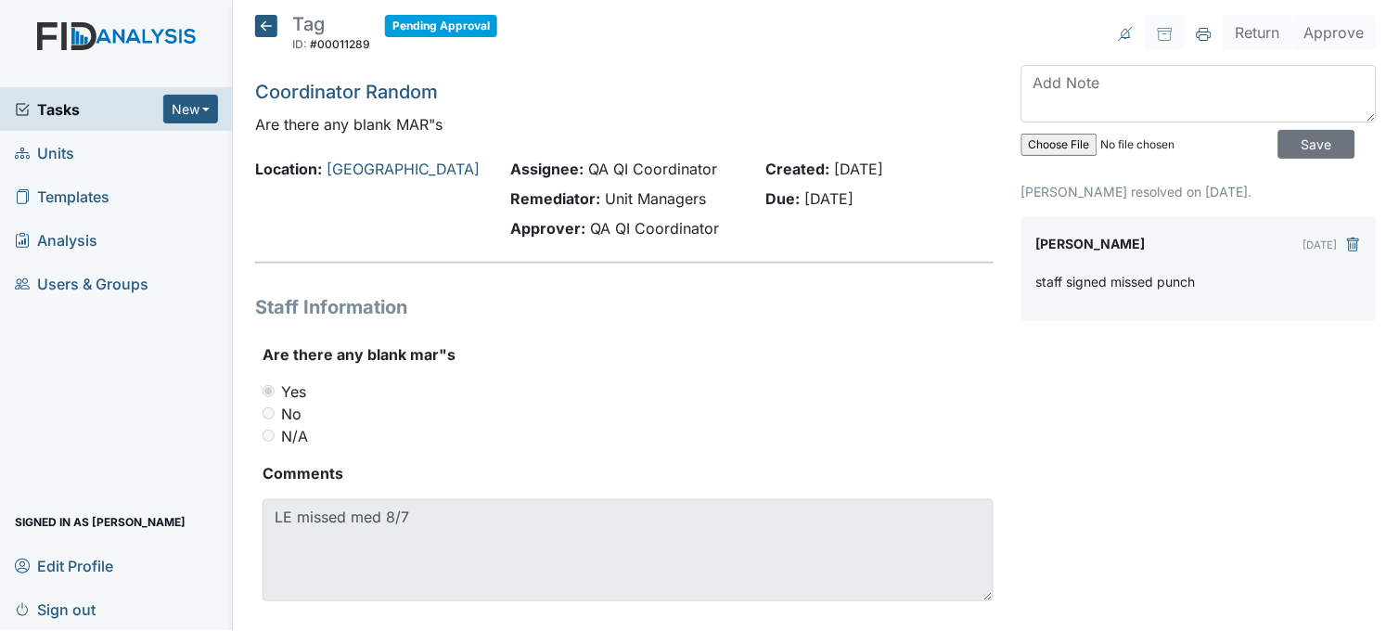
click at [264, 19] on icon at bounding box center [266, 26] width 22 height 22
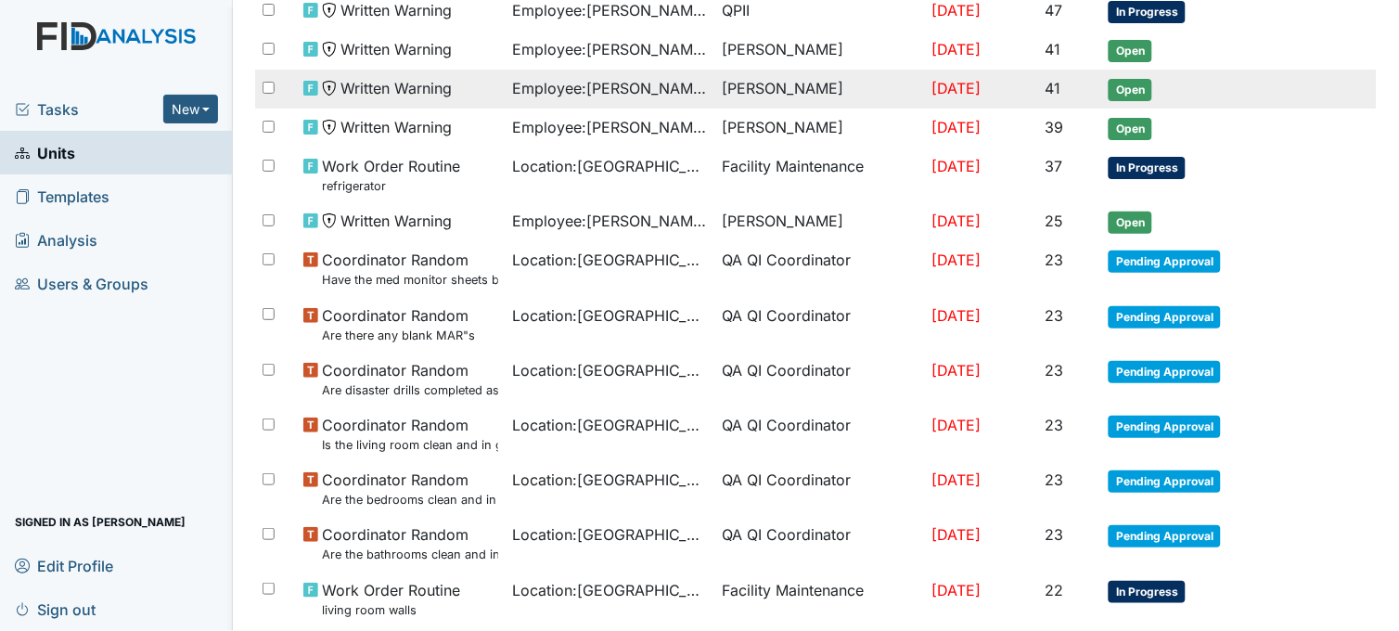
scroll to position [309, 0]
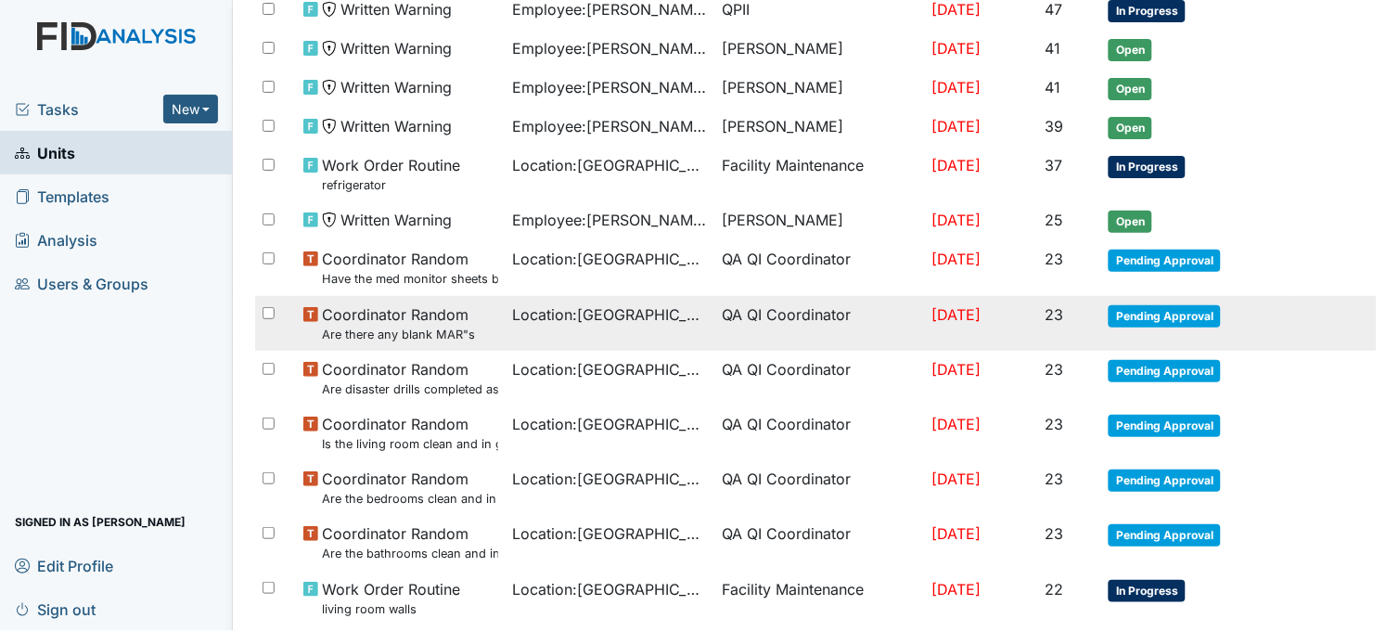
click at [570, 313] on span "Location : [GEOGRAPHIC_DATA]" at bounding box center [610, 314] width 195 height 22
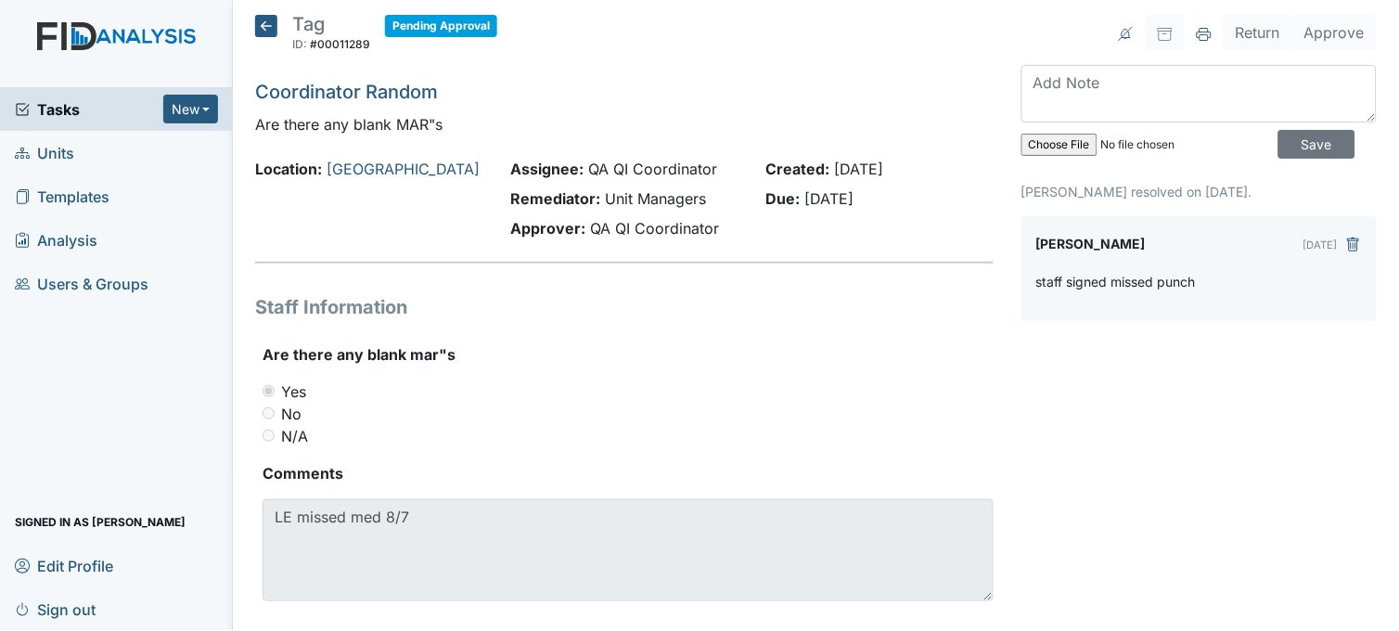
click at [274, 24] on icon at bounding box center [266, 26] width 22 height 22
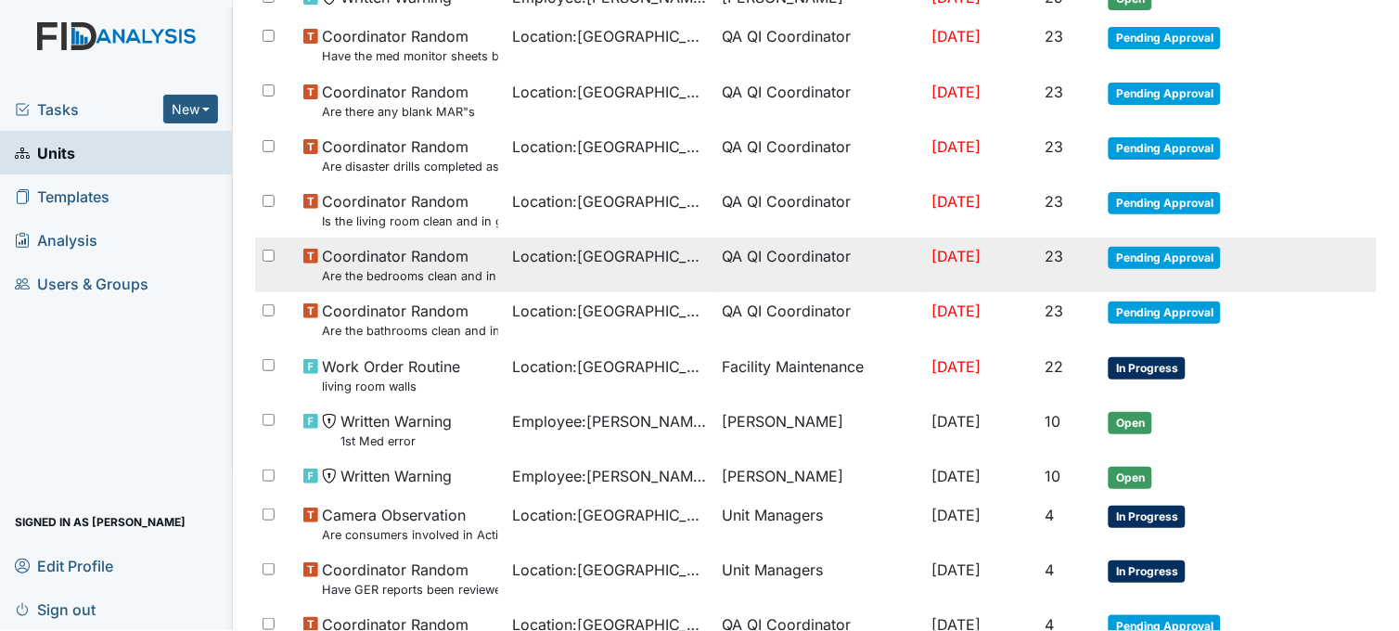
scroll to position [618, 0]
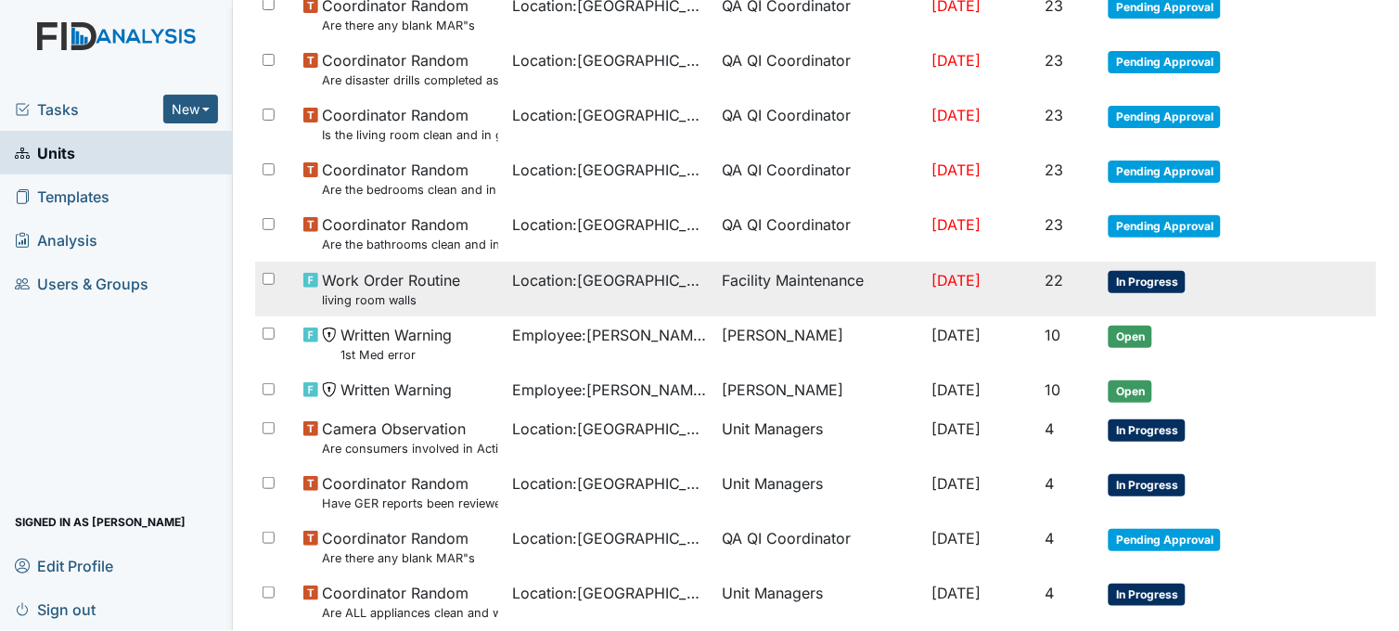
click at [617, 298] on td "Location : [GEOGRAPHIC_DATA]" at bounding box center [611, 289] width 210 height 55
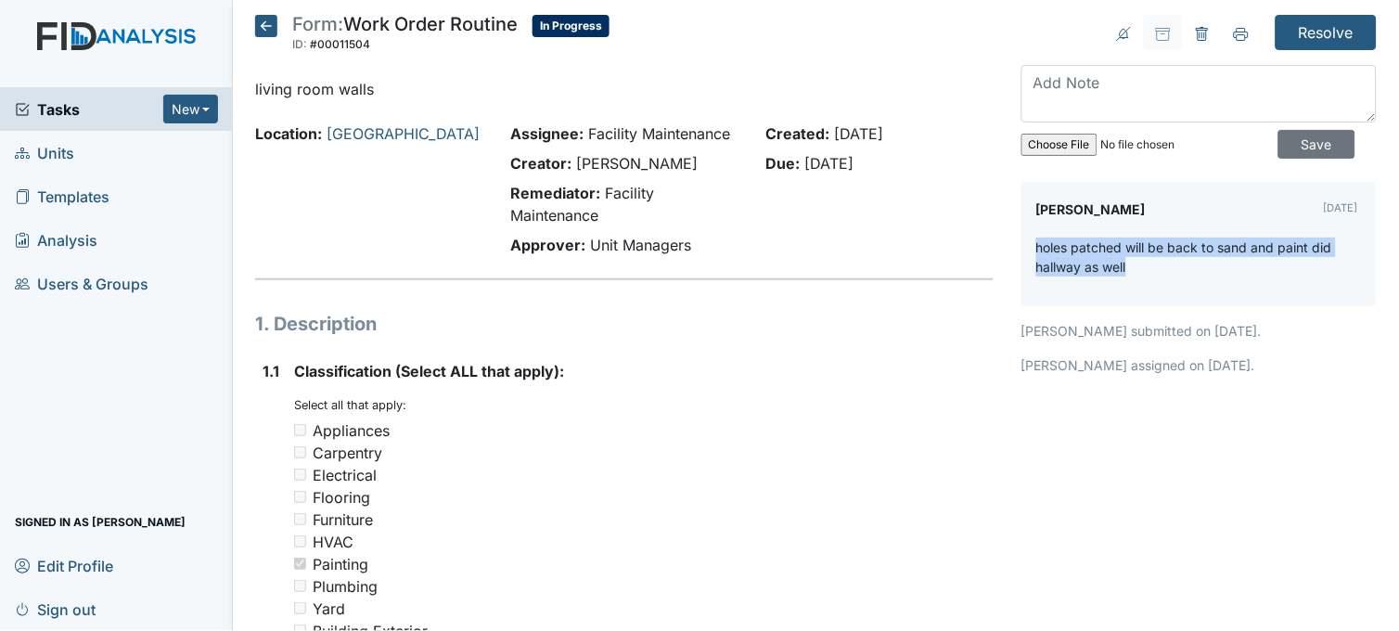
drag, startPoint x: 1027, startPoint y: 245, endPoint x: 1328, endPoint y: 262, distance: 301.1
click at [1328, 262] on p "holes patched will be back to sand and paint did hallway as well" at bounding box center [1200, 257] width 326 height 39
copy p "holes patched will be back to sand and paint did hallway as well"
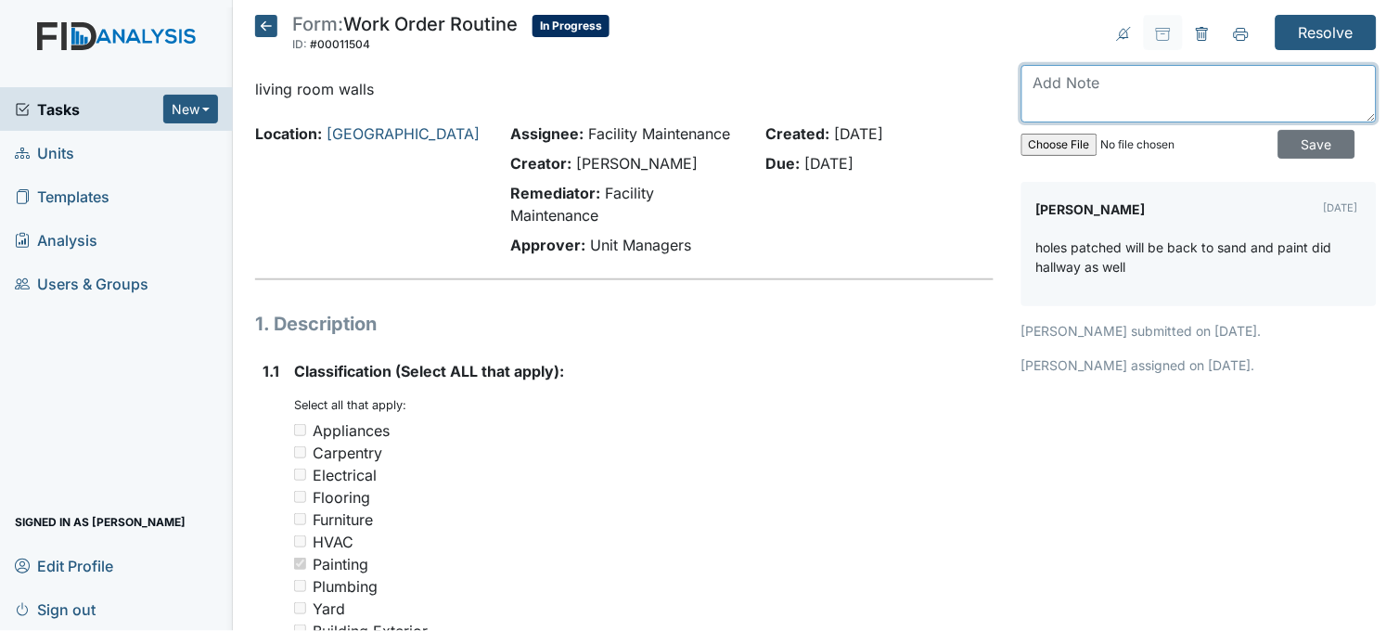
click at [1040, 91] on textarea at bounding box center [1199, 94] width 355 height 58
paste textarea "holes patched will be back to sand and paint did hallway as well"
type textarea "holes patched will be back to sand and paint did hallway as well"
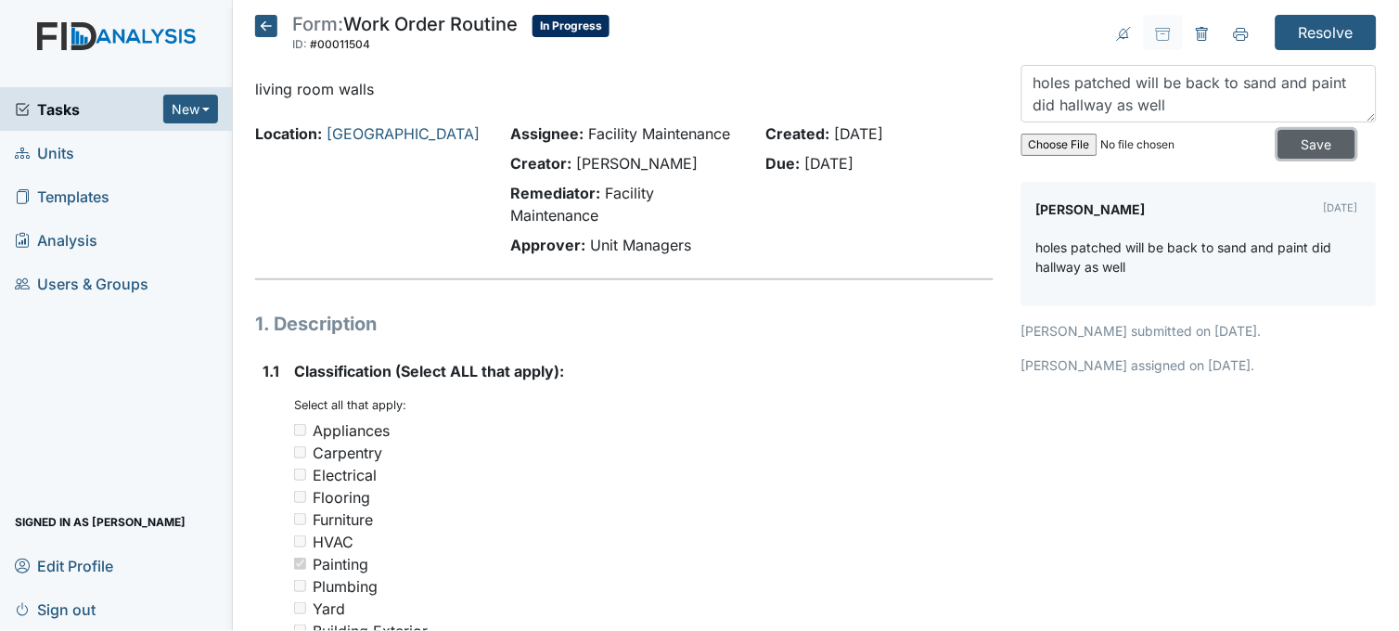
click at [1304, 141] on input "Save" at bounding box center [1317, 144] width 77 height 29
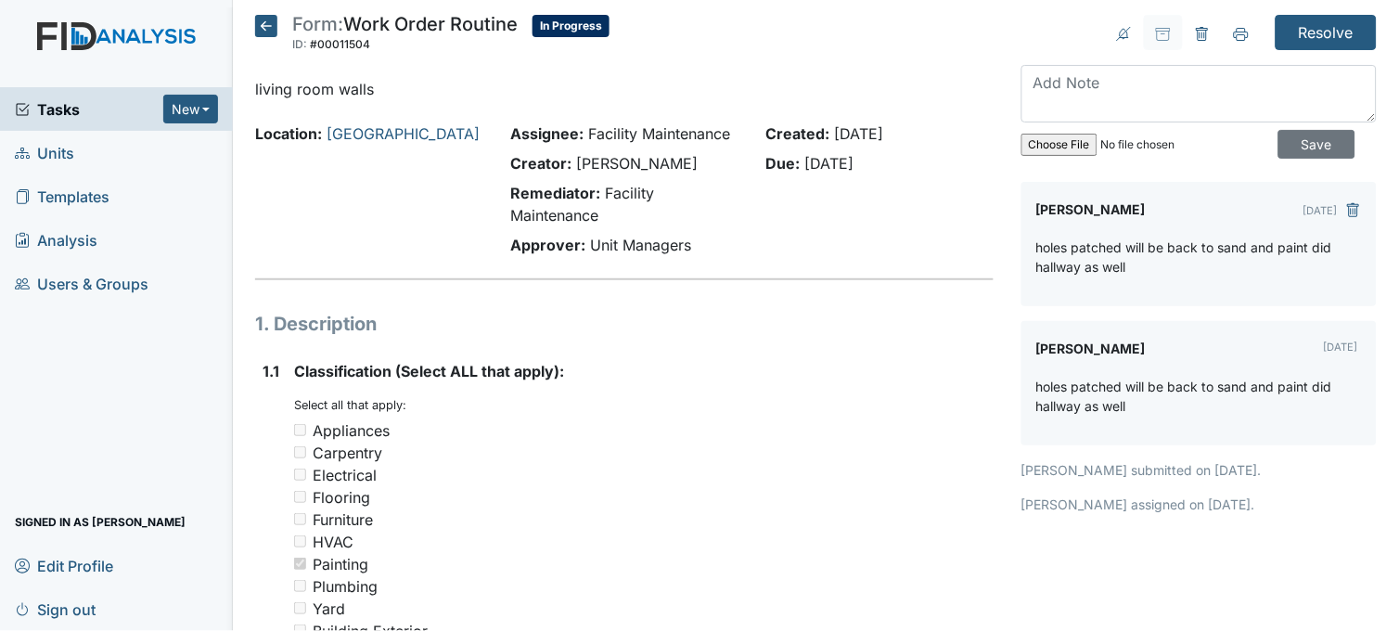
click at [264, 29] on icon at bounding box center [266, 26] width 22 height 22
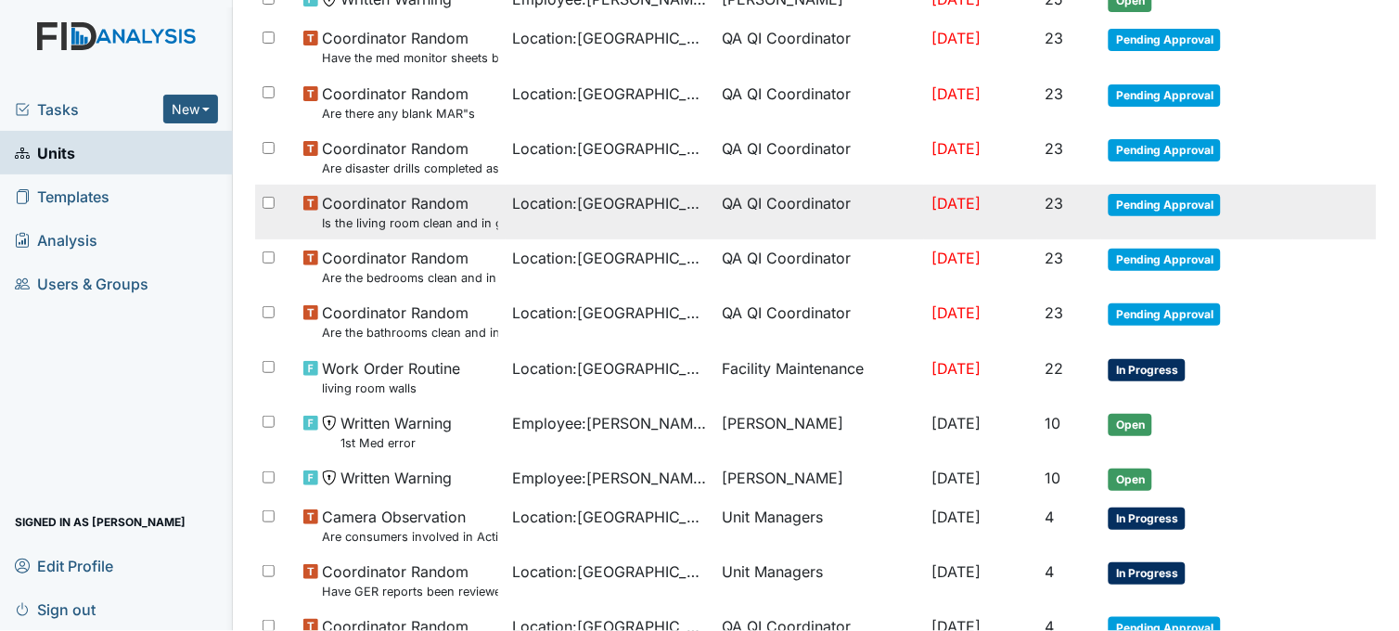
scroll to position [824, 0]
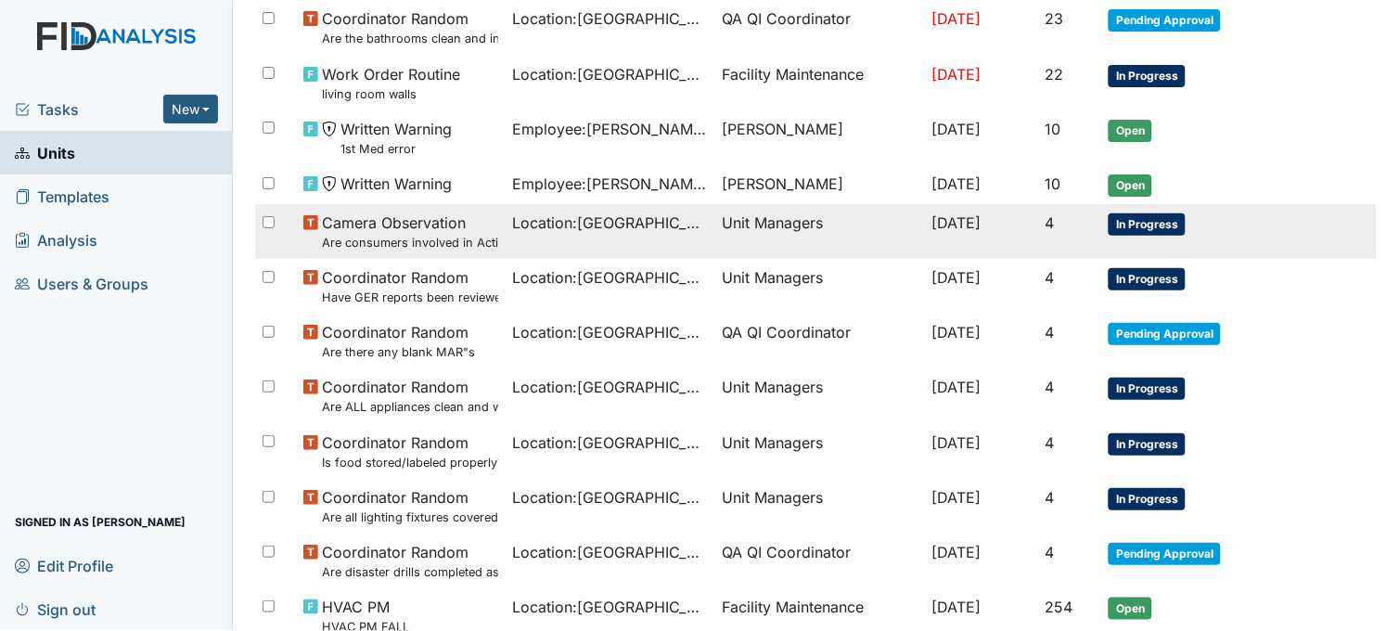
click at [654, 228] on span "Location : [GEOGRAPHIC_DATA]" at bounding box center [610, 223] width 195 height 22
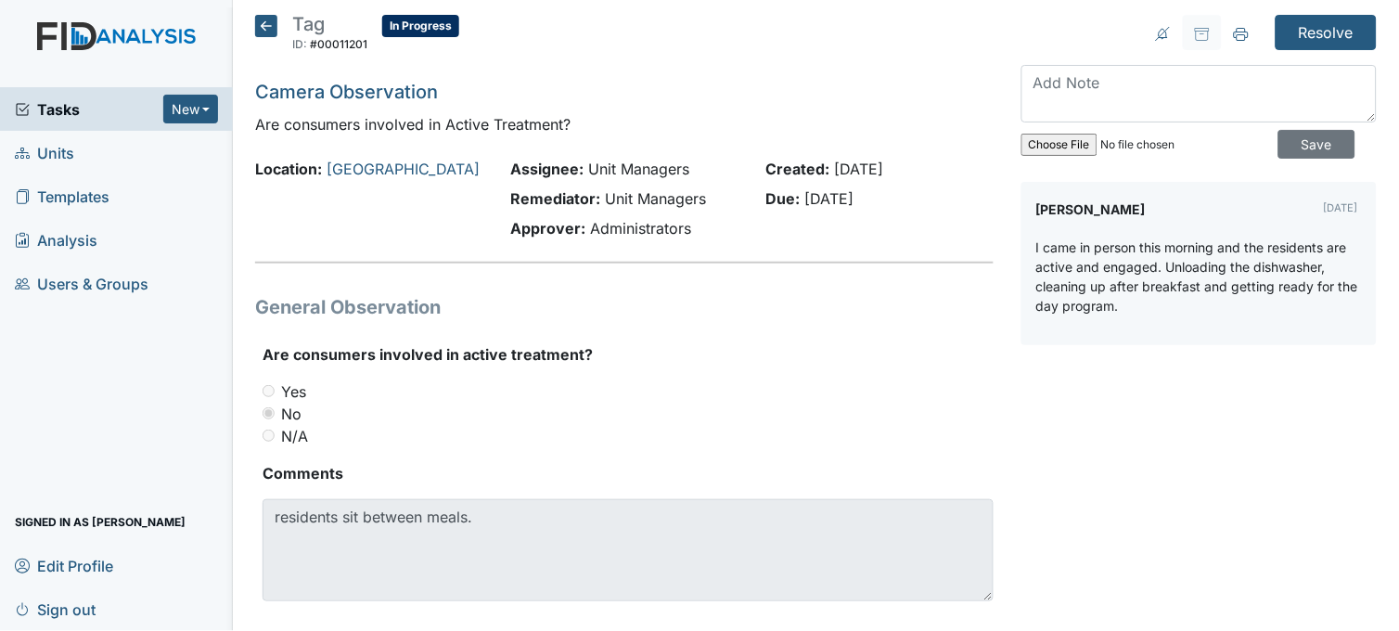
click at [271, 28] on icon at bounding box center [266, 26] width 22 height 22
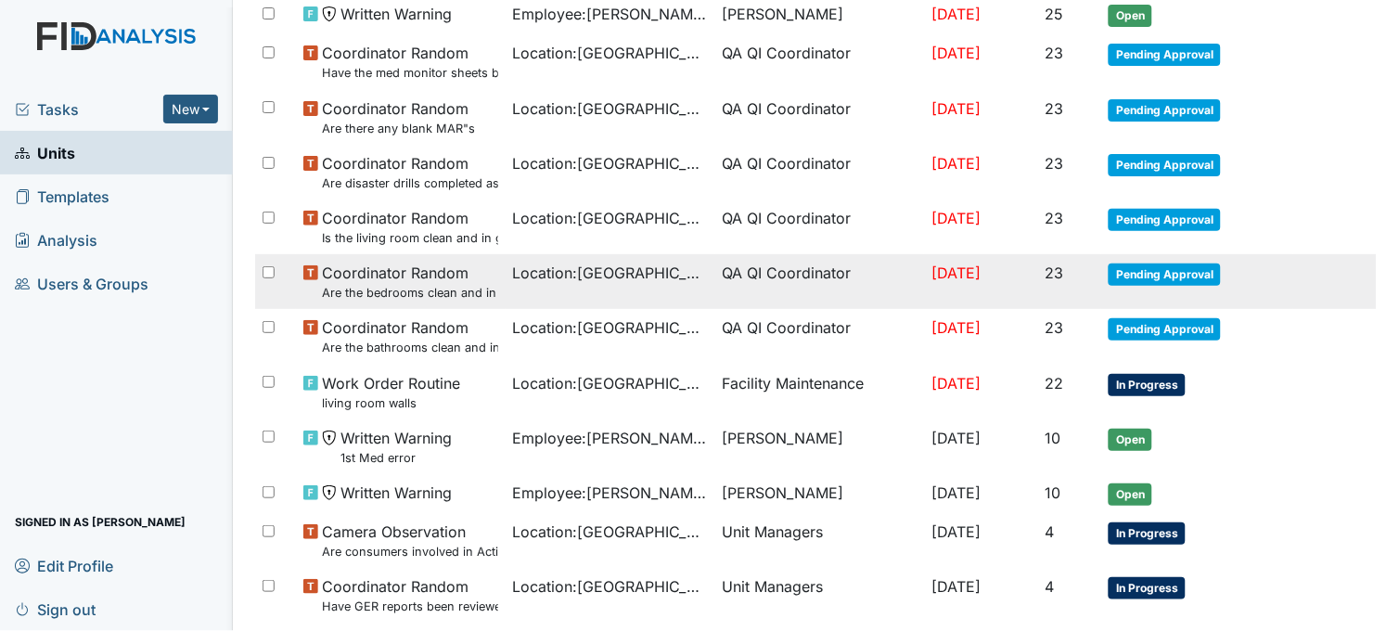
scroll to position [721, 0]
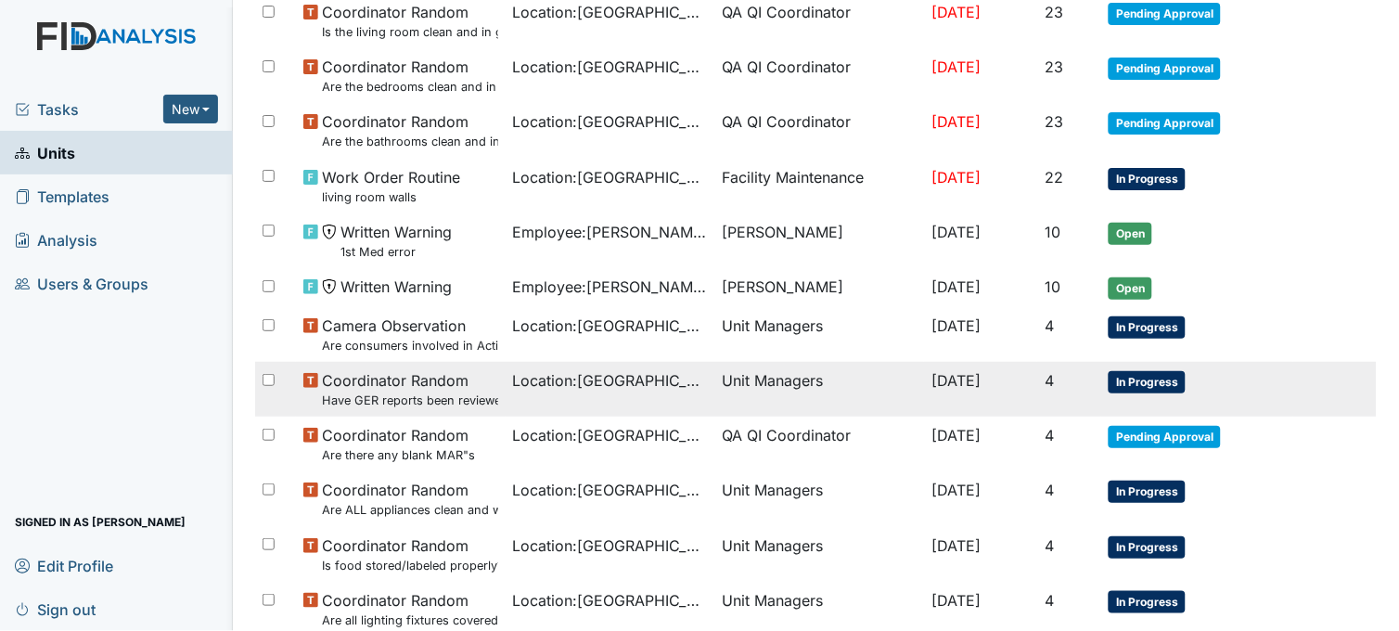
click at [579, 378] on span "Location : [GEOGRAPHIC_DATA]" at bounding box center [610, 380] width 195 height 22
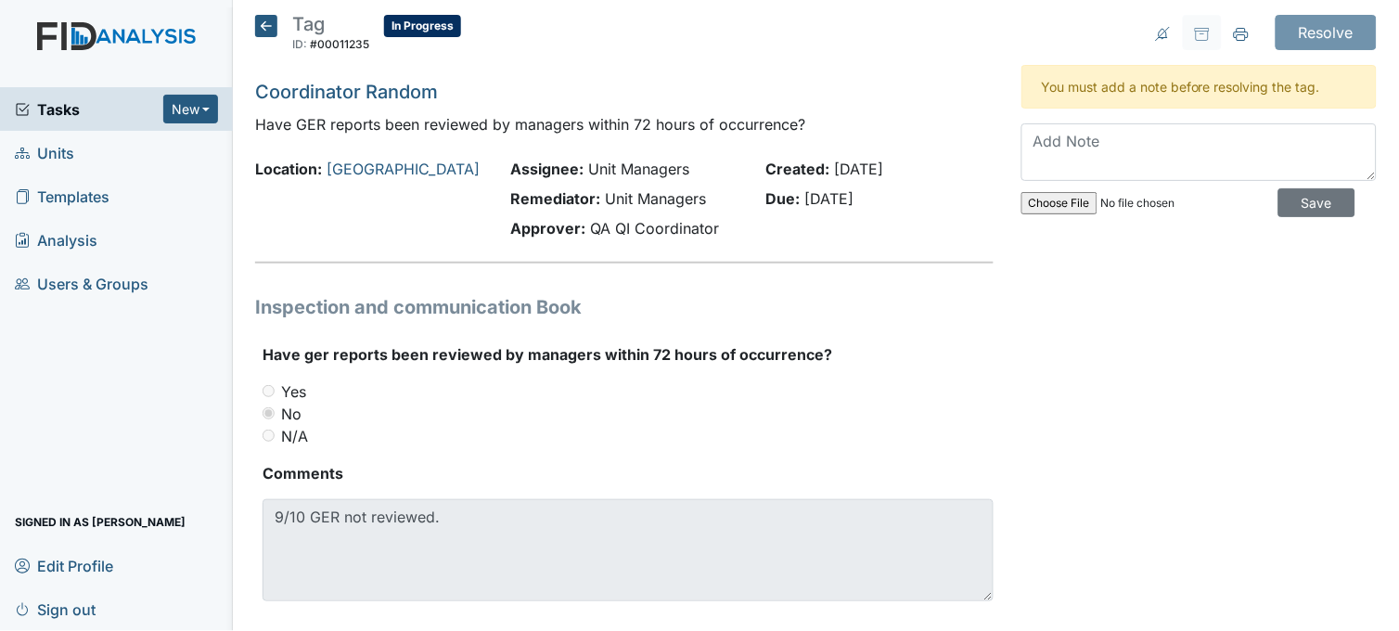
click at [260, 21] on icon at bounding box center [266, 26] width 22 height 22
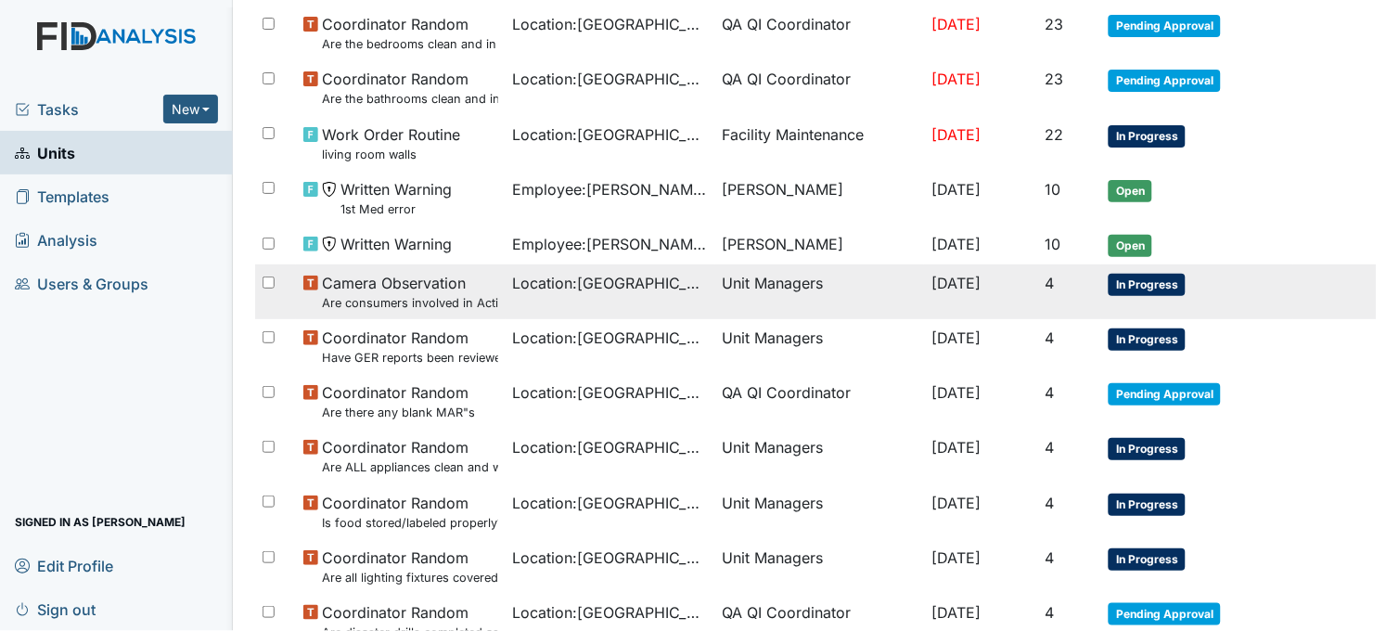
scroll to position [937, 0]
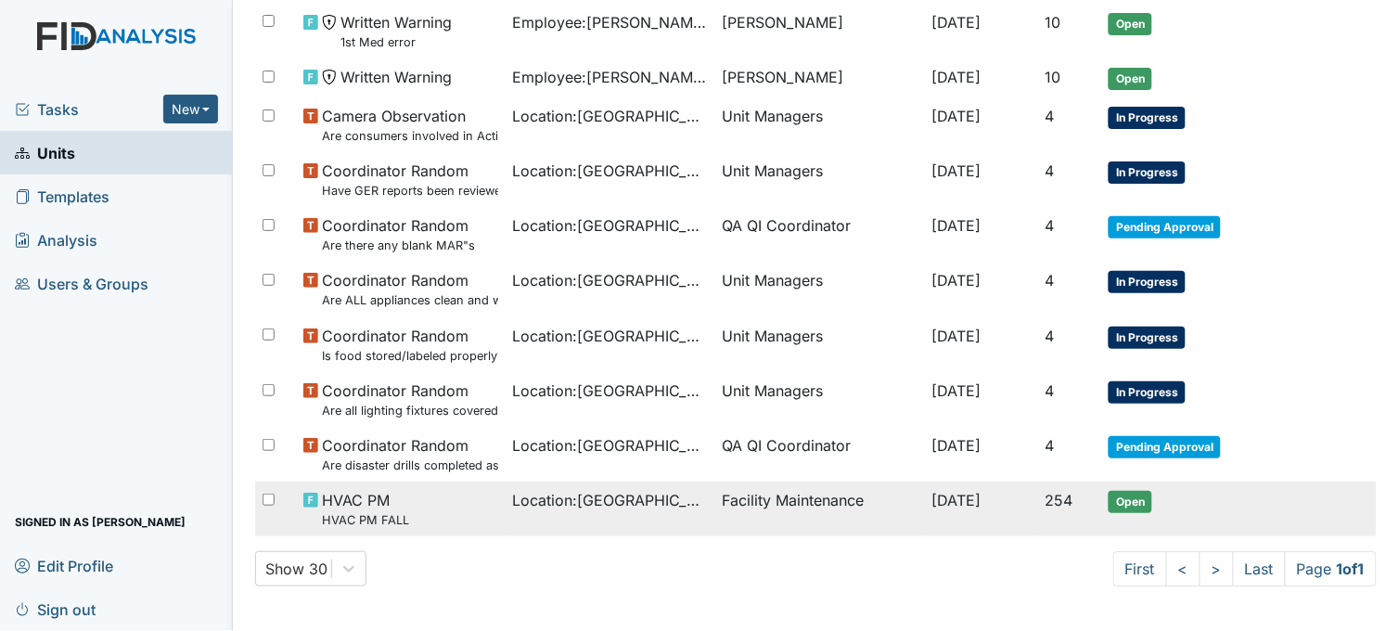
click at [592, 503] on span "Location : [GEOGRAPHIC_DATA]" at bounding box center [610, 500] width 195 height 22
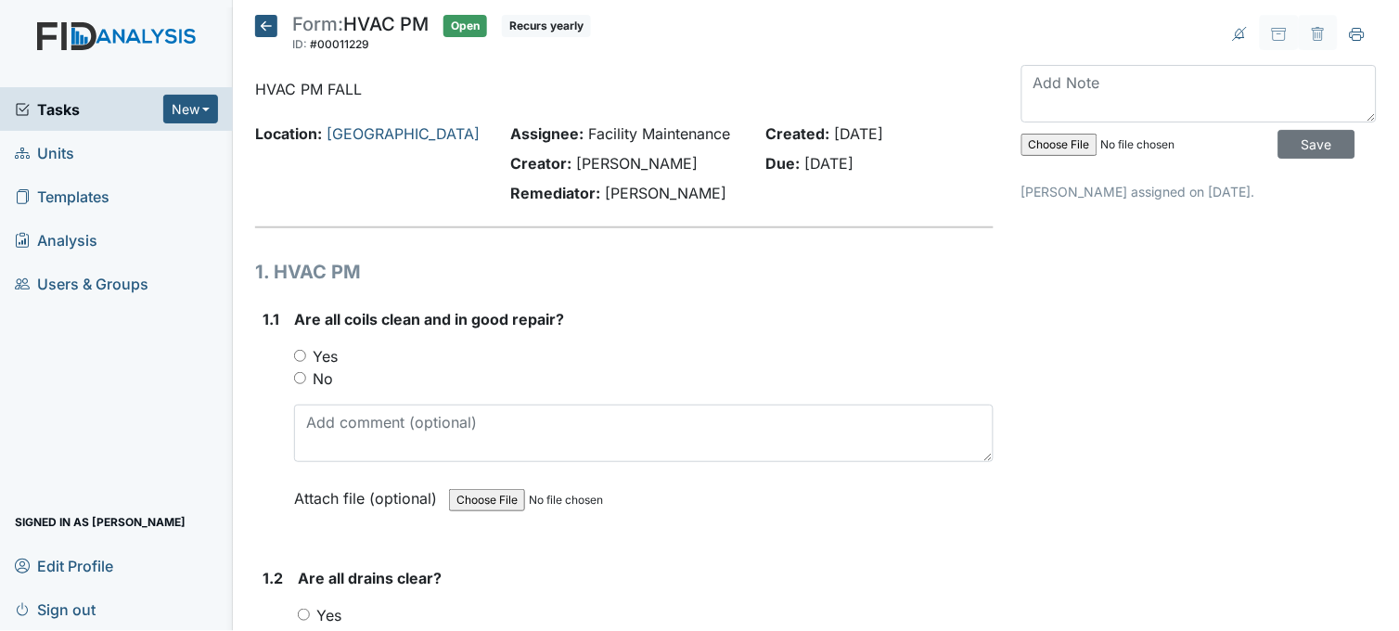
click at [269, 21] on icon at bounding box center [266, 26] width 22 height 22
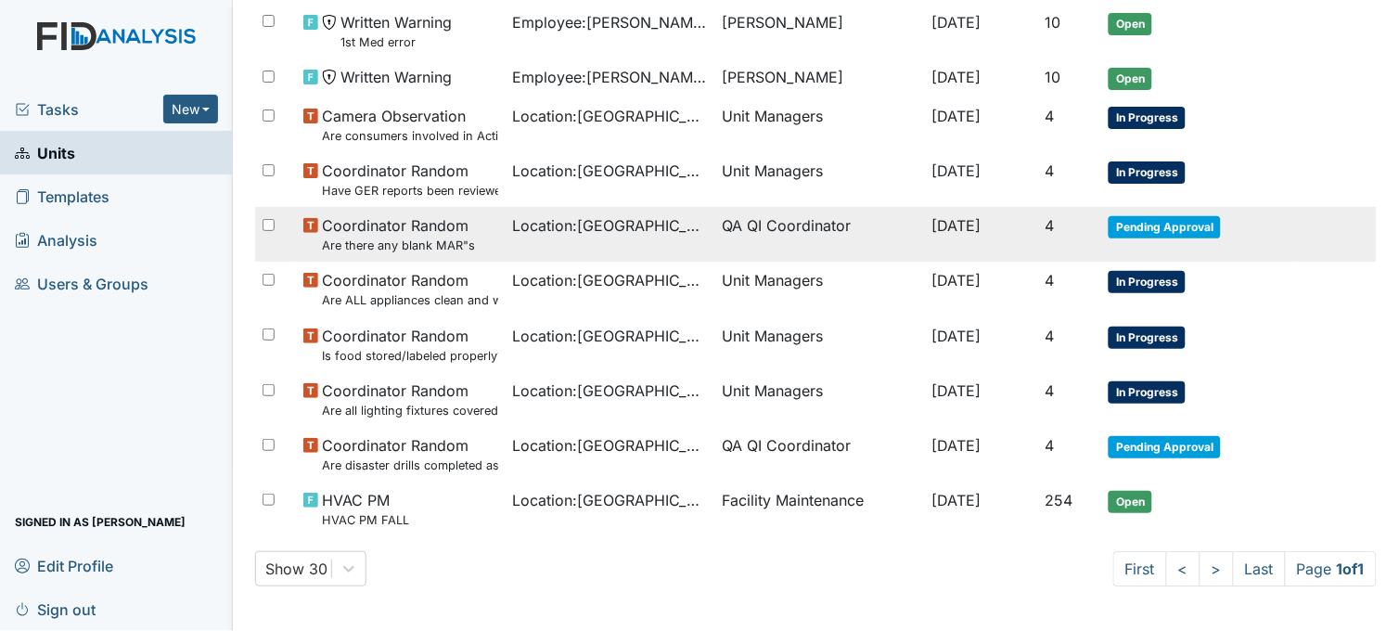
scroll to position [937, 0]
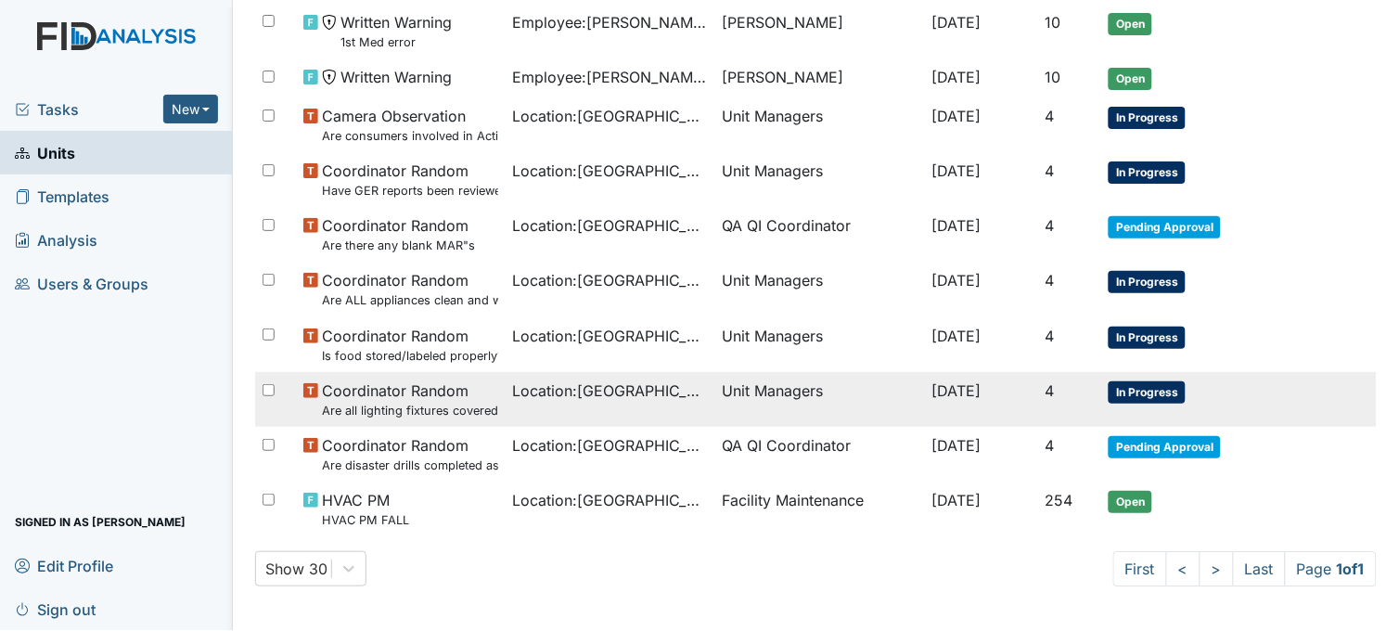
click at [555, 410] on td "Location : Beaufort Heights" at bounding box center [611, 399] width 210 height 55
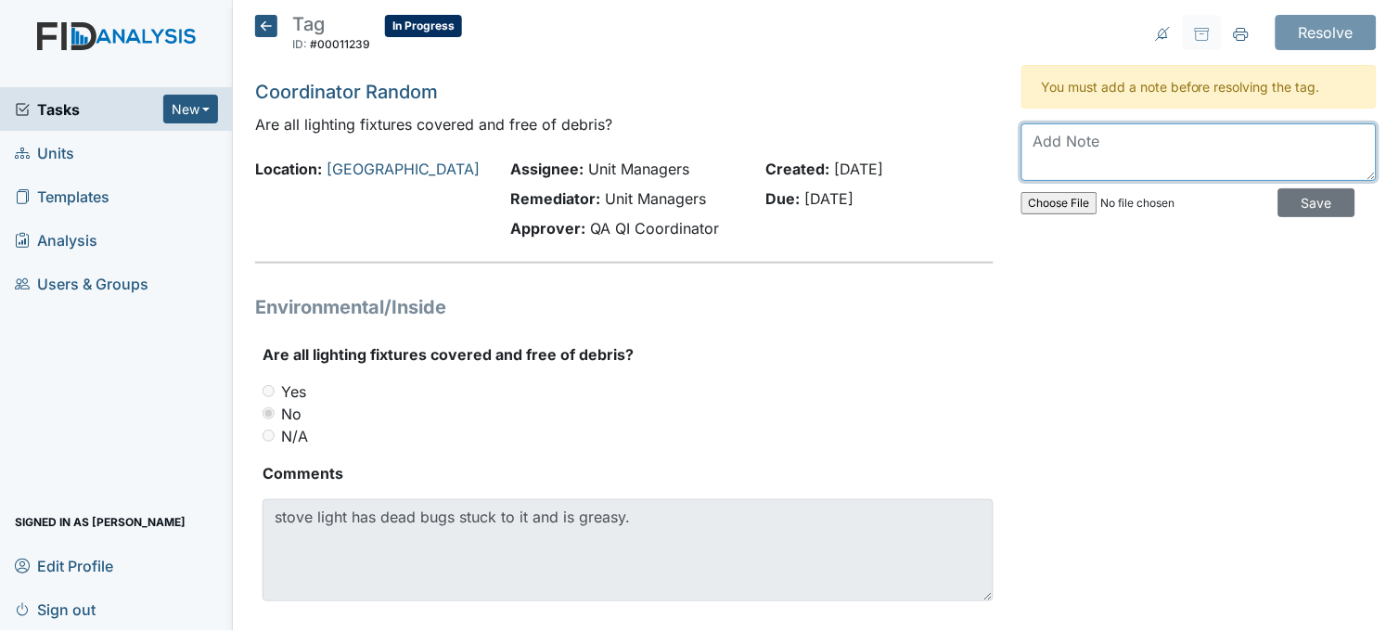
click at [1089, 153] on textarea at bounding box center [1199, 152] width 355 height 58
type textarea "b"
type textarea "stove light cover cleaned."
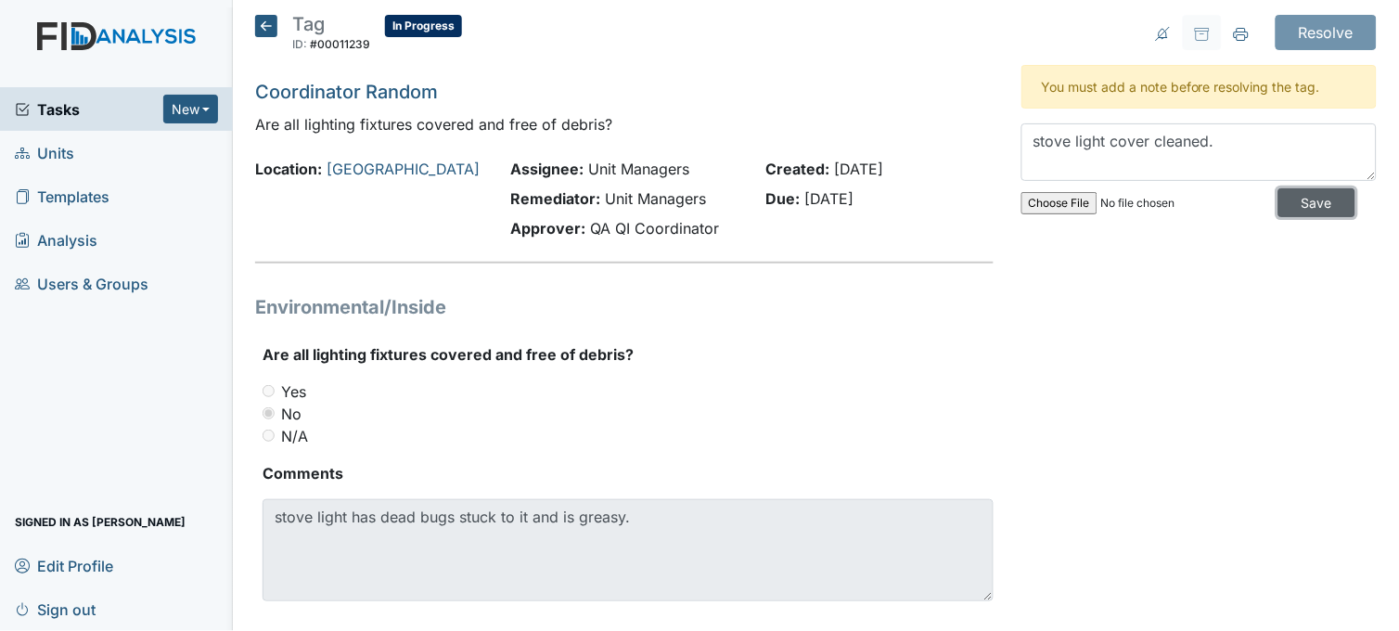
click at [1284, 204] on input "Save" at bounding box center [1317, 202] width 77 height 29
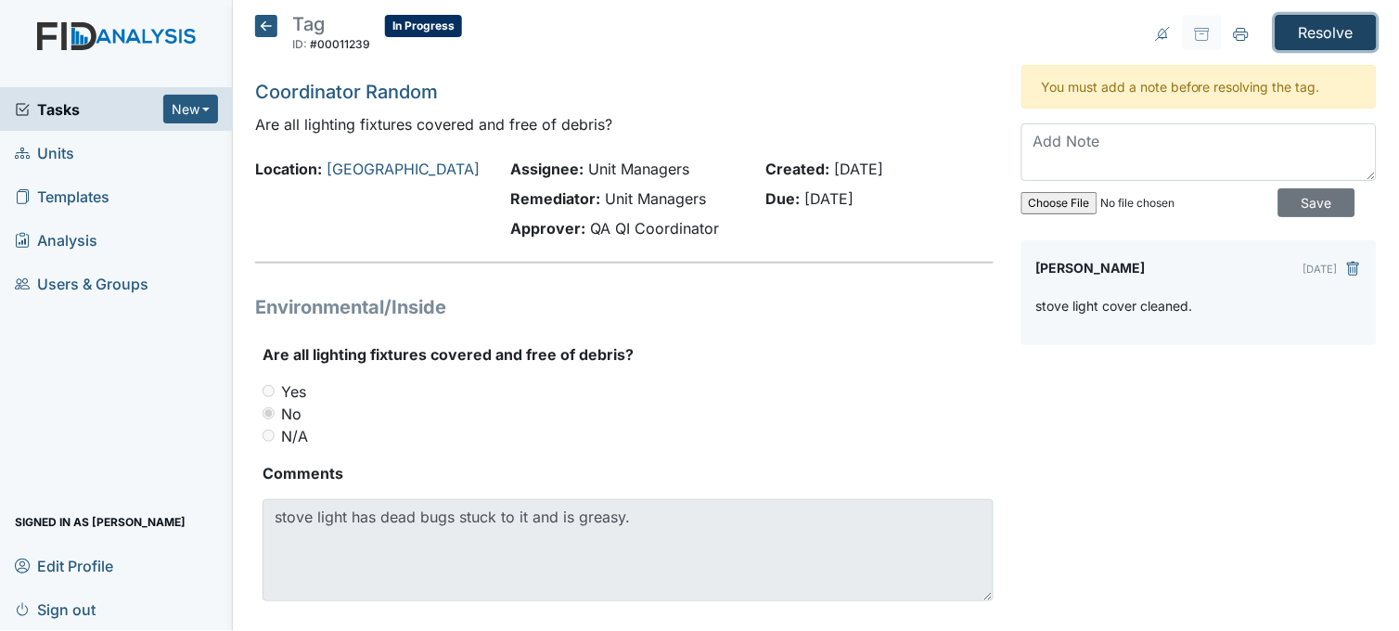
click at [1290, 37] on input "Resolve" at bounding box center [1326, 32] width 101 height 35
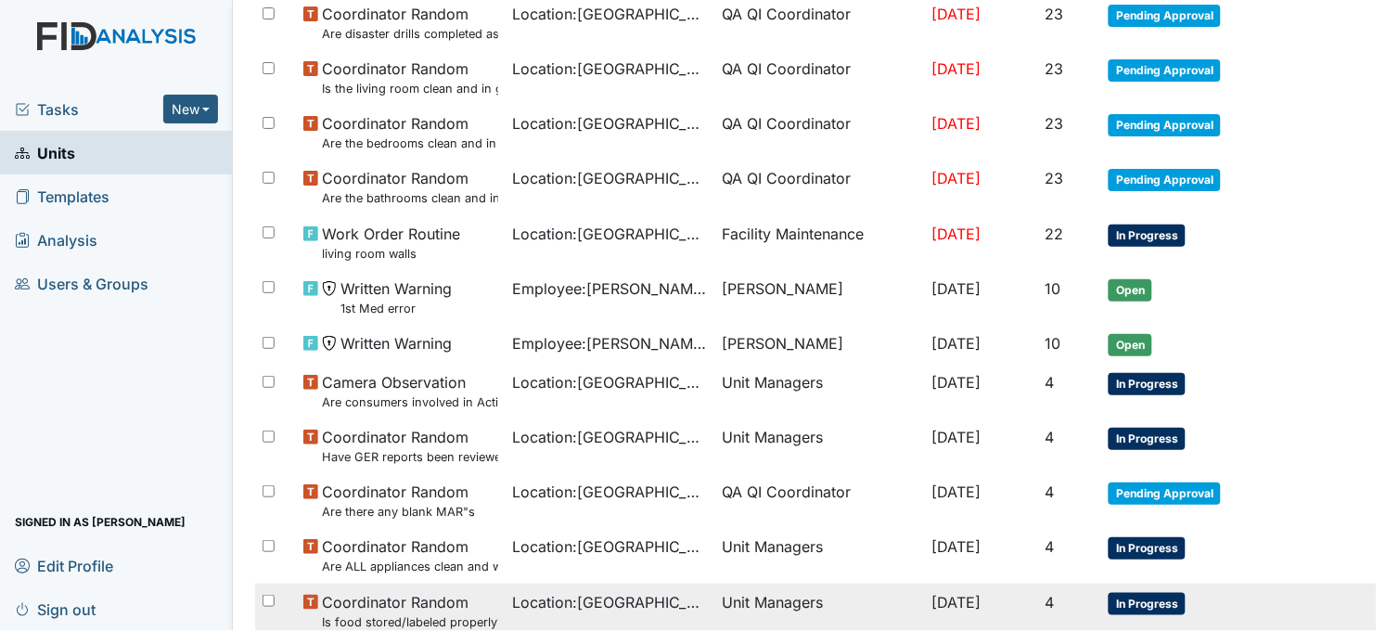
scroll to position [998, 0]
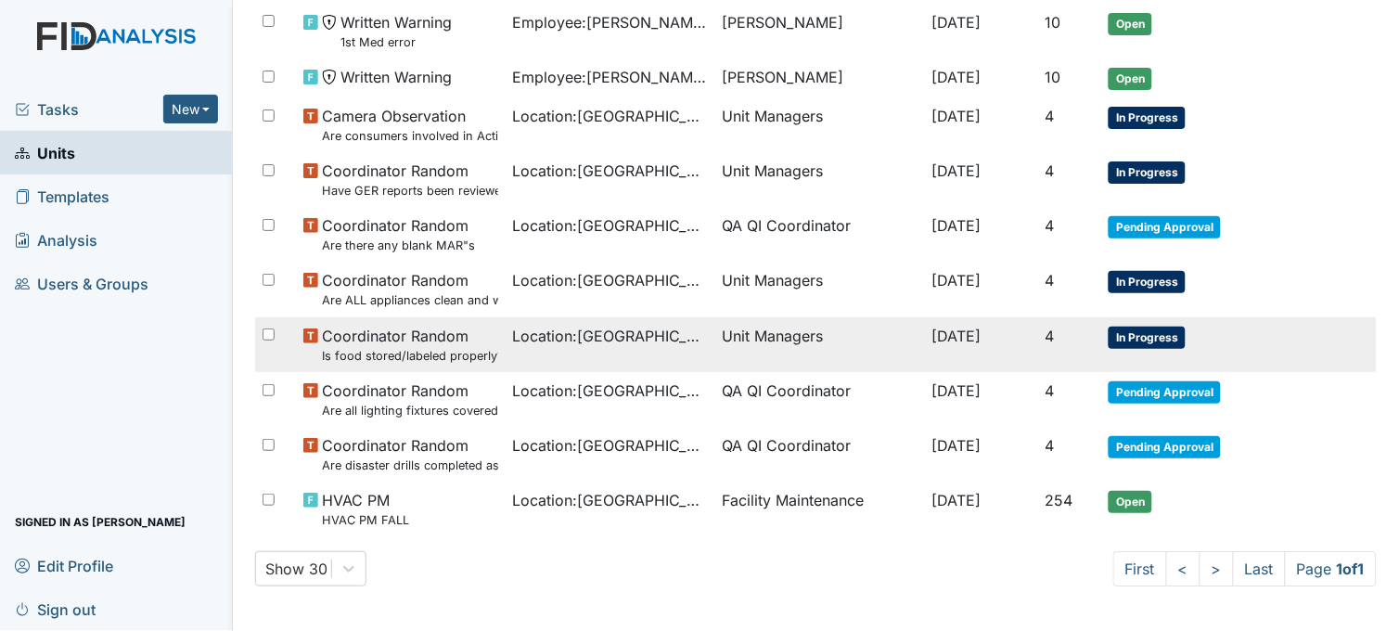
click at [645, 349] on td "Location : [GEOGRAPHIC_DATA]" at bounding box center [611, 344] width 210 height 55
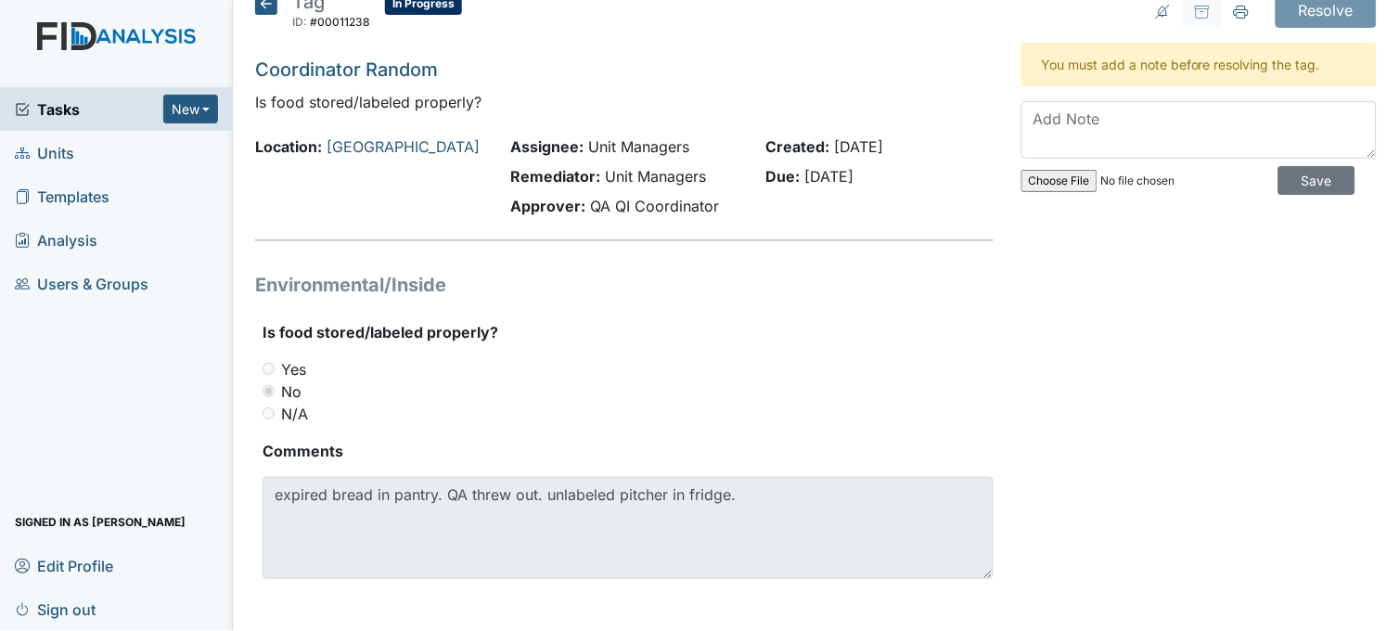
scroll to position [29, 0]
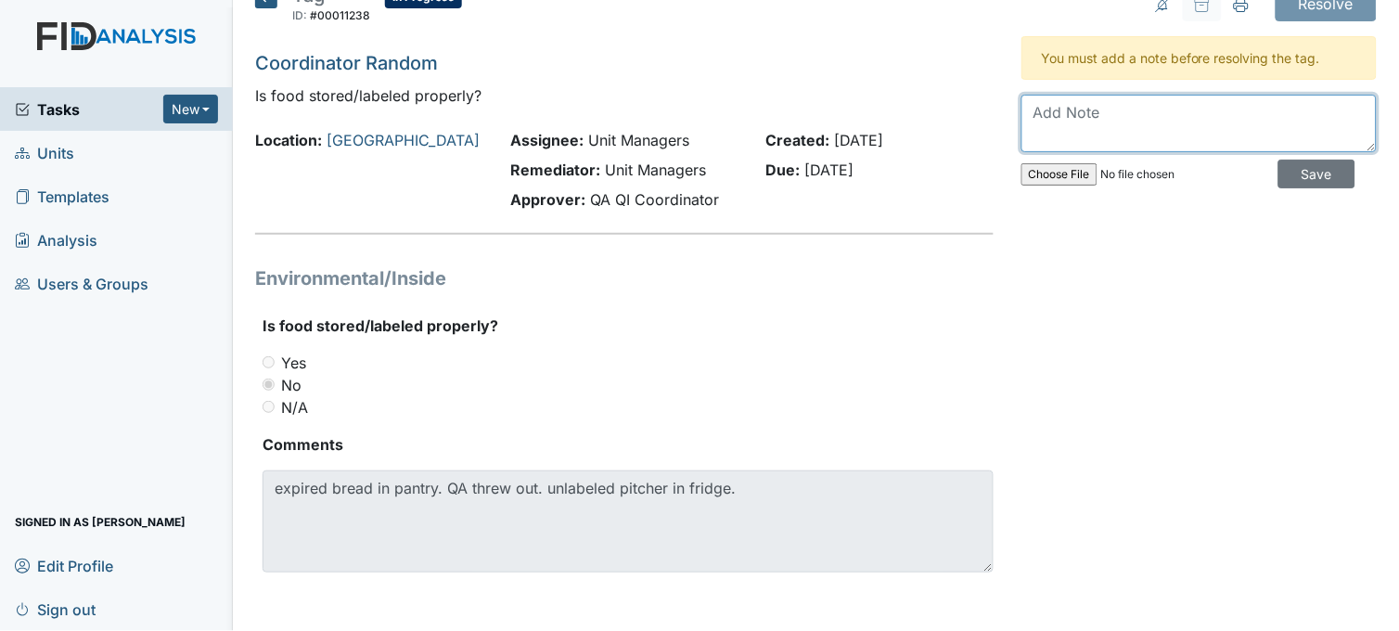
click at [1179, 114] on textarea at bounding box center [1199, 124] width 355 height 58
type textarea "encouraged staff to label food/drink items in refrigerator."
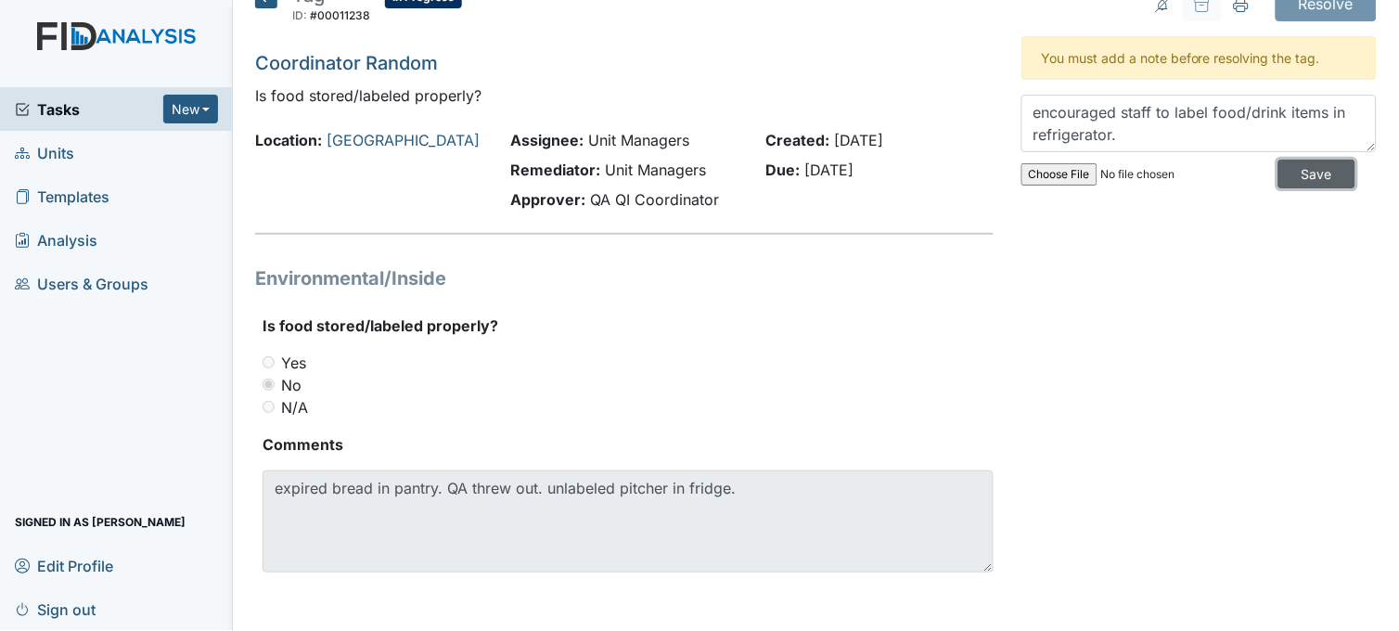
click at [1279, 170] on input "Save" at bounding box center [1317, 174] width 77 height 29
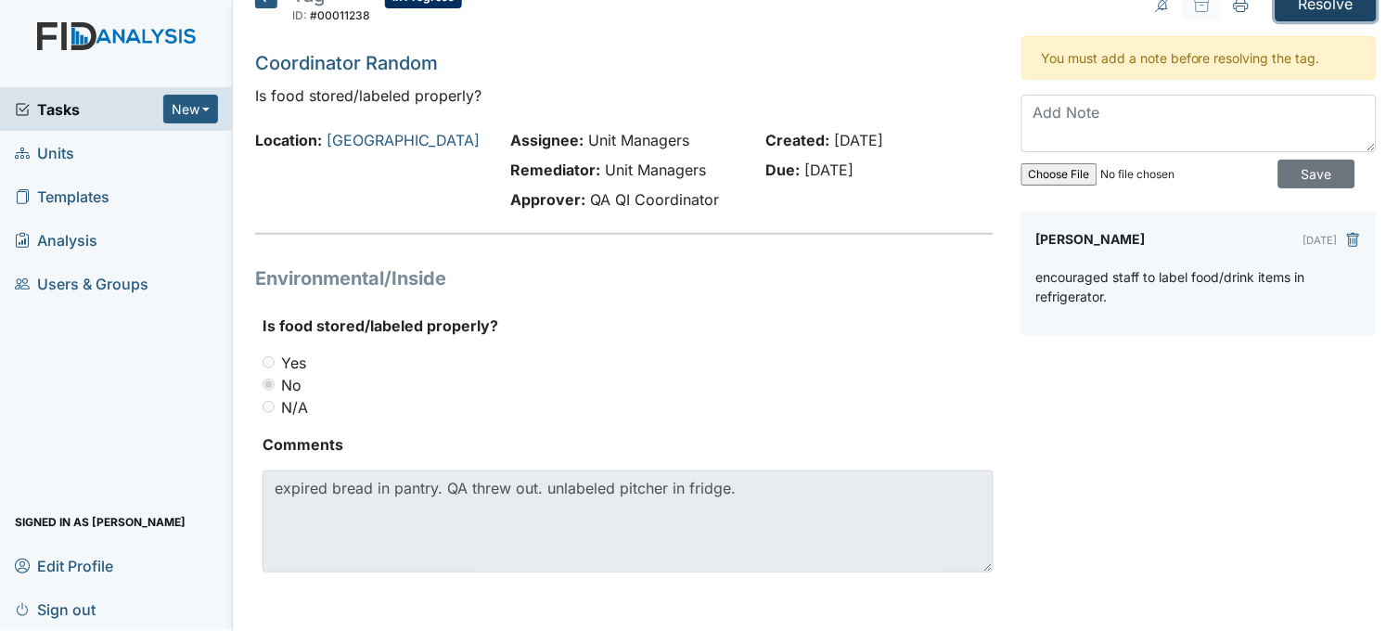
click at [1310, 9] on input "Resolve" at bounding box center [1326, 3] width 101 height 35
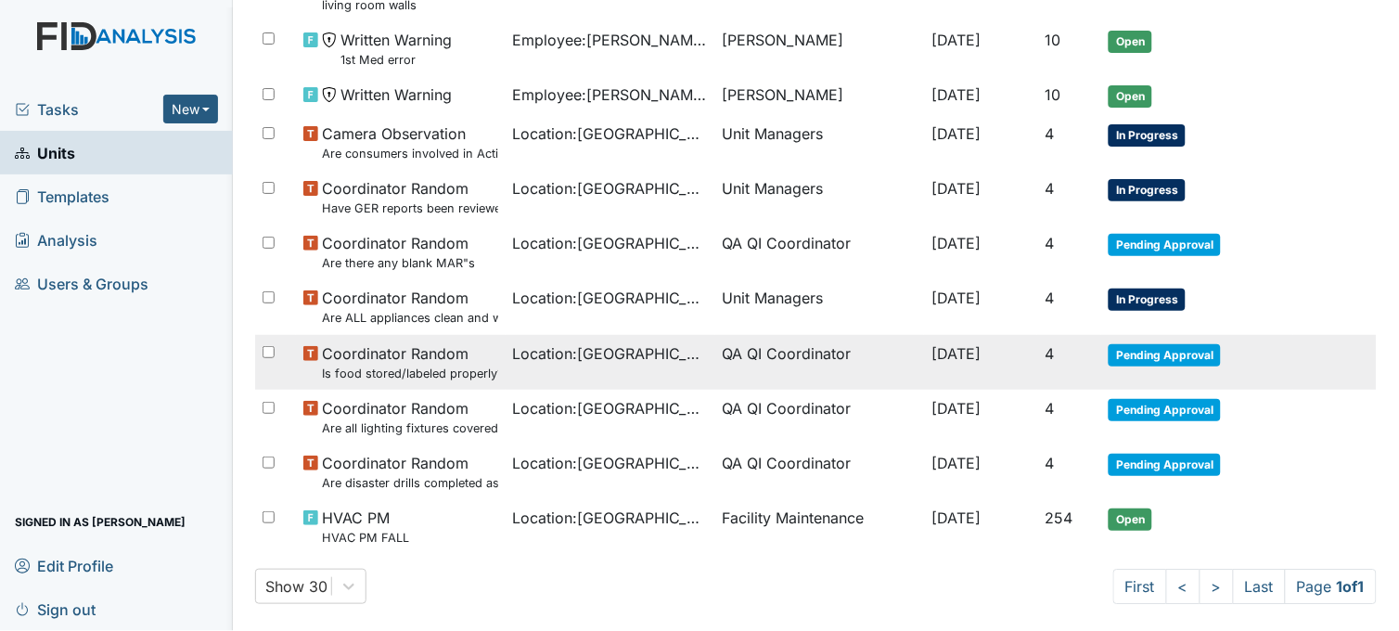
scroll to position [998, 0]
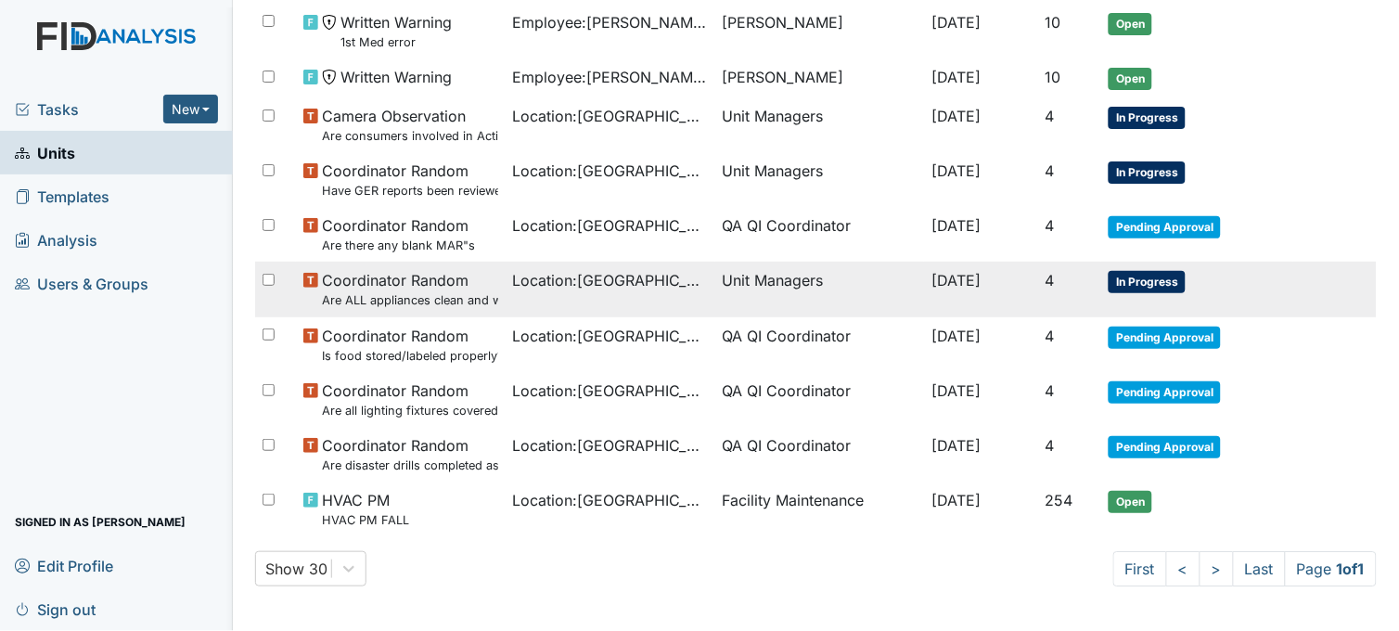
click at [626, 302] on td "Location : Beaufort Heights" at bounding box center [611, 289] width 210 height 55
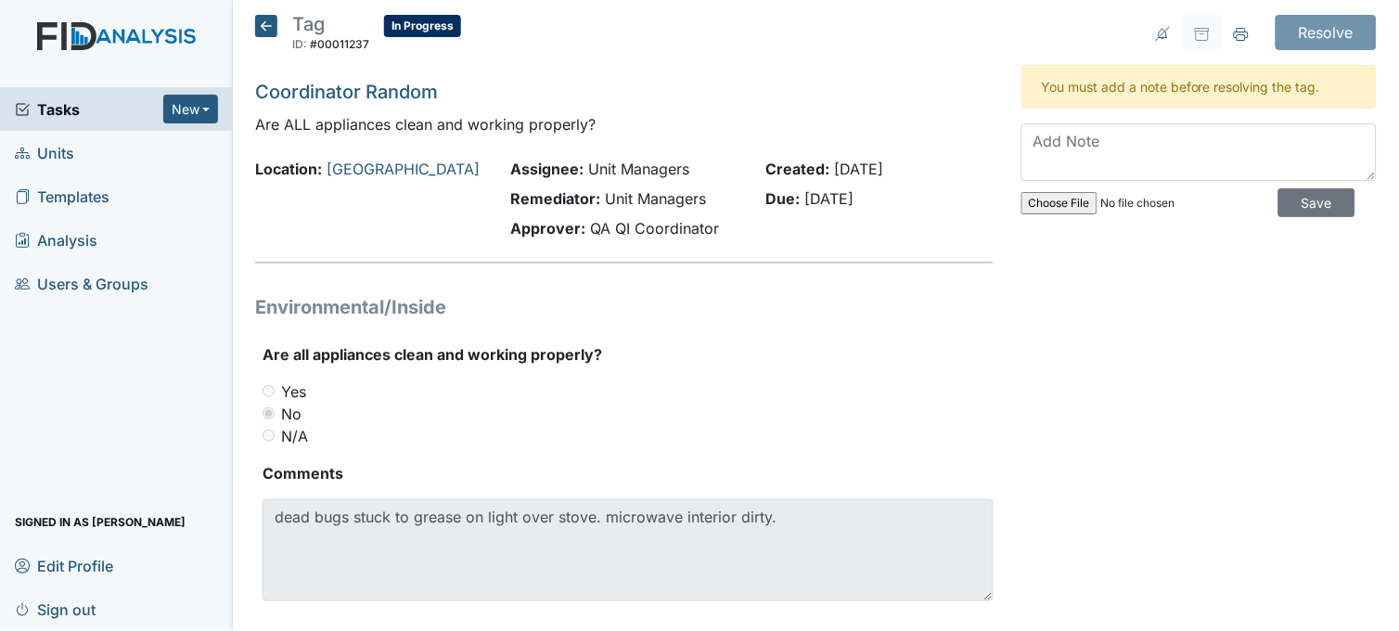
click at [264, 20] on icon at bounding box center [266, 26] width 22 height 22
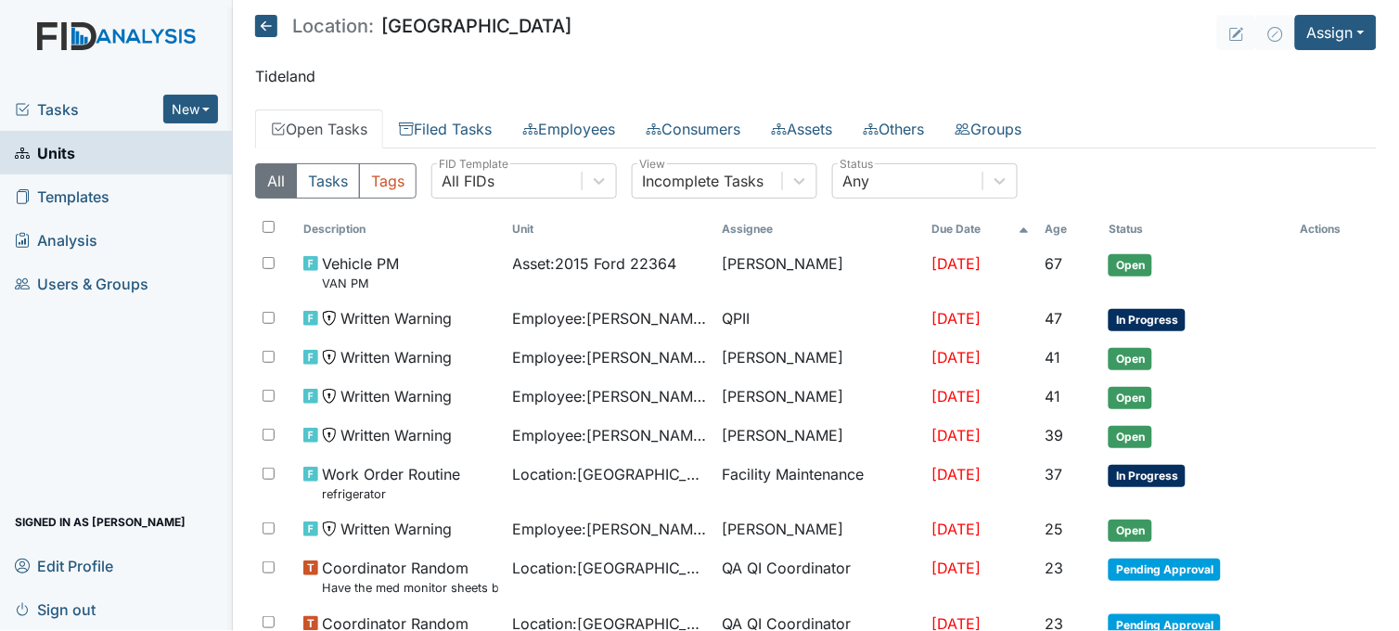
click at [495, 148] on main "Location: [GEOGRAPHIC_DATA] Assign Assign Form Assign Inspection Assign Documen…" at bounding box center [816, 315] width 1166 height 631
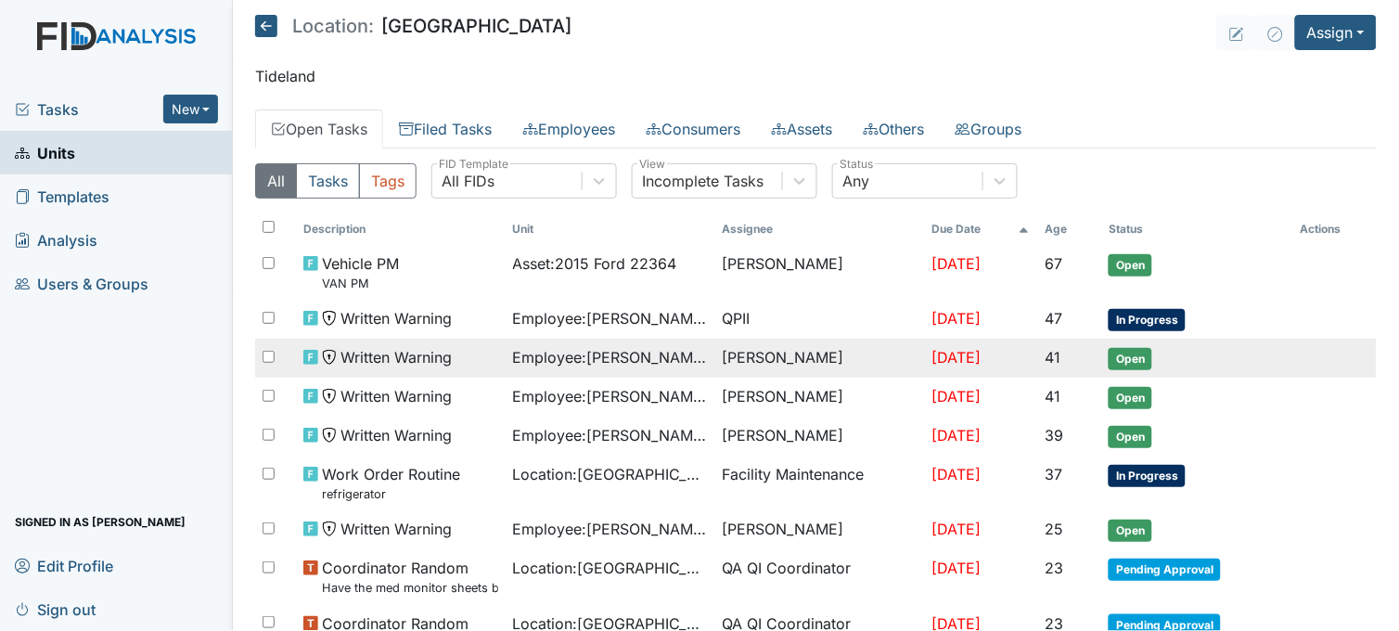
click at [948, 367] on td "[DATE]" at bounding box center [980, 358] width 113 height 39
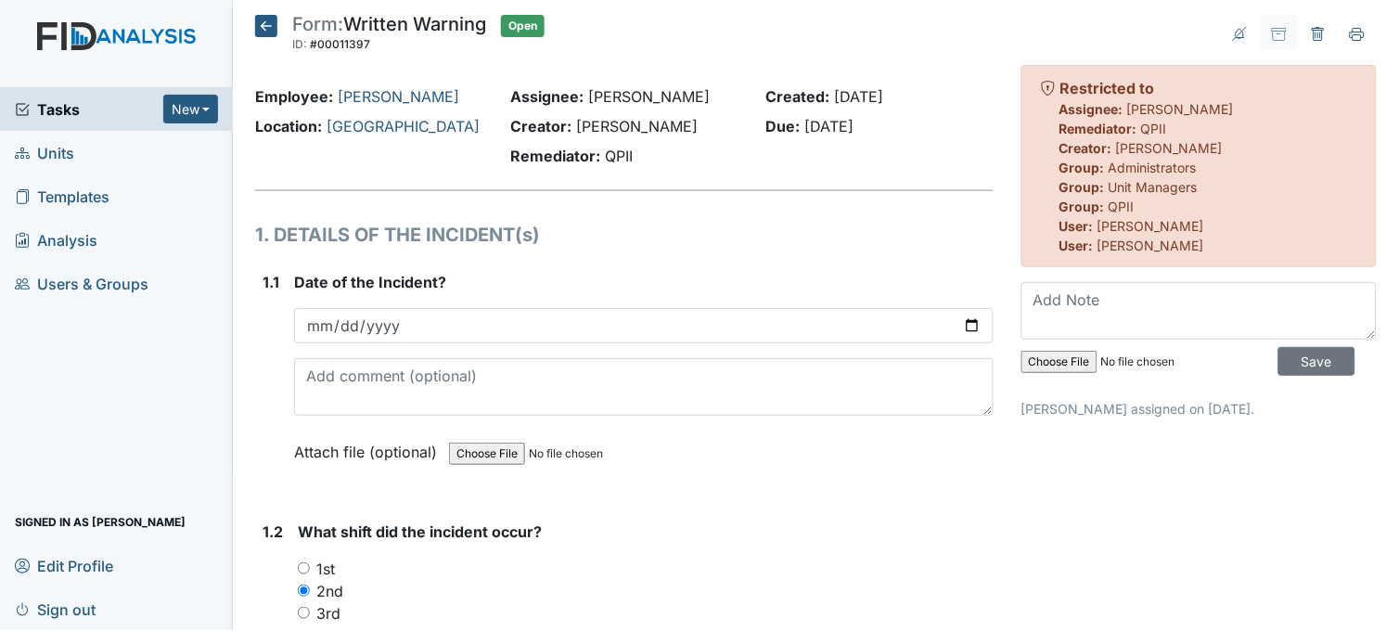
click at [264, 28] on icon at bounding box center [266, 26] width 22 height 22
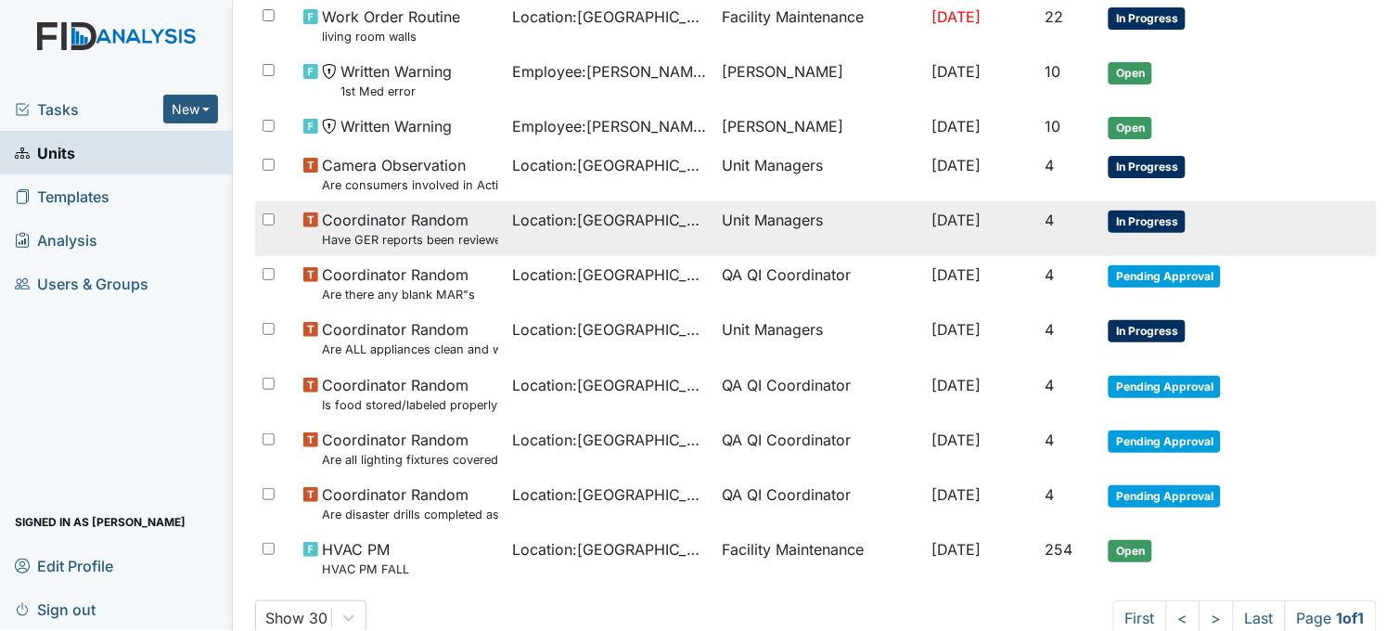
scroll to position [937, 0]
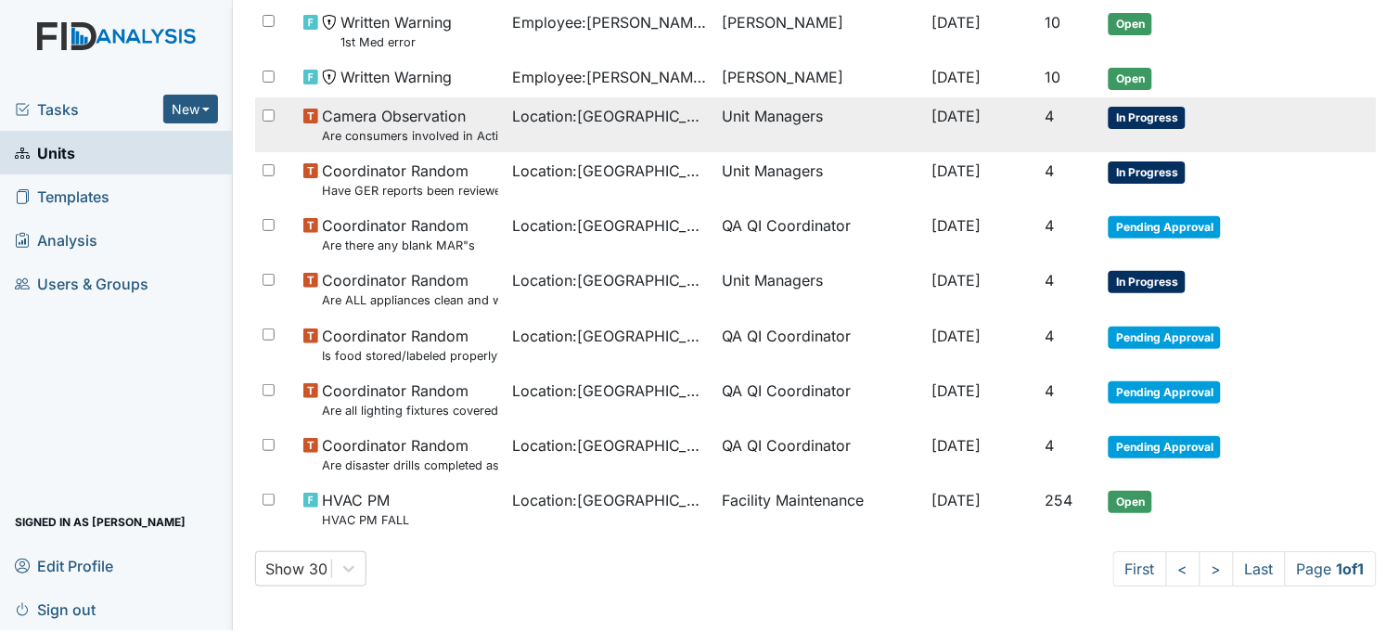
click at [668, 143] on td "Location : Beaufort Heights" at bounding box center [611, 124] width 210 height 55
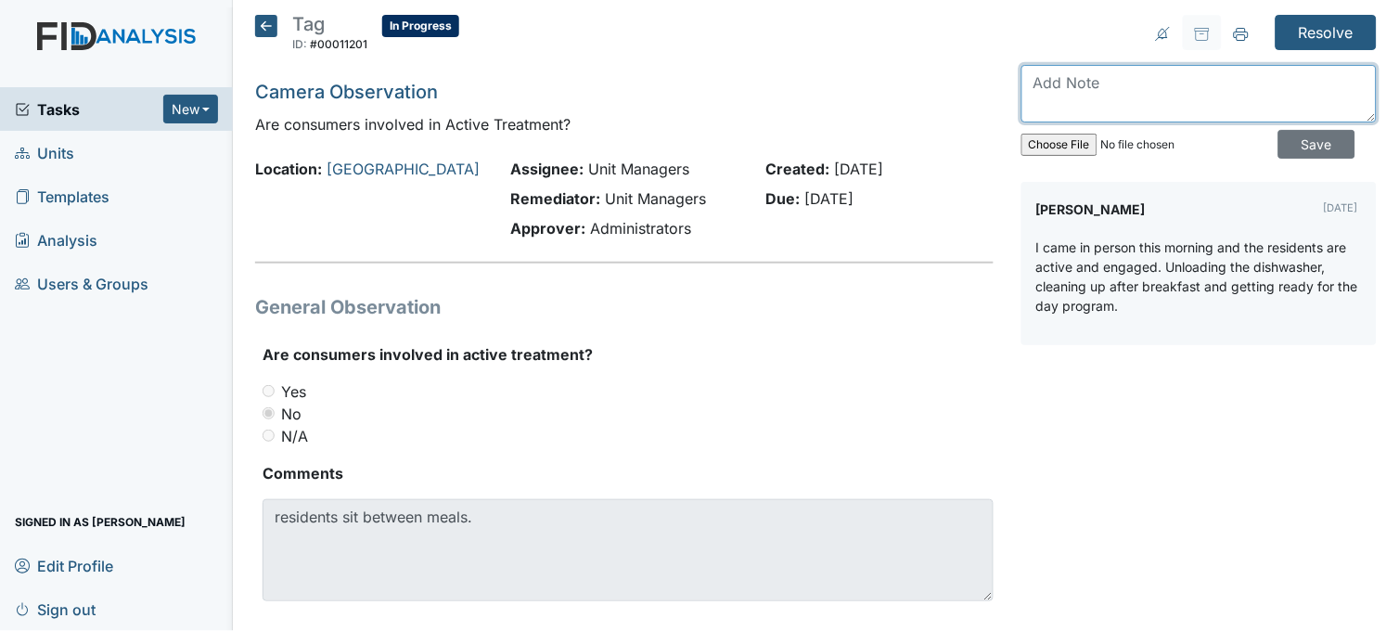
paste textarea "promoting an individual’s active participation in their care"
drag, startPoint x: 1093, startPoint y: 84, endPoint x: 1025, endPoint y: 89, distance: 68.0
click at [1025, 89] on textarea "promoting an individual’s active participation in their care" at bounding box center [1199, 94] width 355 height 58
paste textarea "promote self-efficacy and independence"
click at [1141, 105] on textarea "encouraged staff to engage consumers in active treatment promote self-efficacy …" at bounding box center [1199, 94] width 355 height 58
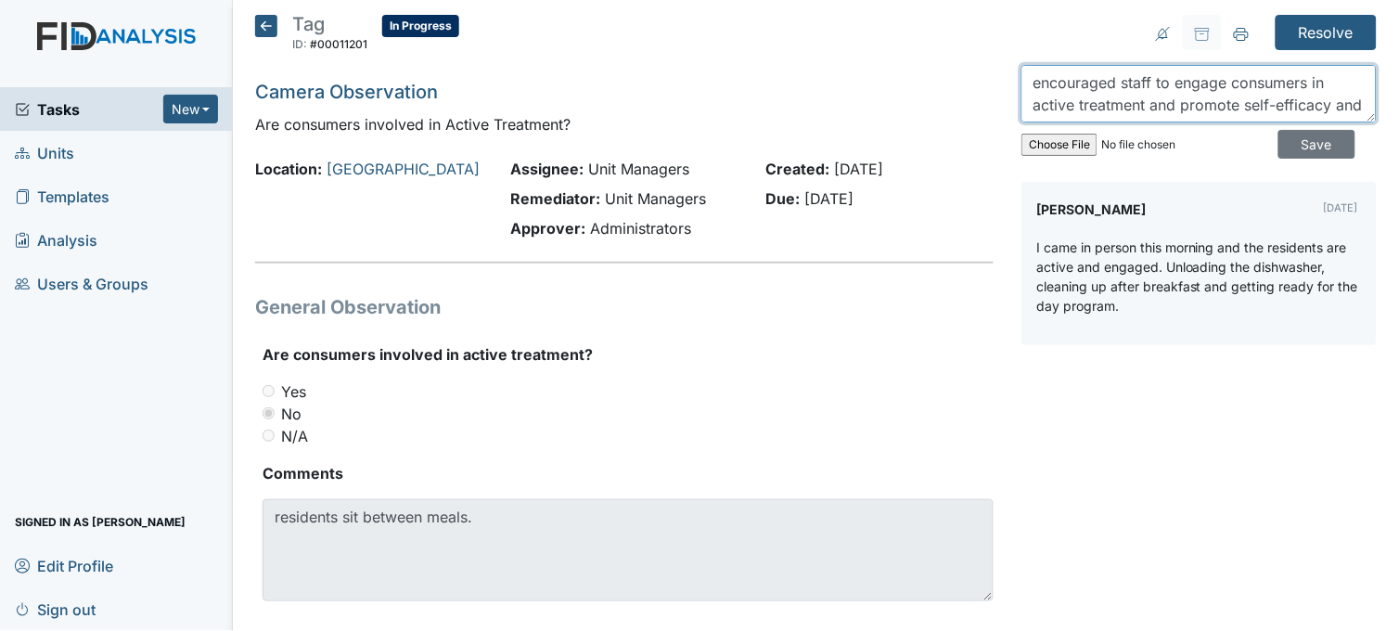
scroll to position [22, 0]
type textarea "encouraged staff to engage consumers in active treatment and promote self-effic…"
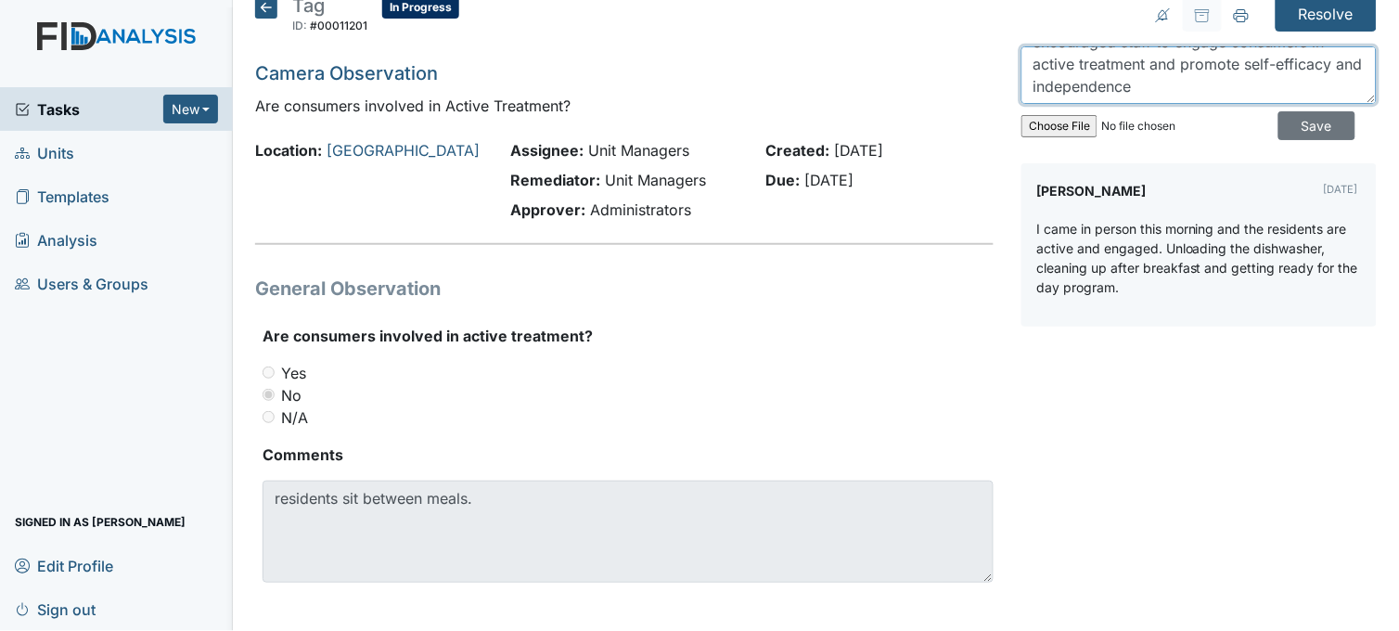
scroll to position [29, 0]
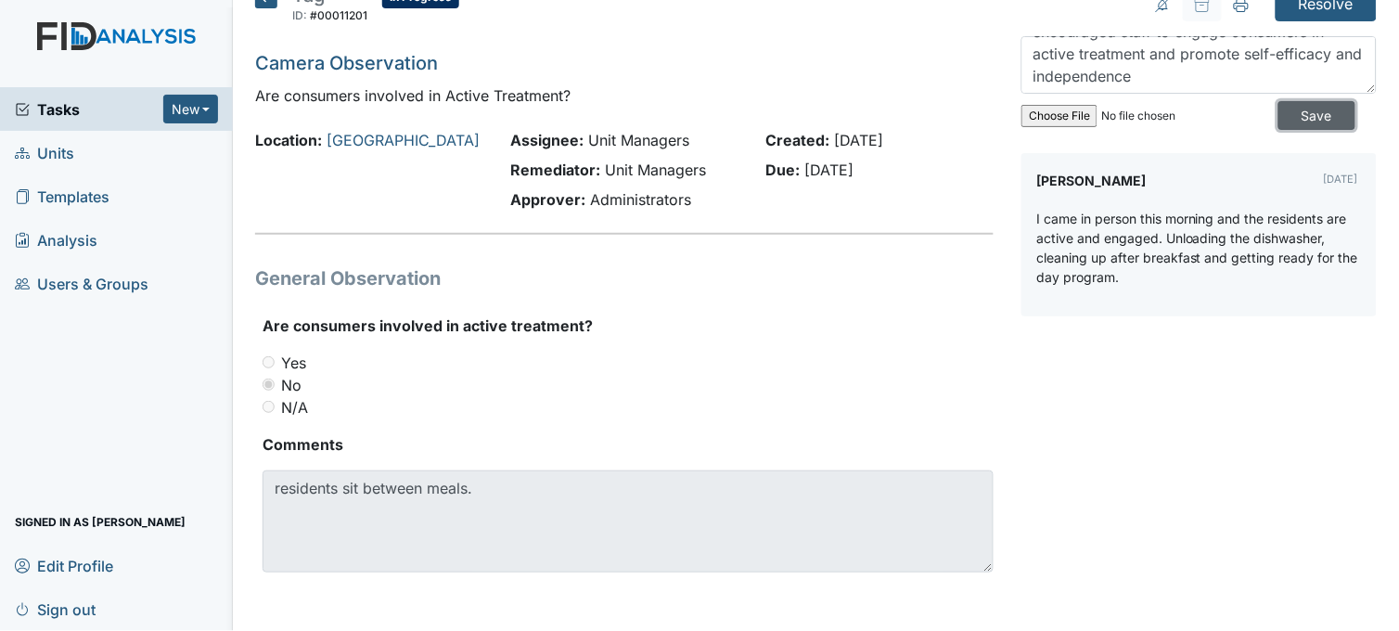
click at [1279, 110] on input "Save" at bounding box center [1317, 115] width 77 height 29
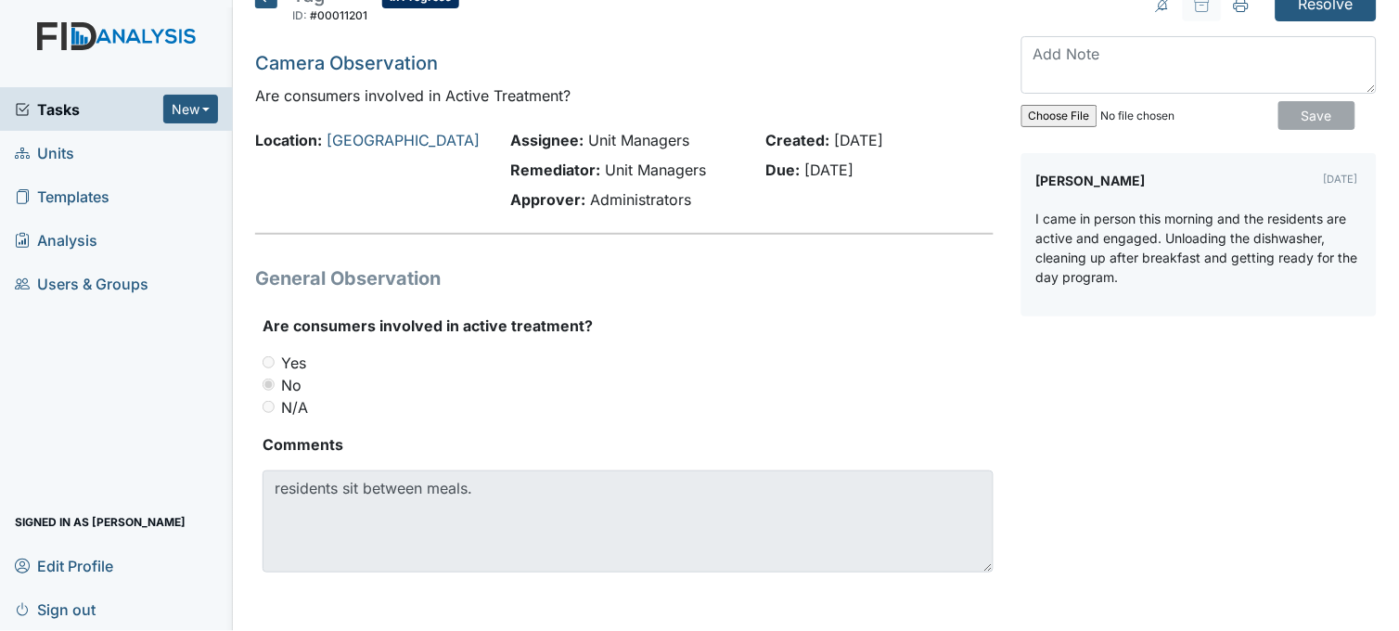
scroll to position [0, 0]
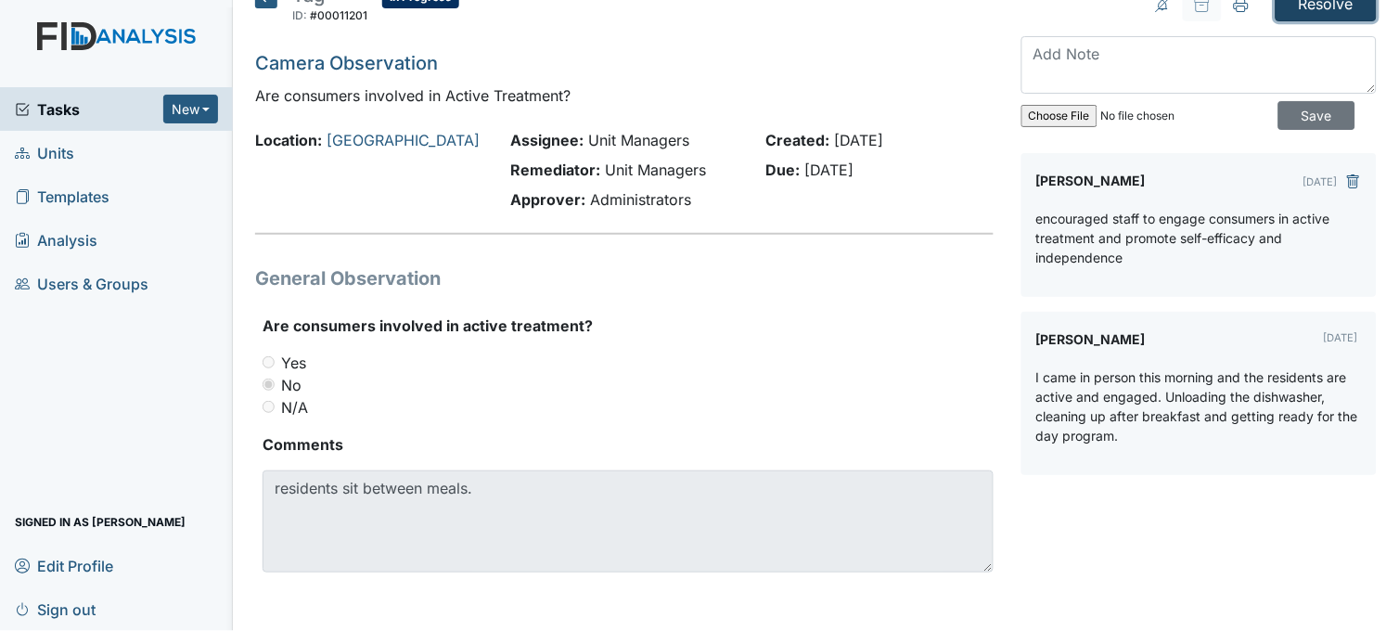
click at [1295, 12] on input "Resolve" at bounding box center [1326, 3] width 101 height 35
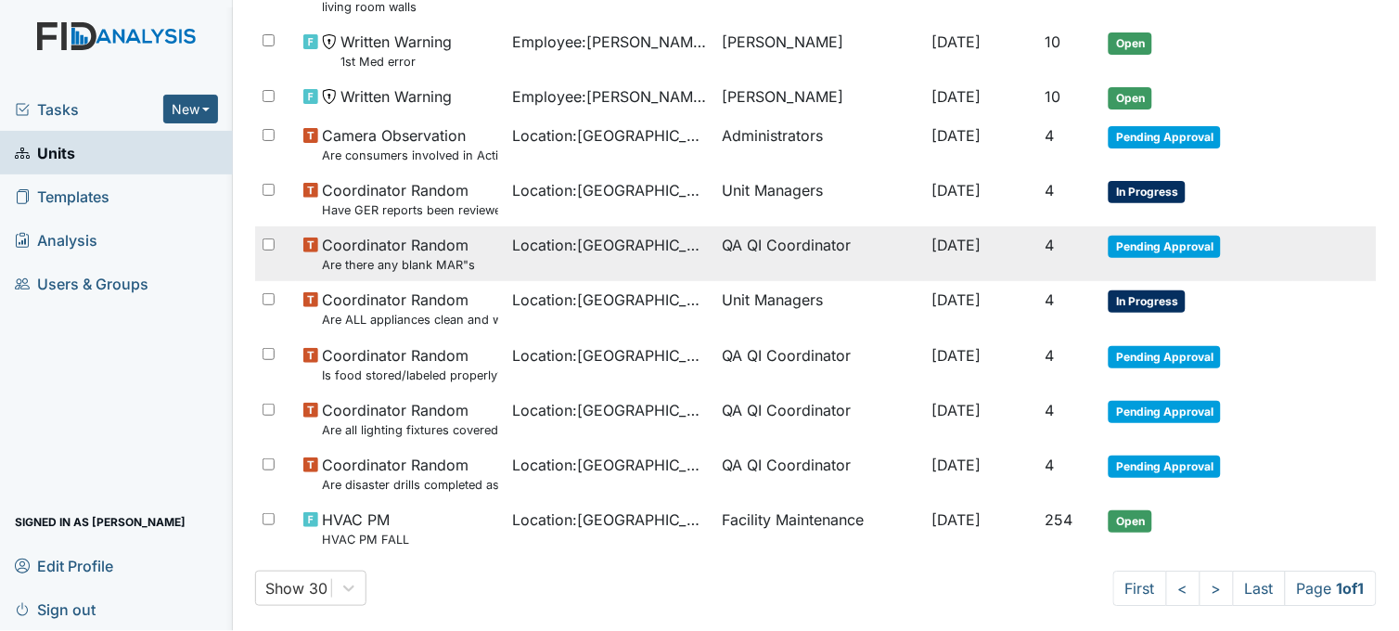
scroll to position [998, 0]
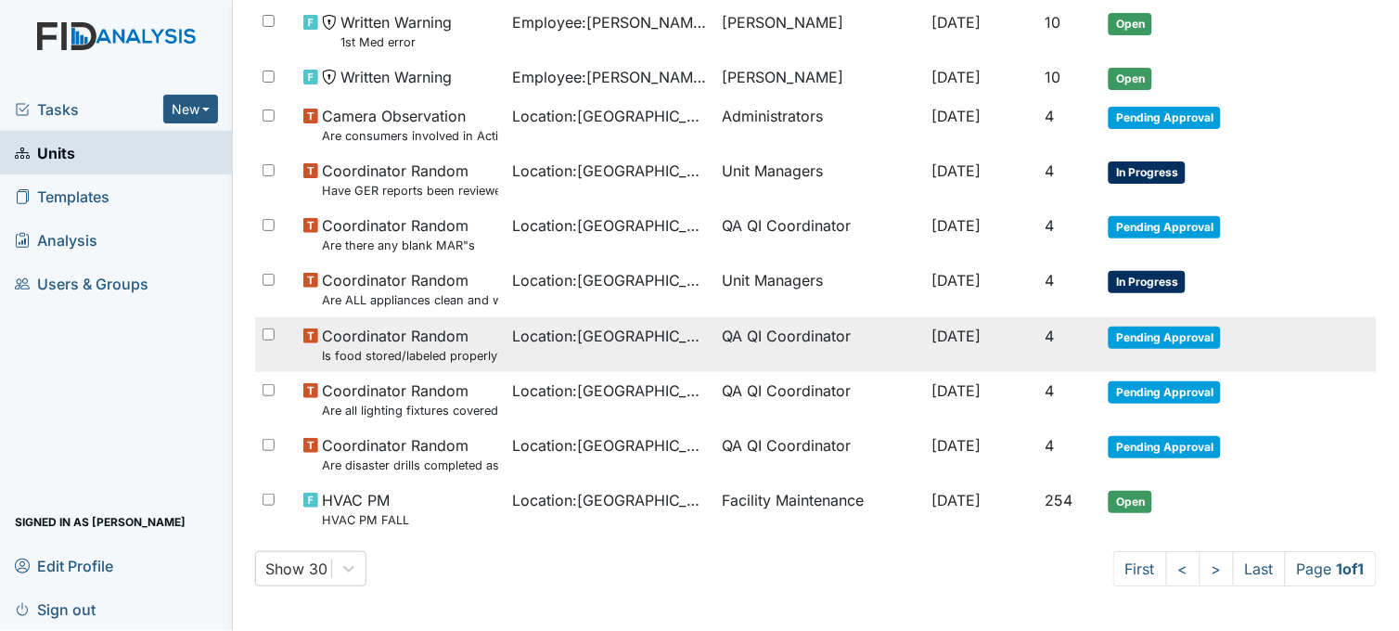
click at [682, 351] on td "Location : [GEOGRAPHIC_DATA]" at bounding box center [611, 344] width 210 height 55
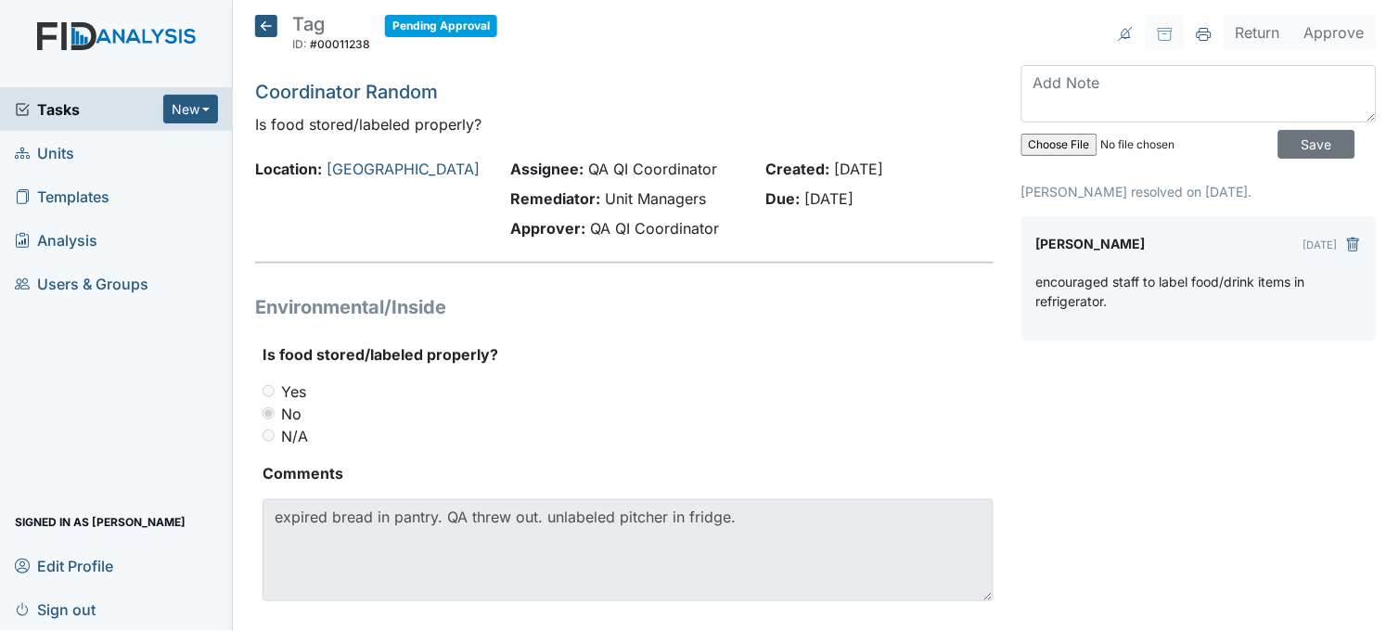
click at [265, 26] on icon at bounding box center [266, 26] width 22 height 22
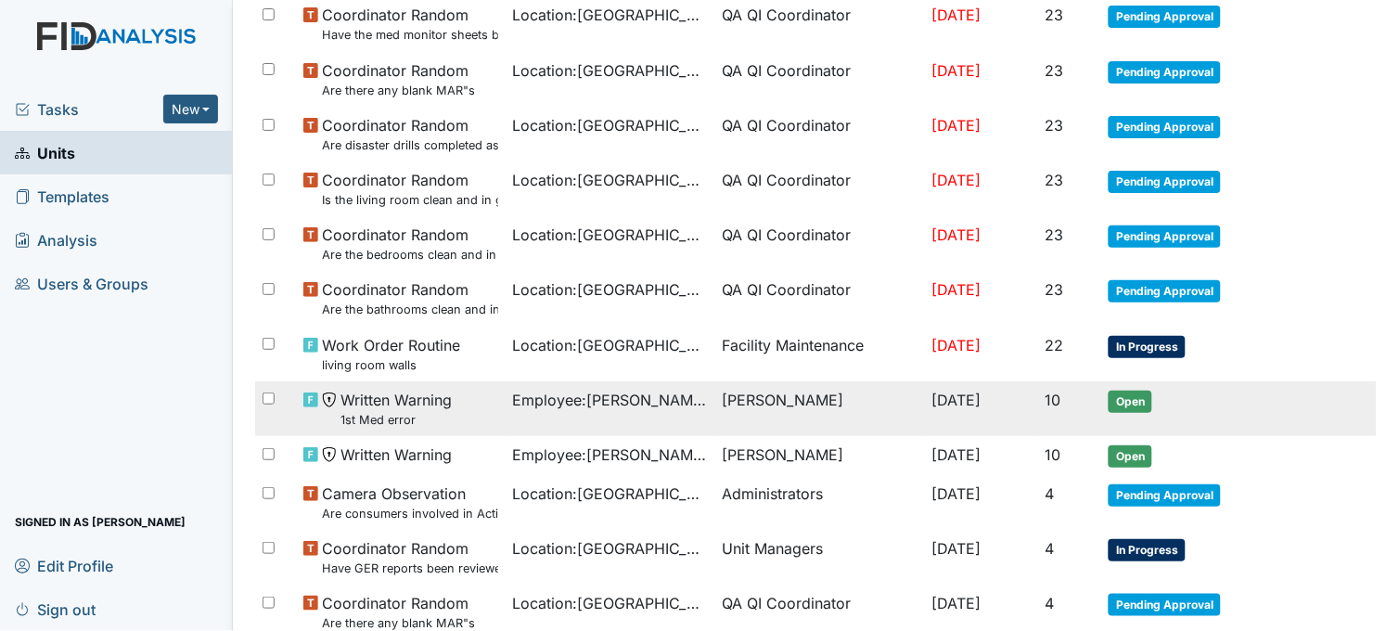
scroll to position [618, 0]
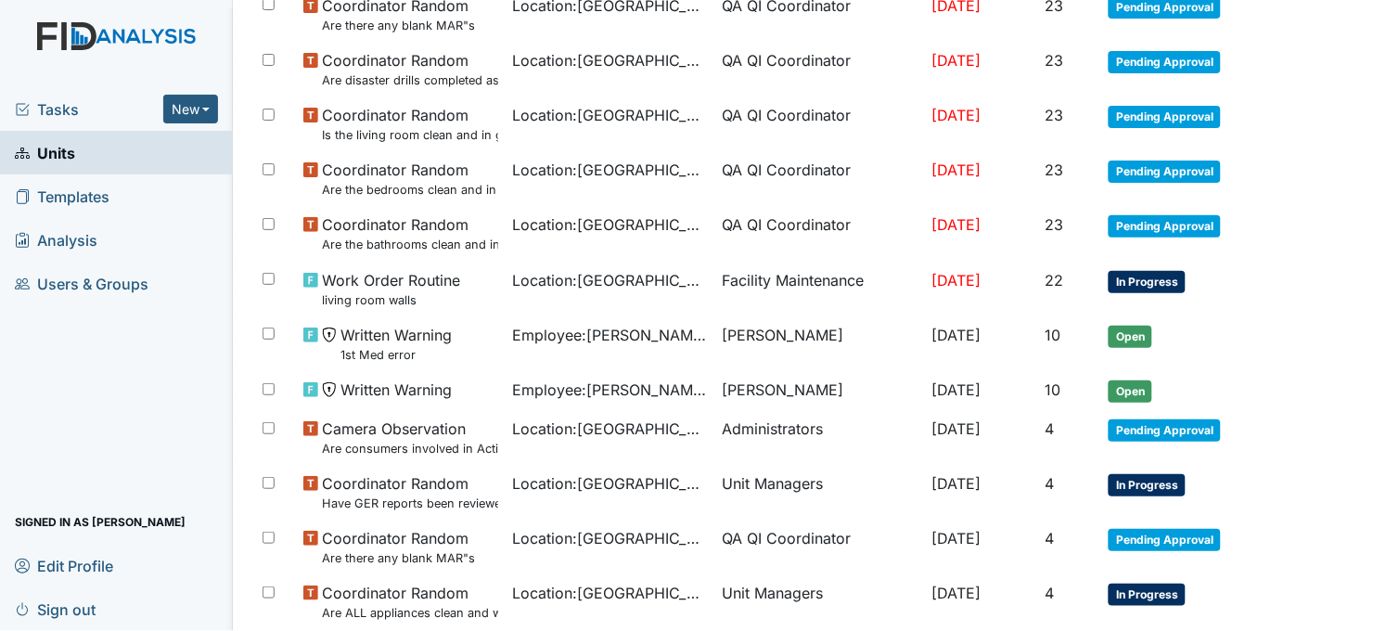
click at [48, 112] on span "Tasks" at bounding box center [89, 109] width 148 height 22
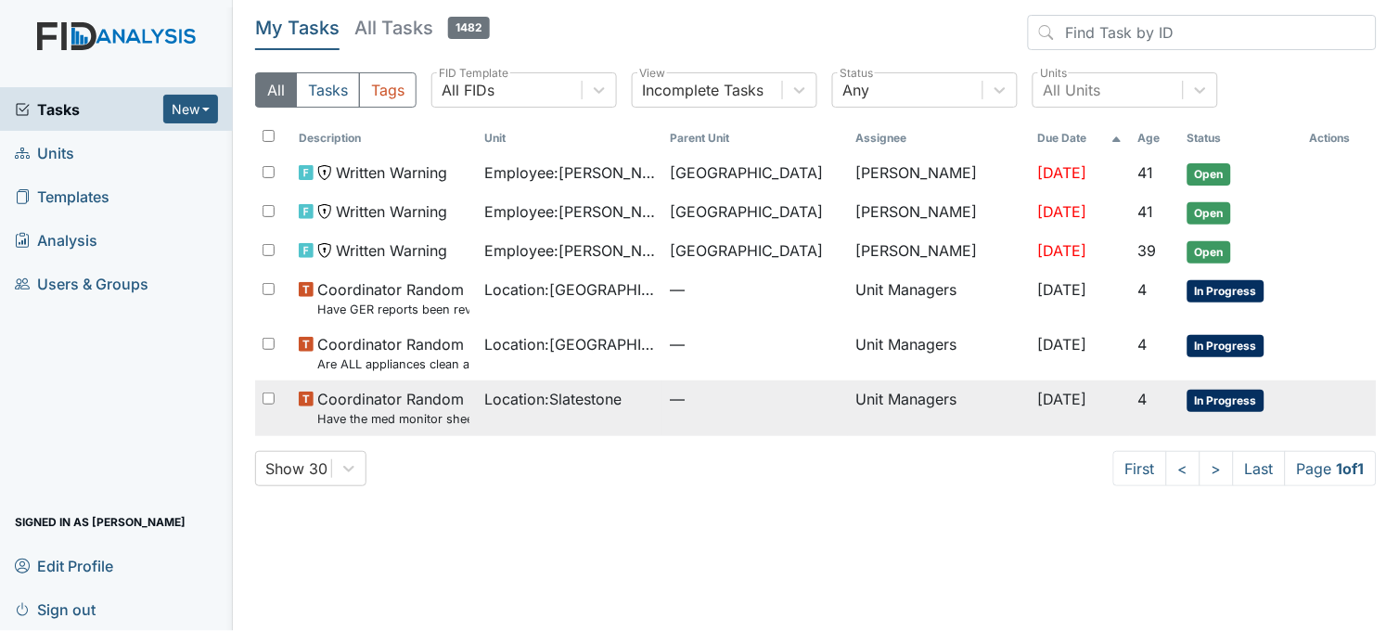
click at [546, 406] on span "Location : Slatestone" at bounding box center [552, 399] width 137 height 22
